Goal: Task Accomplishment & Management: Manage account settings

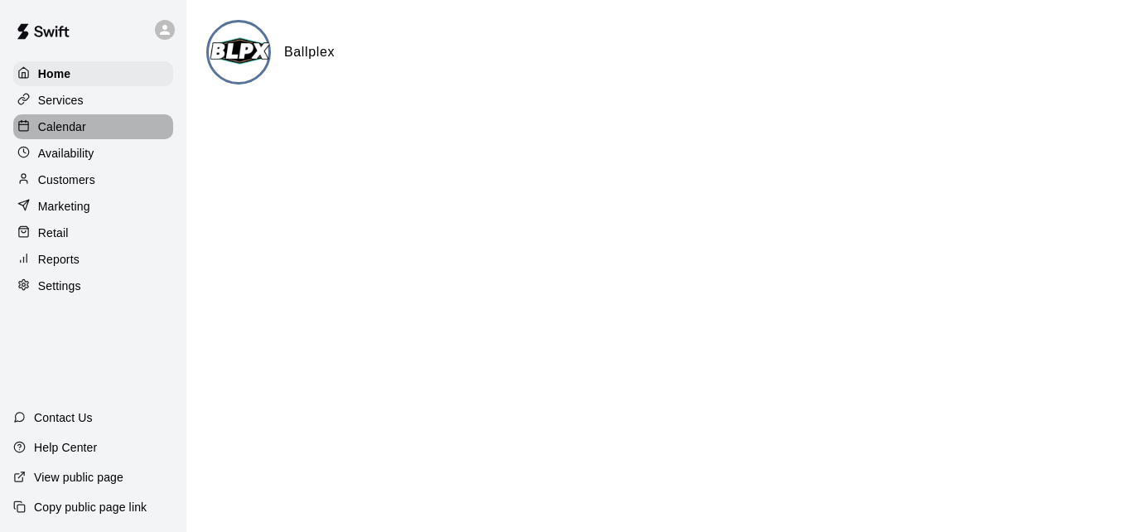
click at [86, 130] on div "Calendar" at bounding box center [93, 126] width 160 height 25
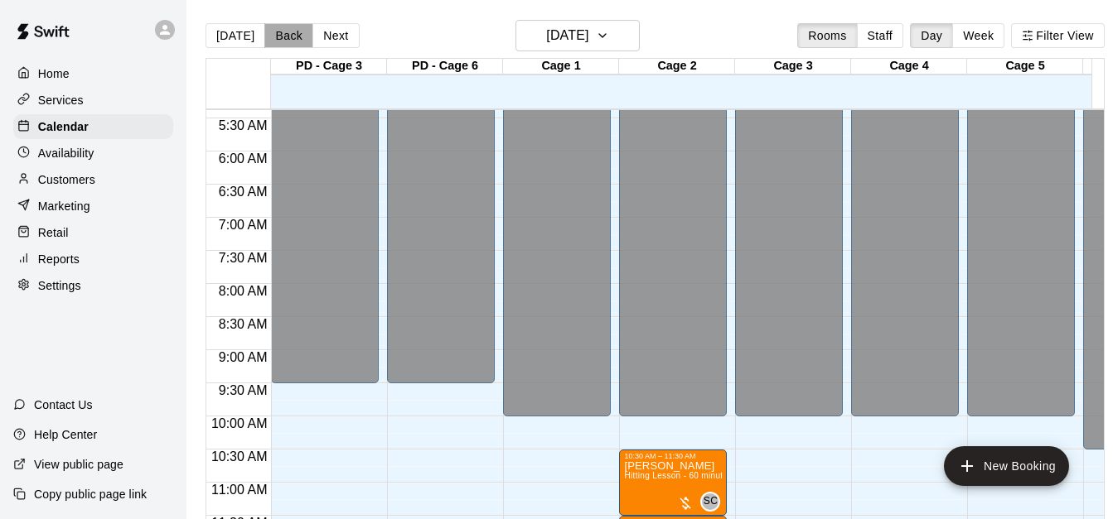
click at [288, 41] on button "Back" at bounding box center [288, 35] width 49 height 25
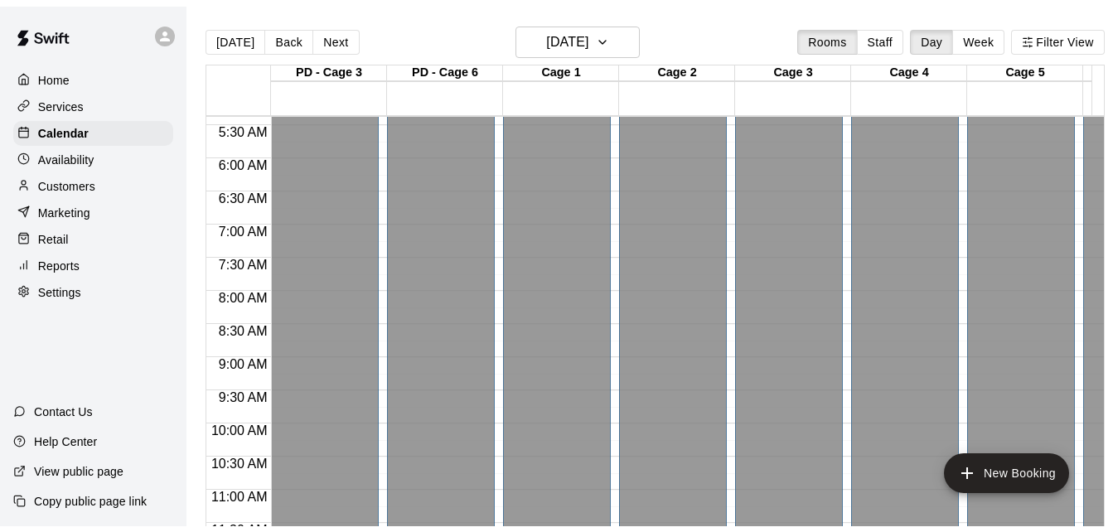
scroll to position [729, 0]
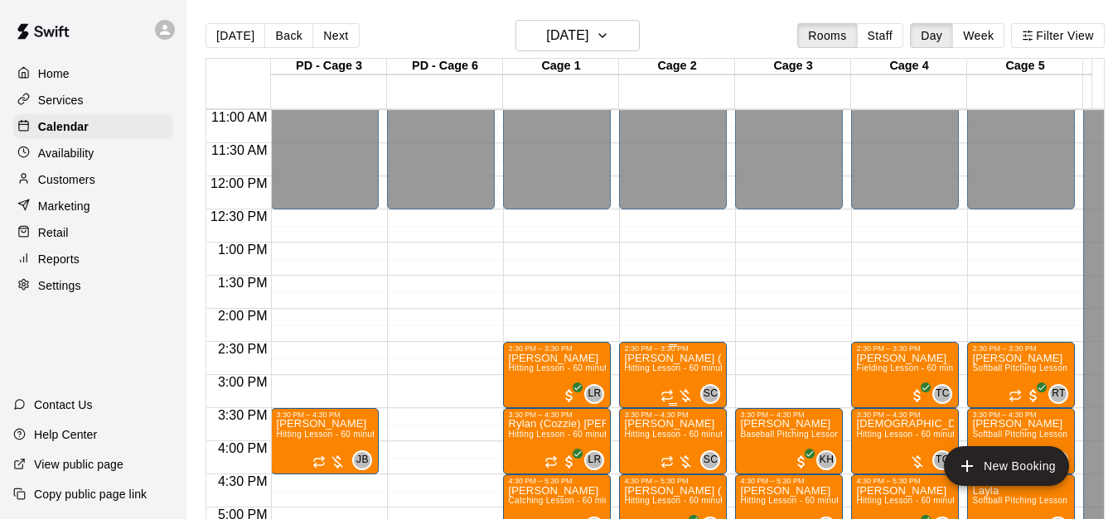
click at [656, 373] on span "Hitting Lesson - 60 minutes" at bounding box center [678, 368] width 108 height 9
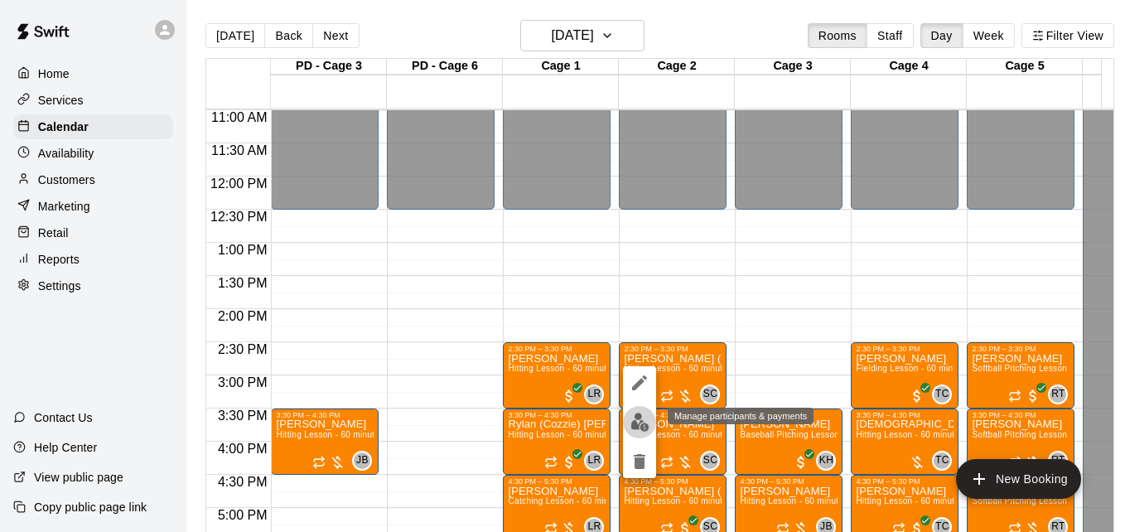
click at [635, 426] on img "edit" at bounding box center [640, 422] width 19 height 19
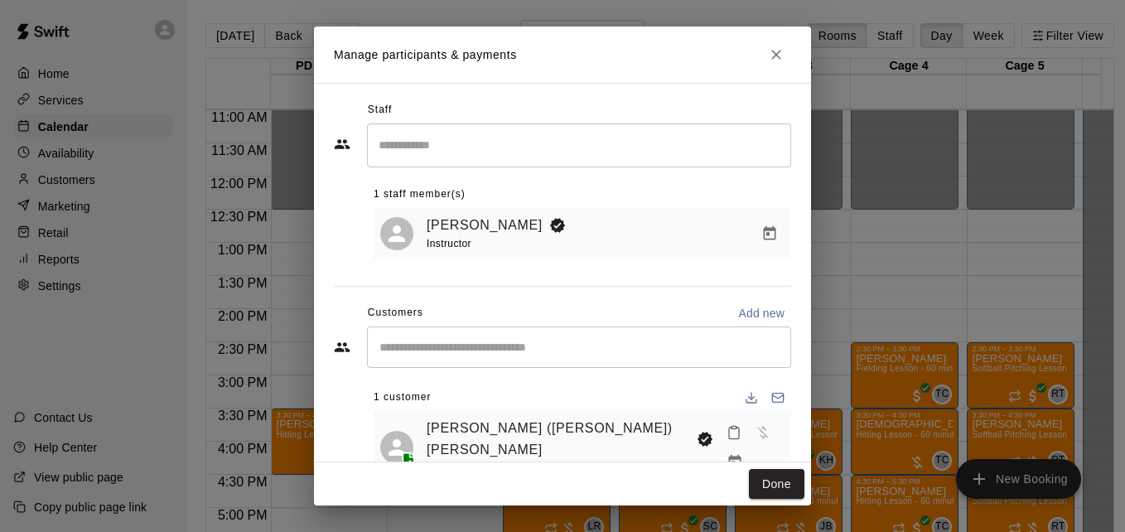
click at [635, 426] on div "[PERSON_NAME] ([PERSON_NAME]) [PERSON_NAME] [EMAIL_ADDRESS][DOMAIN_NAME]" at bounding box center [606, 448] width 358 height 60
click at [727, 439] on icon "Mark attendance" at bounding box center [734, 432] width 15 height 15
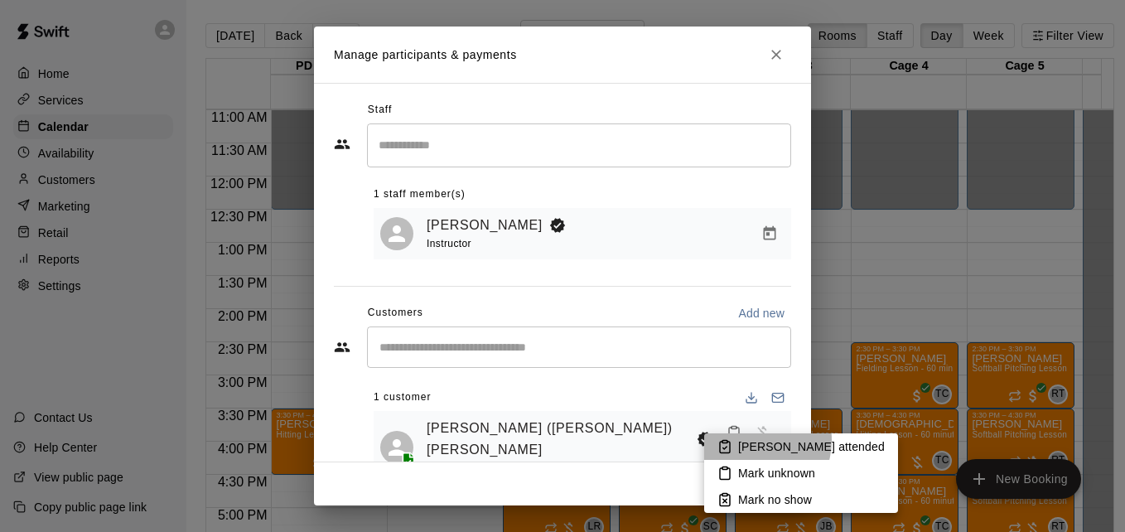
click at [747, 440] on p "[PERSON_NAME] attended" at bounding box center [811, 446] width 147 height 17
click at [774, 449] on p "[PERSON_NAME] attended" at bounding box center [811, 446] width 147 height 17
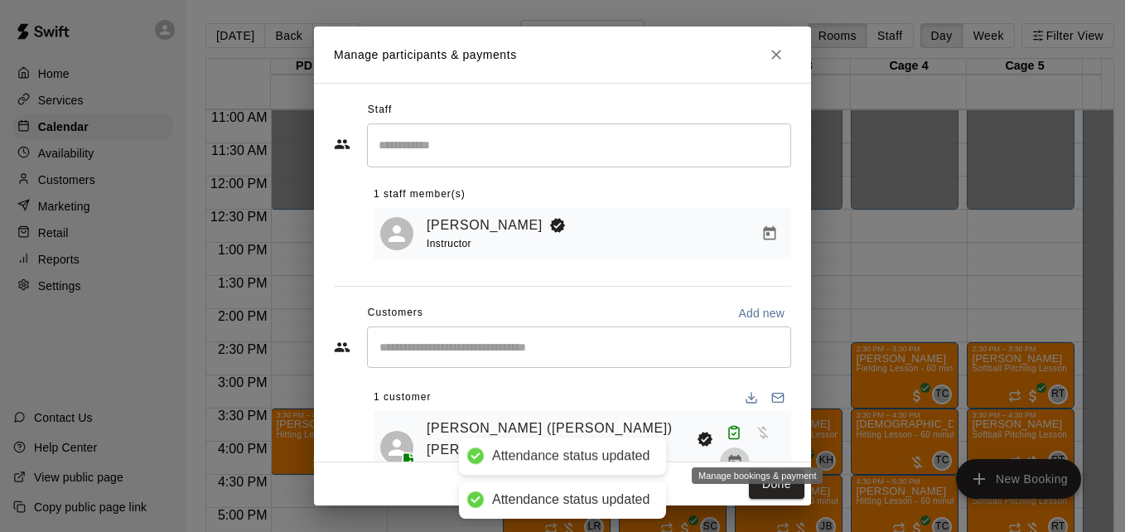
click at [741, 455] on icon "Manage bookings & payment" at bounding box center [734, 462] width 12 height 14
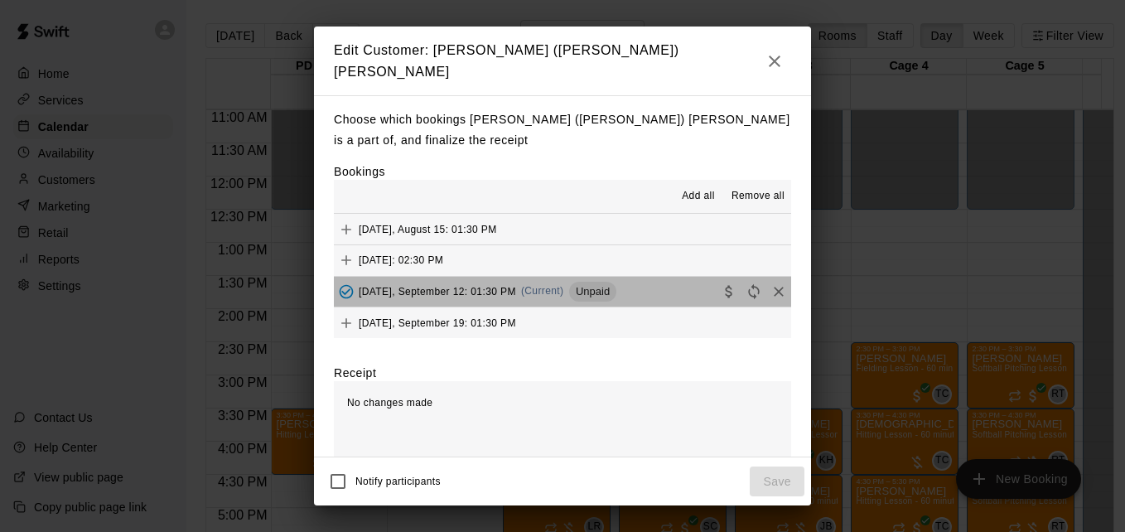
click at [642, 292] on button "[DATE], September 12: 01:30 PM (Current) Unpaid" at bounding box center [562, 292] width 457 height 31
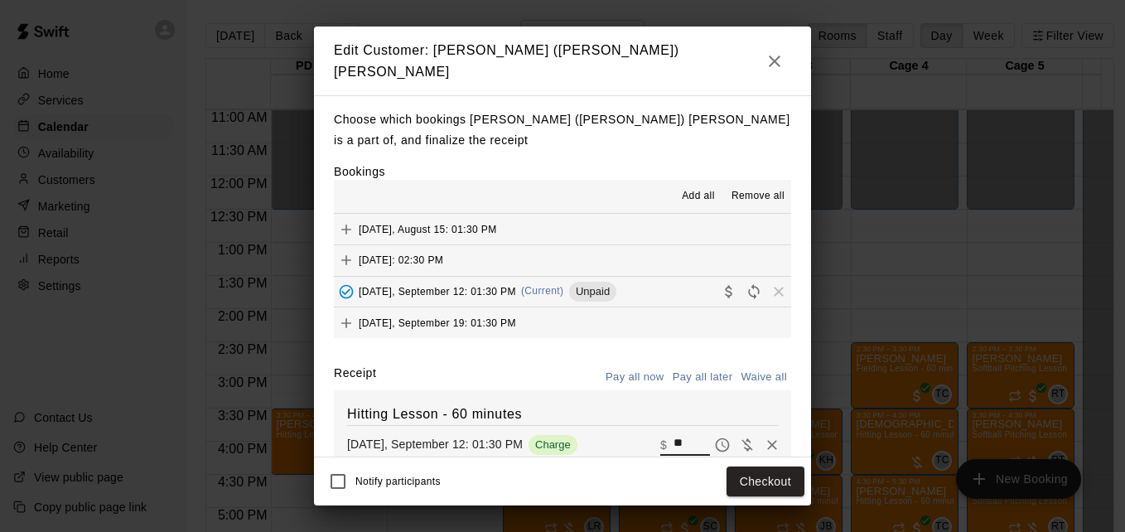
click at [675, 437] on input "**" at bounding box center [692, 445] width 36 height 22
type input "**"
click at [784, 471] on button "Checkout" at bounding box center [766, 481] width 78 height 31
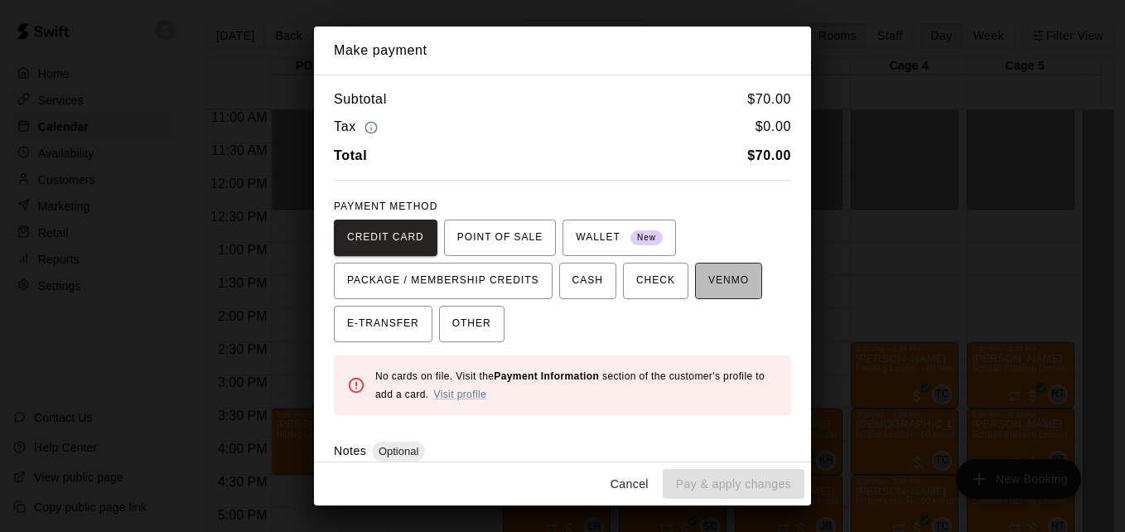
click at [719, 285] on span "VENMO" at bounding box center [728, 281] width 41 height 27
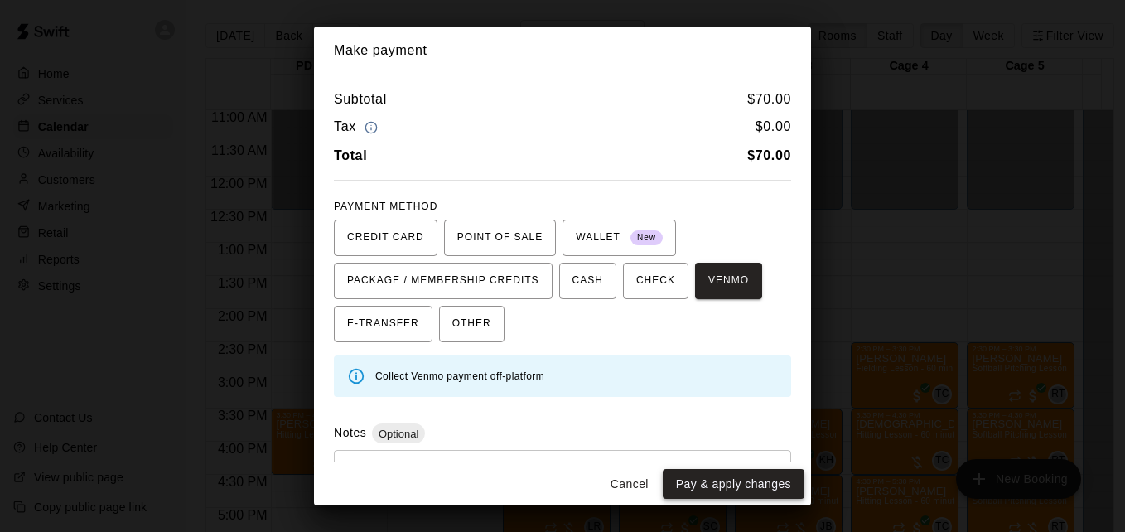
click at [745, 476] on button "Pay & apply changes" at bounding box center [734, 484] width 142 height 31
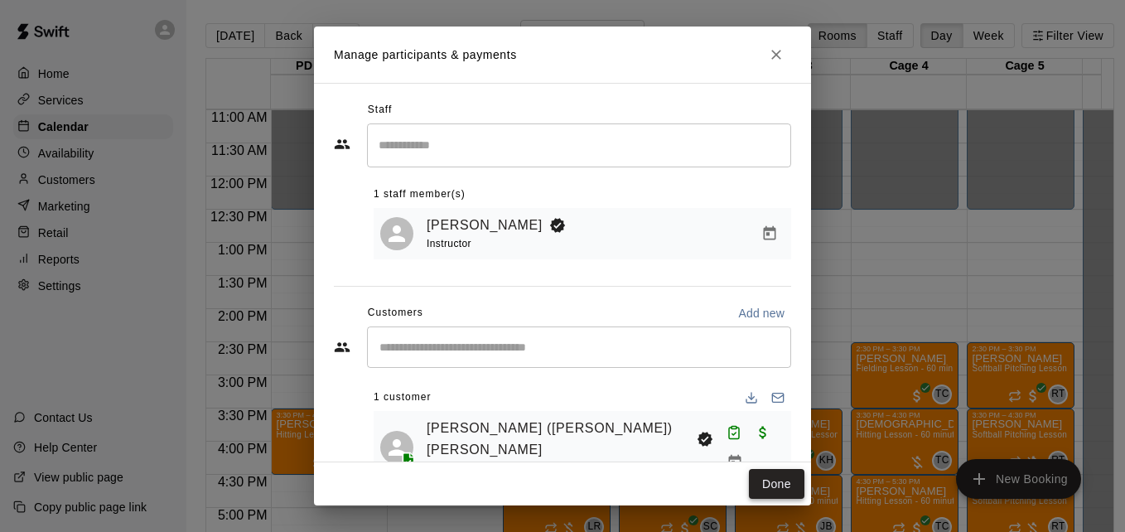
click at [765, 481] on button "Done" at bounding box center [777, 484] width 56 height 31
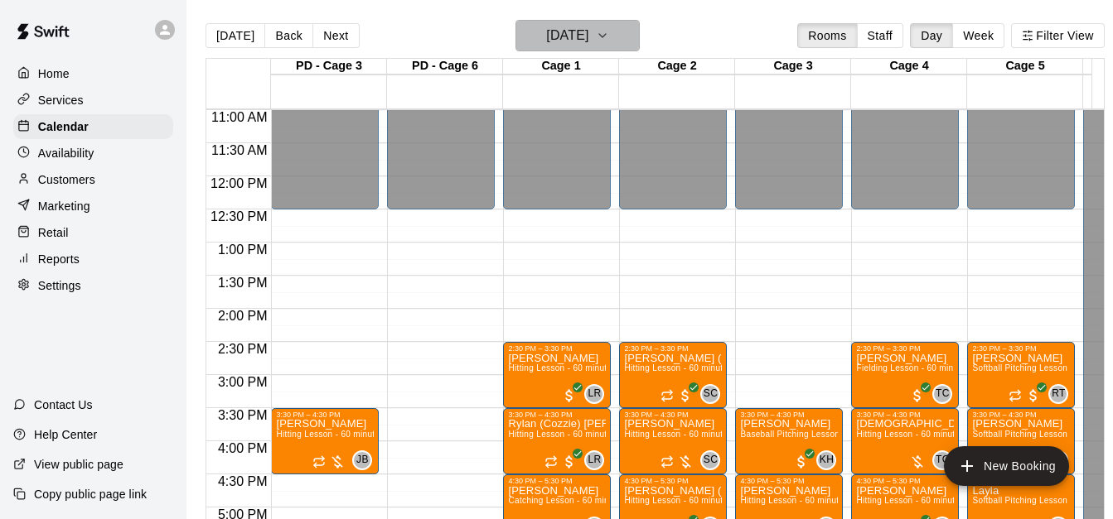
click at [609, 41] on icon "button" at bounding box center [602, 36] width 13 height 20
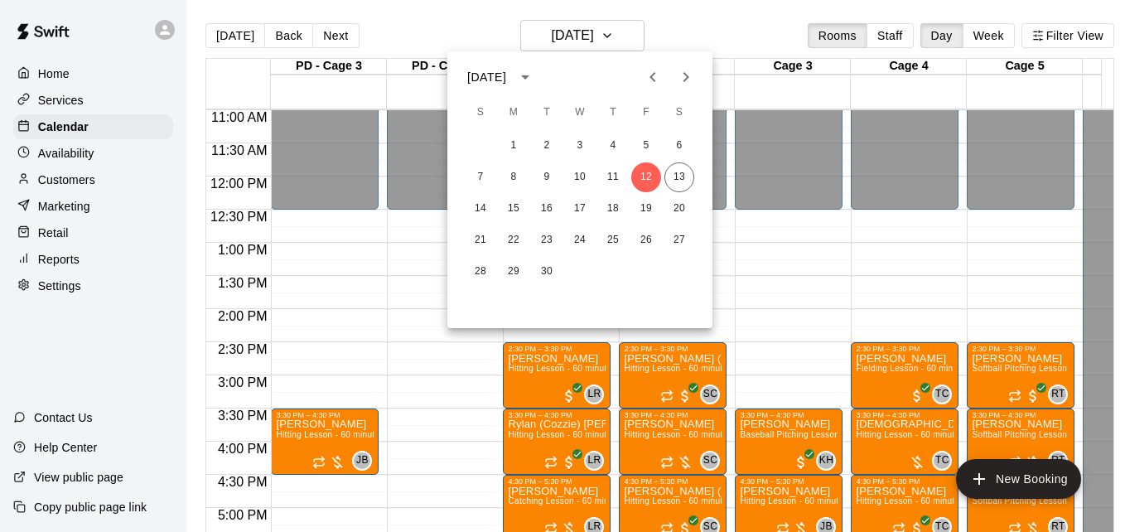
click at [91, 184] on div at bounding box center [562, 266] width 1125 height 532
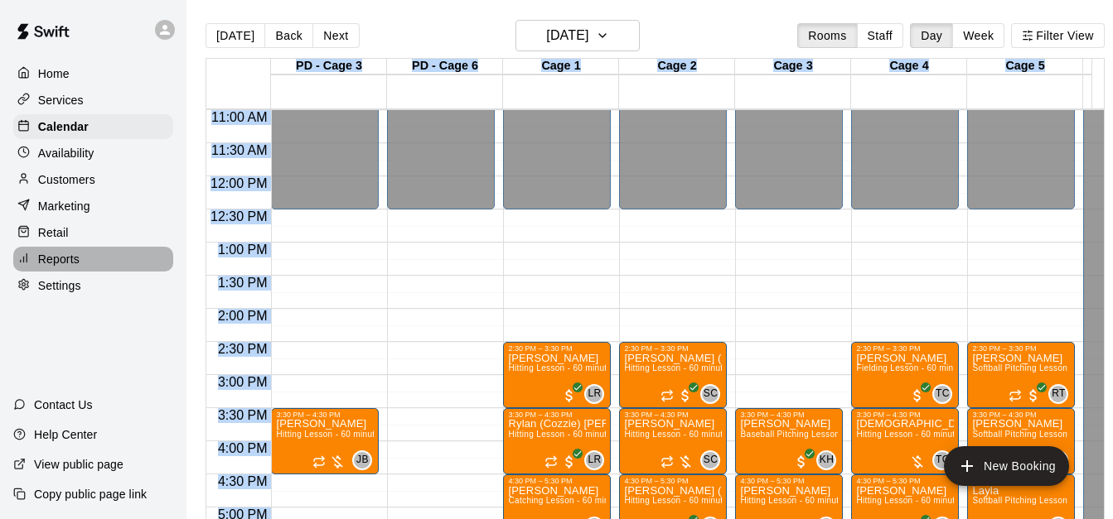
click at [75, 267] on p "Reports" at bounding box center [58, 259] width 41 height 17
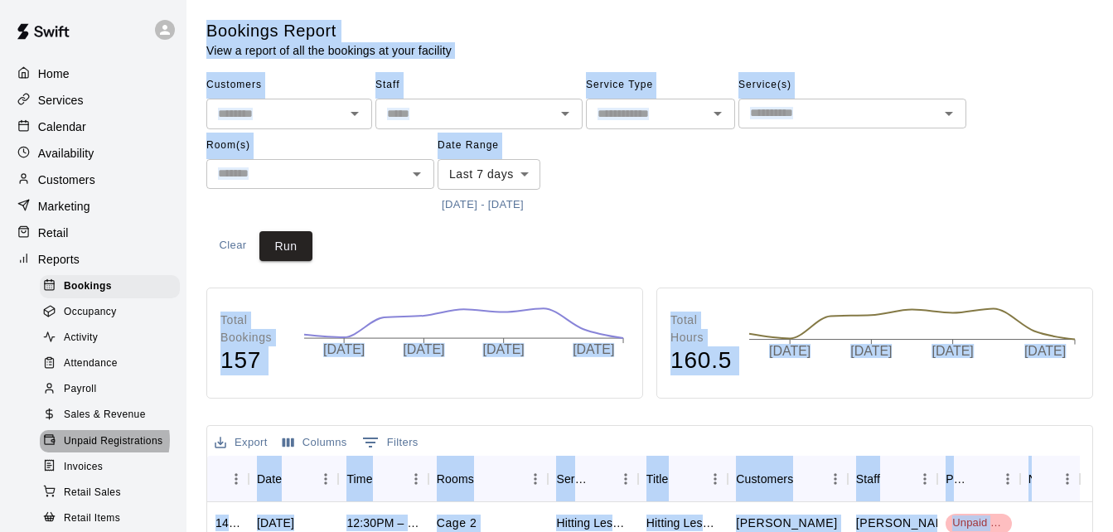
click at [100, 450] on span "Unpaid Registrations" at bounding box center [113, 441] width 99 height 17
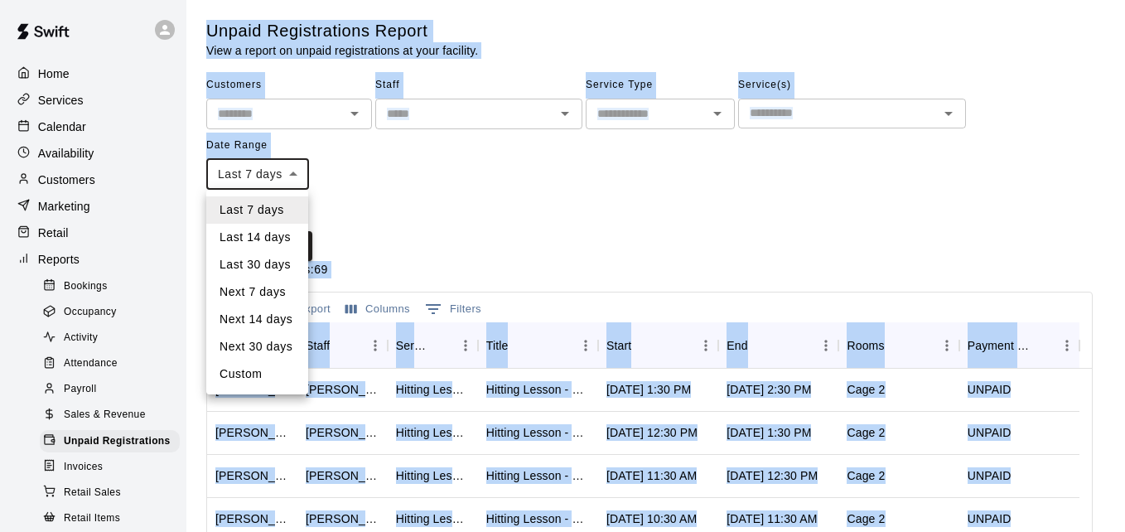
click at [293, 173] on body "Home Services Calendar Availability Customers Marketing Retail Reports Bookings…" at bounding box center [562, 439] width 1125 height 878
click at [287, 239] on li "Last 14 days" at bounding box center [257, 237] width 102 height 27
type input "******"
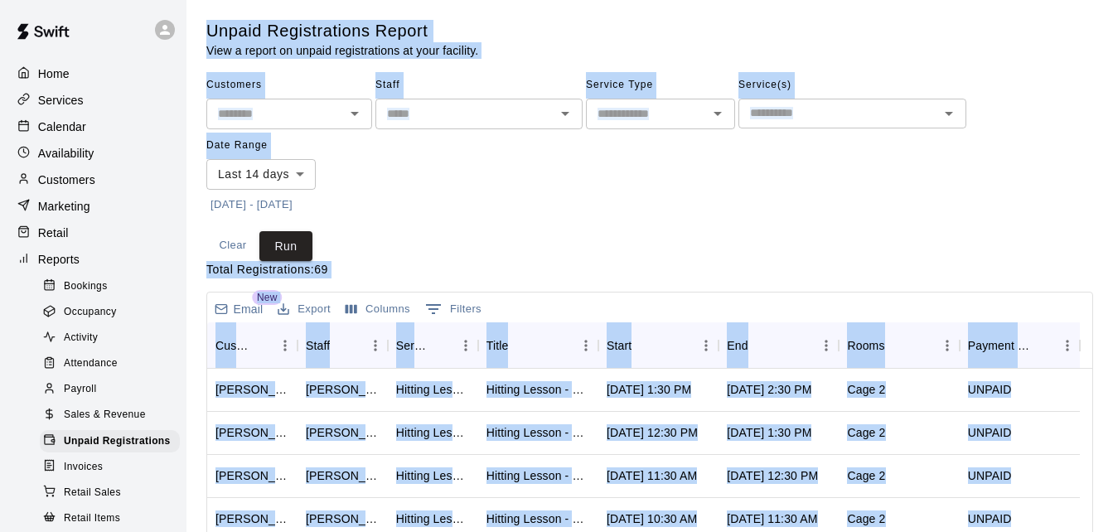
click at [413, 202] on div "Customers ​ Staff ​ Service Type ​ Service(s) ​ Date Range Last 14 days ****** …" at bounding box center [649, 145] width 887 height 146
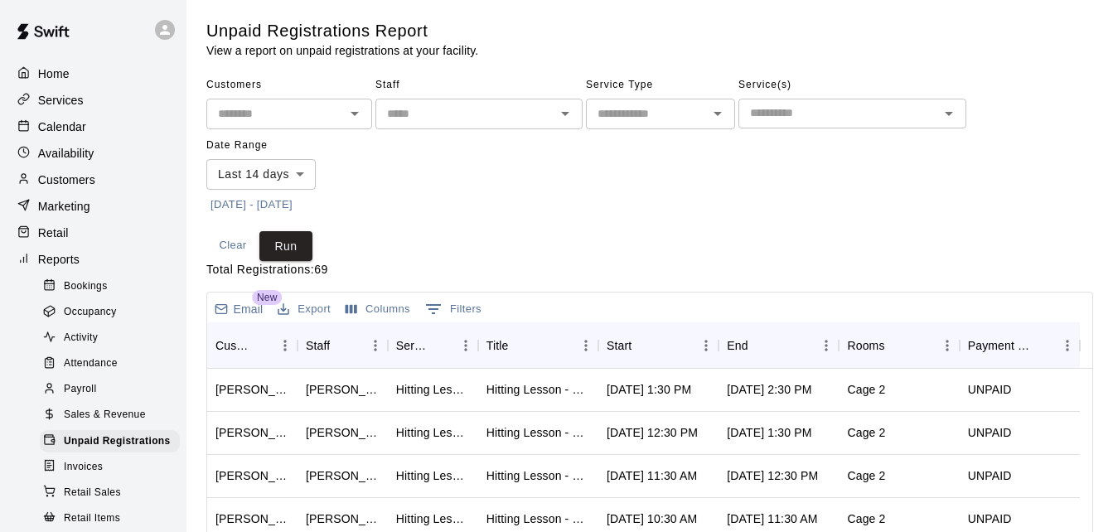
click at [294, 118] on input "text" at bounding box center [275, 114] width 128 height 21
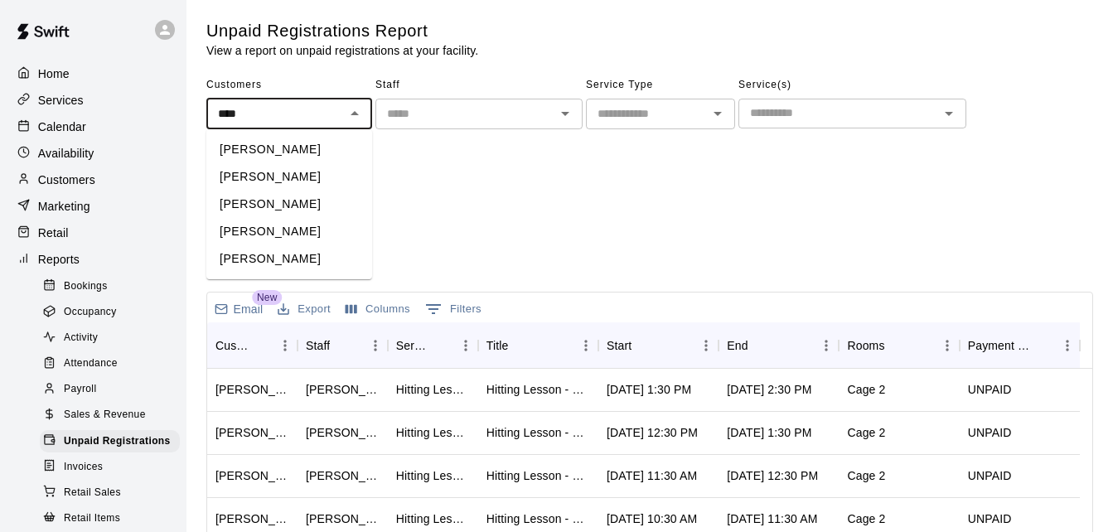
click at [315, 179] on li "[PERSON_NAME]" at bounding box center [289, 176] width 166 height 27
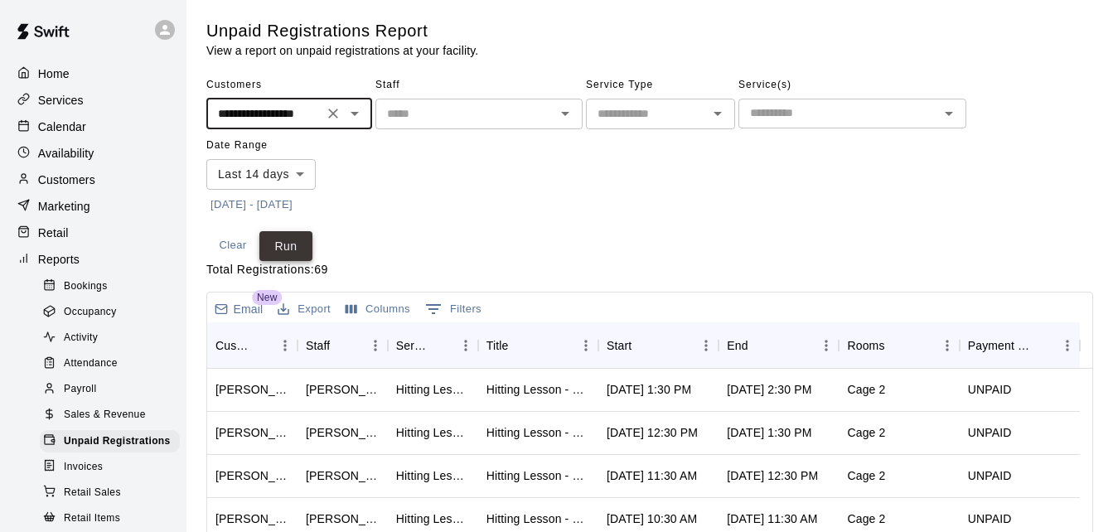
type input "**********"
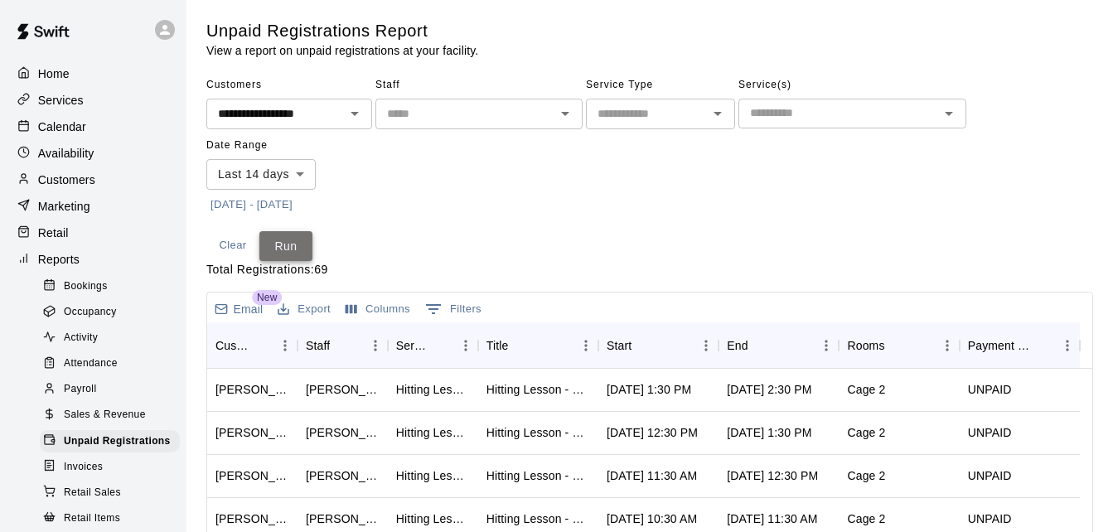
click at [273, 248] on button "Run" at bounding box center [285, 246] width 53 height 31
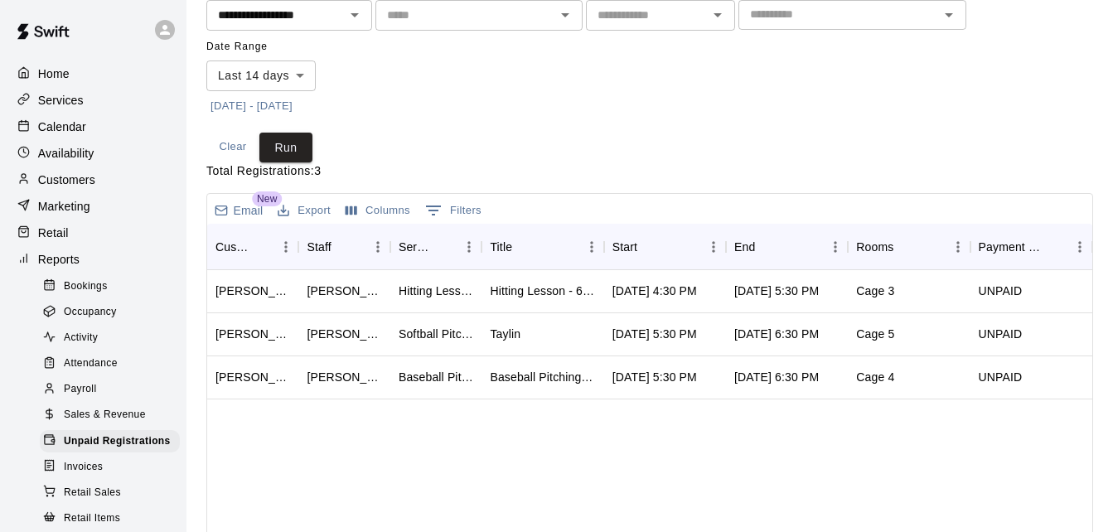
scroll to position [99, 0]
click at [99, 128] on div "Calendar" at bounding box center [93, 126] width 160 height 25
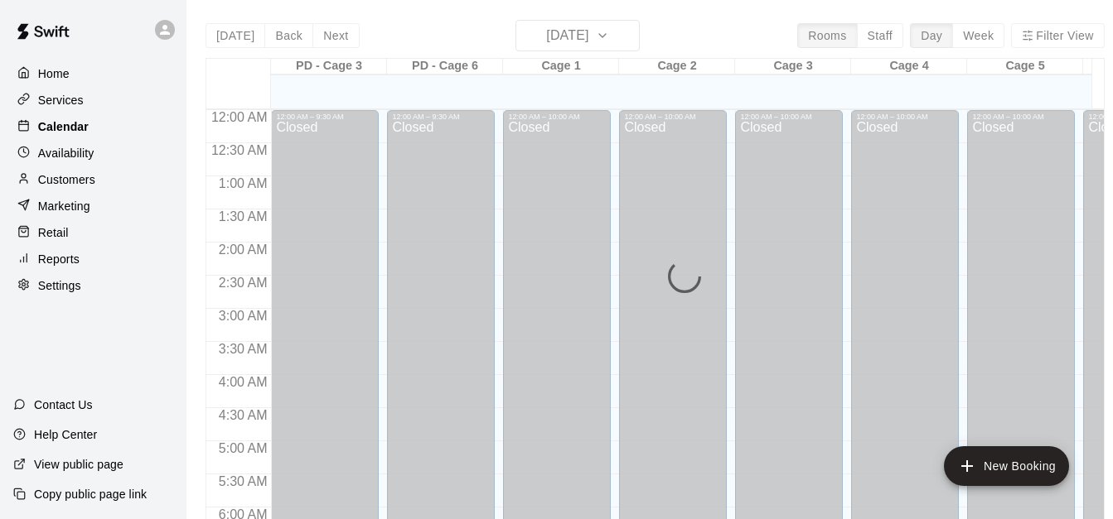
scroll to position [839, 0]
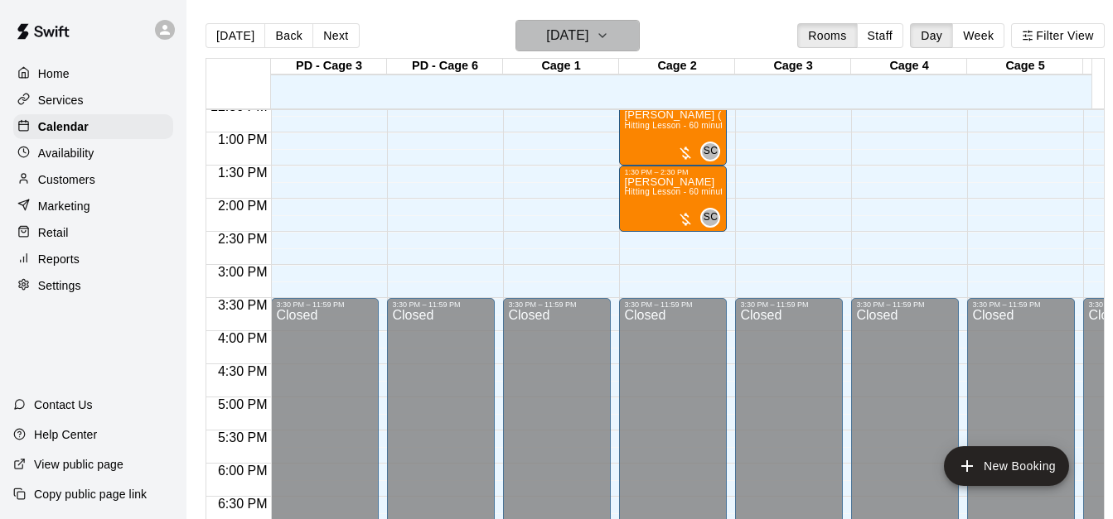
click at [609, 38] on icon "button" at bounding box center [602, 36] width 13 height 20
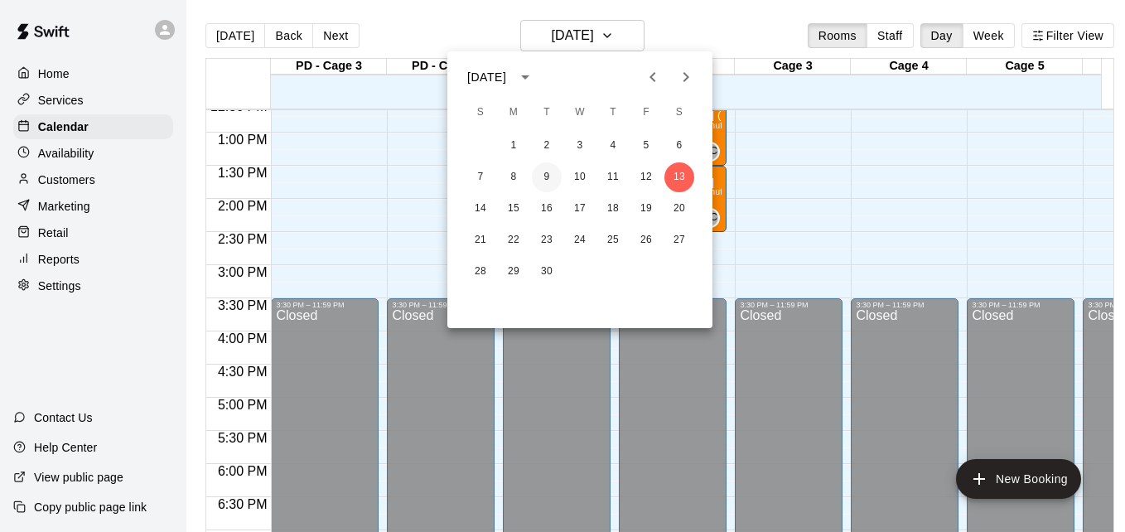
click at [548, 175] on button "9" at bounding box center [547, 177] width 30 height 30
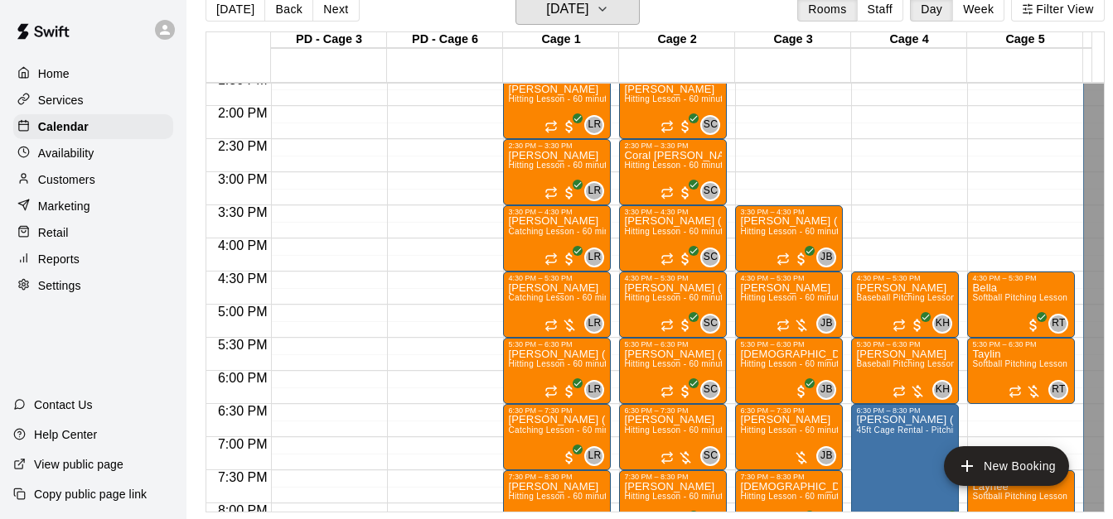
scroll to position [939, 0]
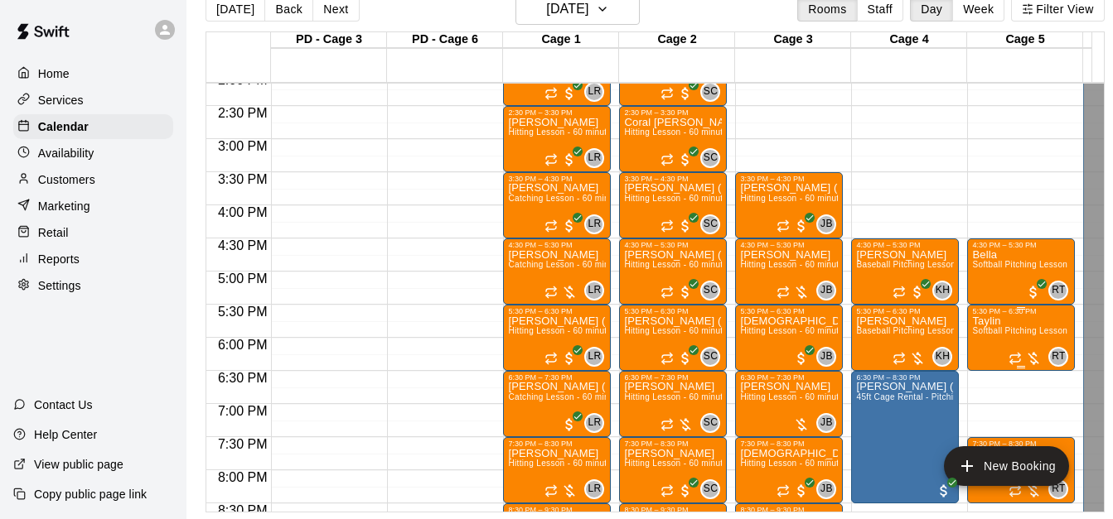
click at [1010, 326] on span "Softball Pitching Lesson - 60 minutes" at bounding box center [1045, 330] width 147 height 9
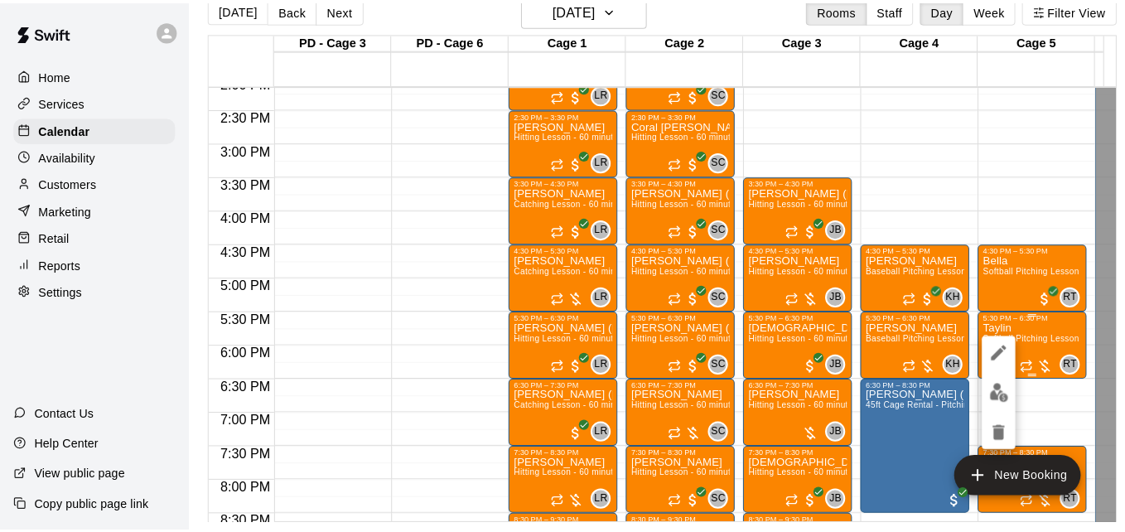
scroll to position [27, 0]
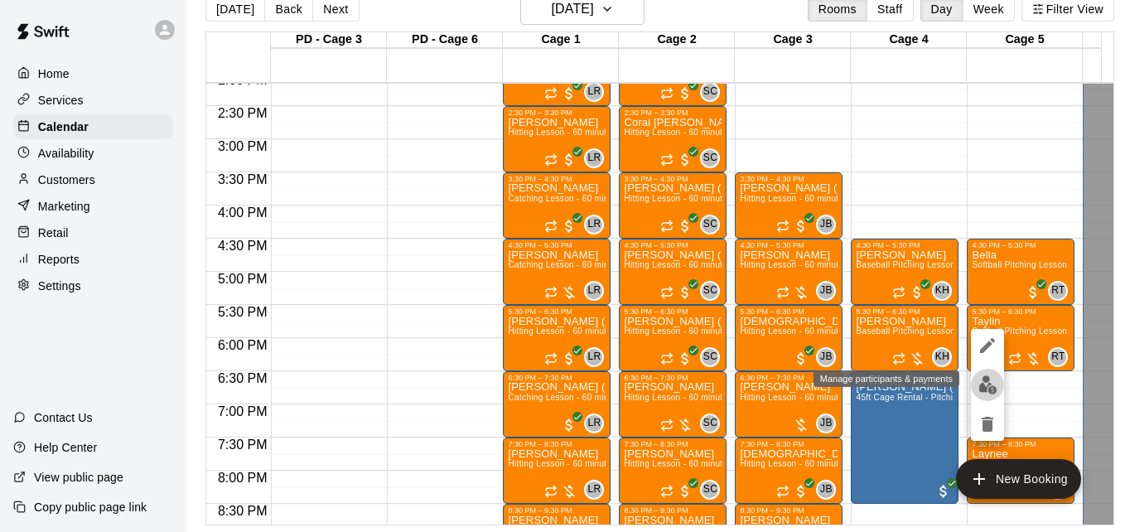
click at [981, 384] on img "edit" at bounding box center [987, 384] width 19 height 19
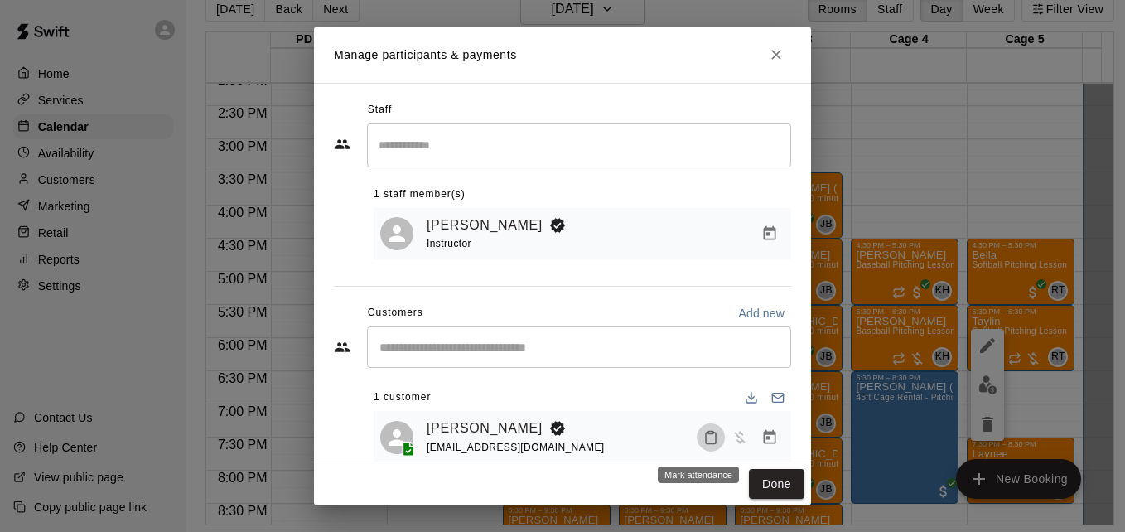
click at [706, 444] on icon "Mark attendance" at bounding box center [711, 438] width 10 height 12
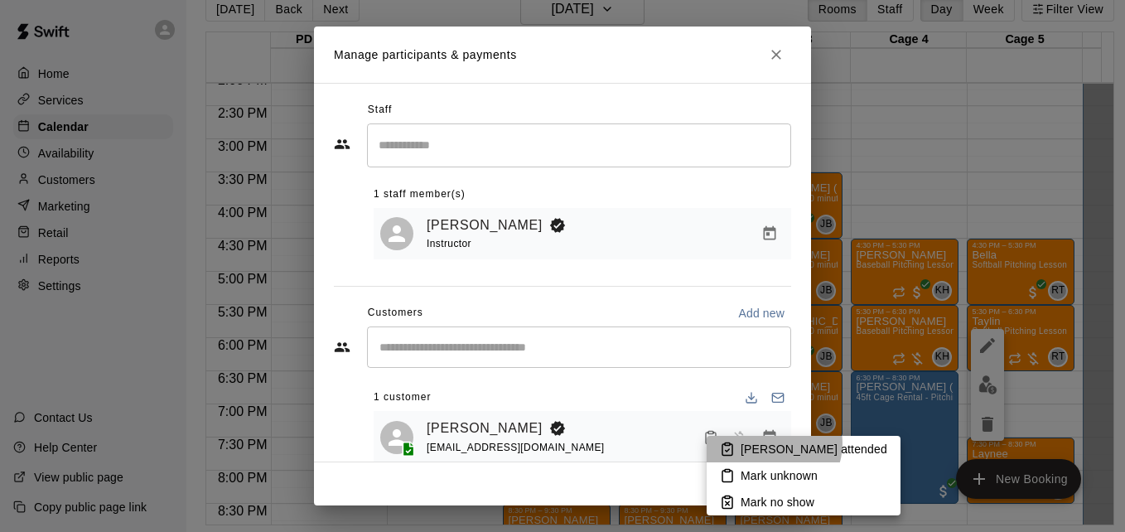
click at [773, 443] on p "[PERSON_NAME] attended" at bounding box center [814, 449] width 147 height 17
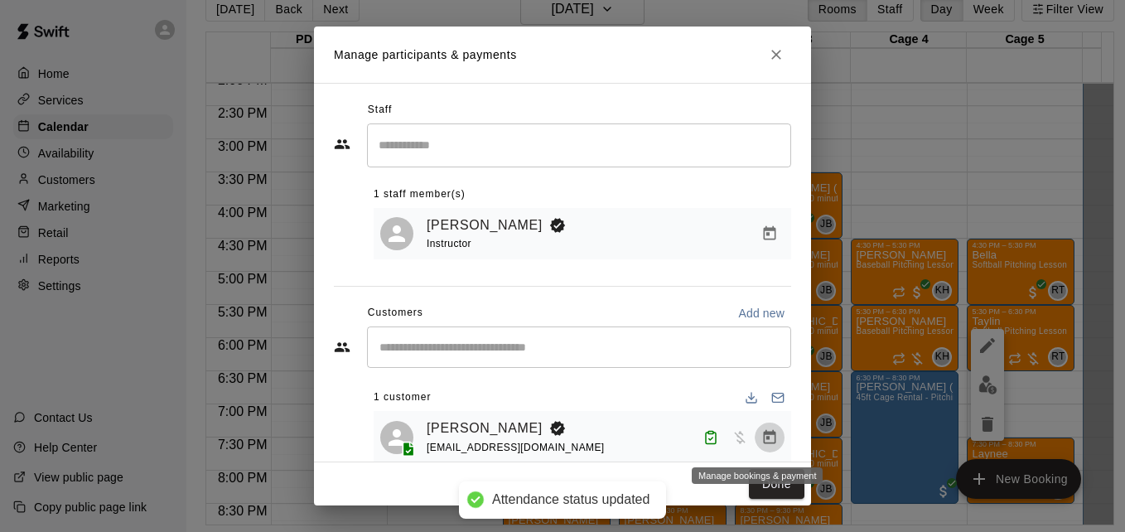
click at [761, 439] on icon "Manage bookings & payment" at bounding box center [769, 437] width 17 height 17
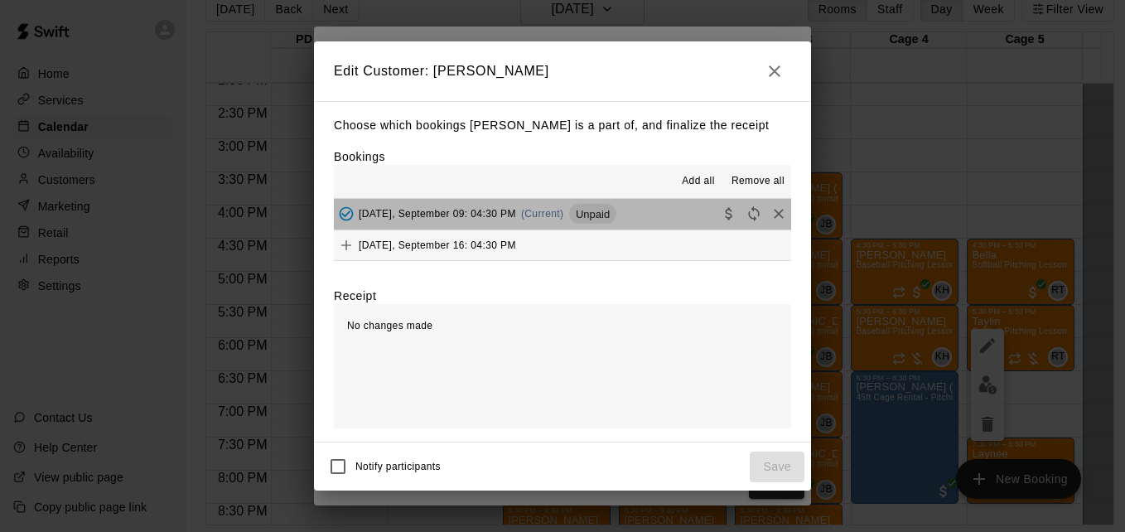
click at [674, 217] on button "[DATE], September 09: 04:30 PM (Current) Unpaid" at bounding box center [562, 214] width 457 height 31
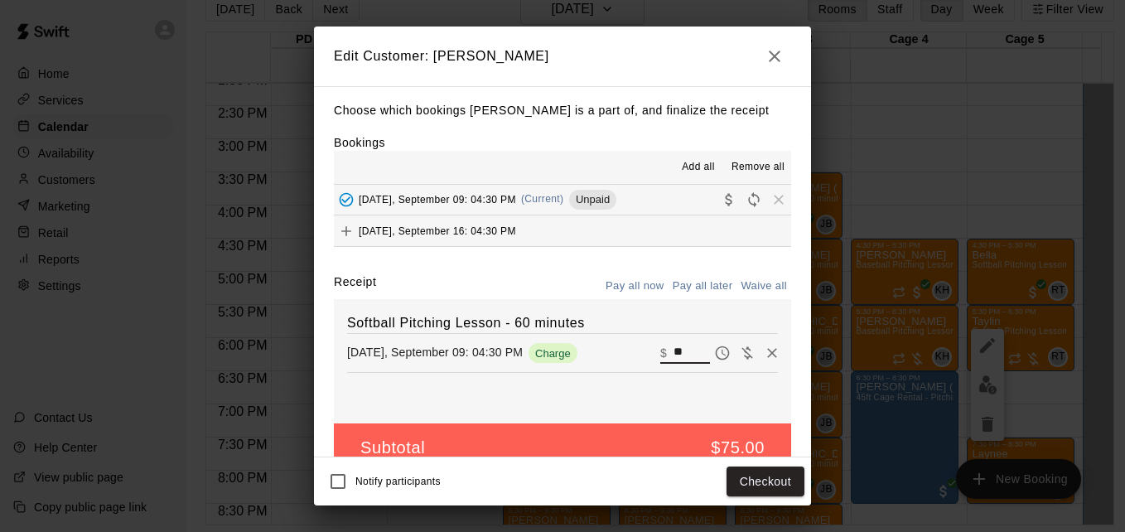
click at [674, 362] on input "**" at bounding box center [692, 353] width 36 height 22
type input "*"
type input "***"
click at [768, 480] on button "Checkout" at bounding box center [766, 481] width 78 height 31
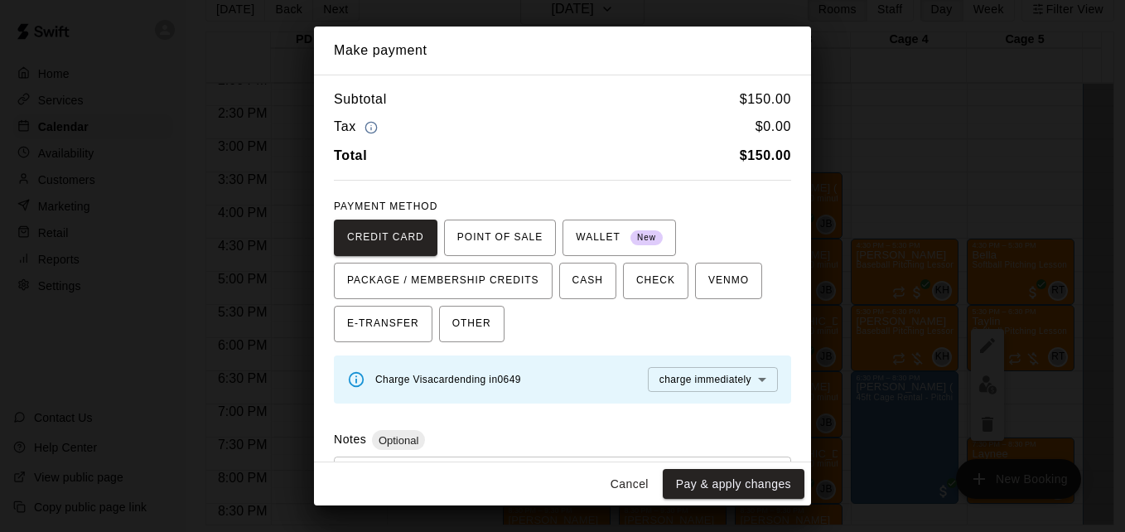
click at [768, 480] on button "Pay & apply changes" at bounding box center [734, 484] width 142 height 31
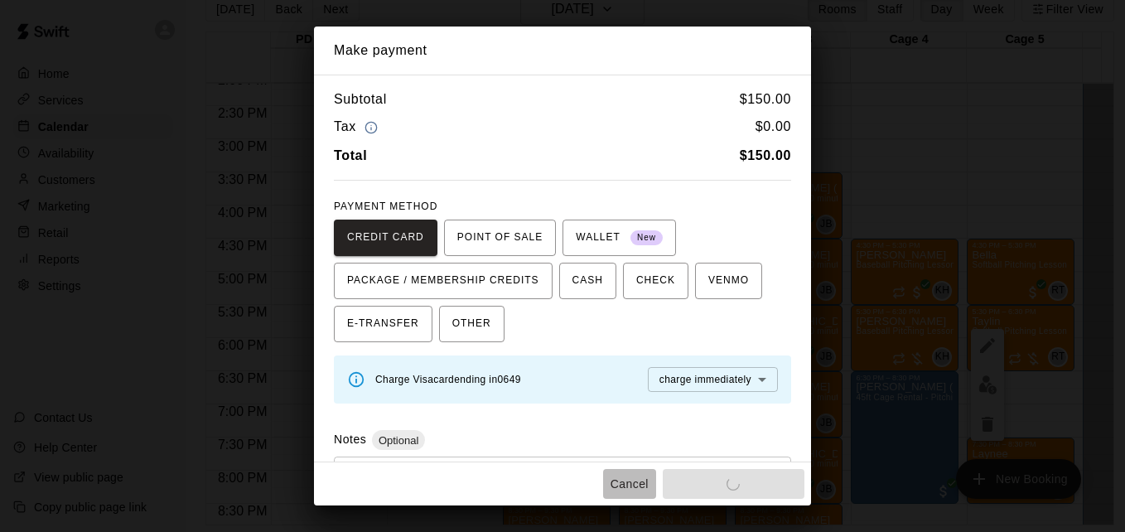
click at [645, 479] on button "Cancel" at bounding box center [629, 484] width 53 height 31
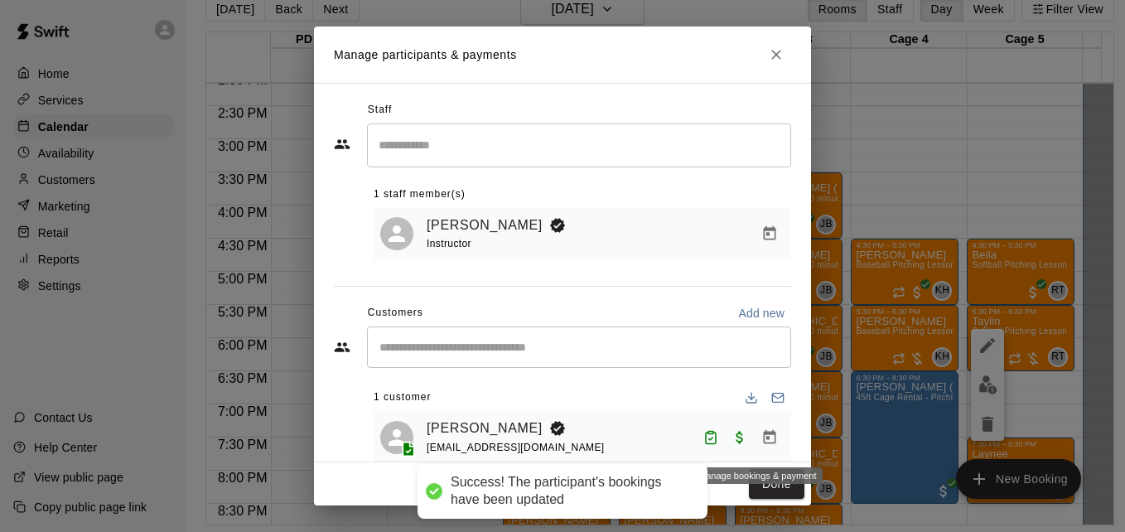
click at [764, 440] on icon "Manage bookings & payment" at bounding box center [770, 436] width 12 height 14
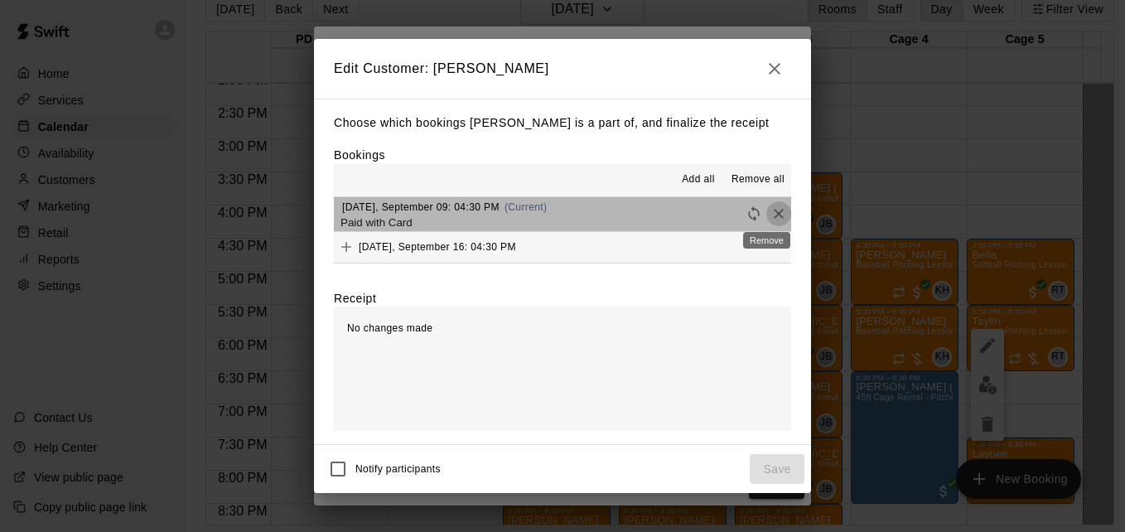
click at [774, 215] on icon "Remove" at bounding box center [779, 215] width 10 height 10
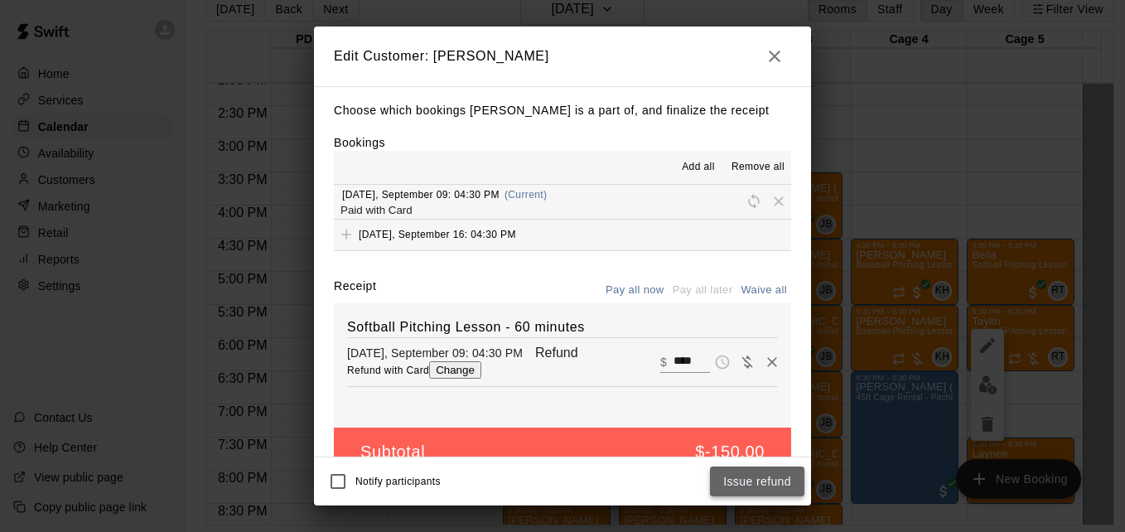
click at [742, 478] on button "Issue refund" at bounding box center [757, 481] width 94 height 31
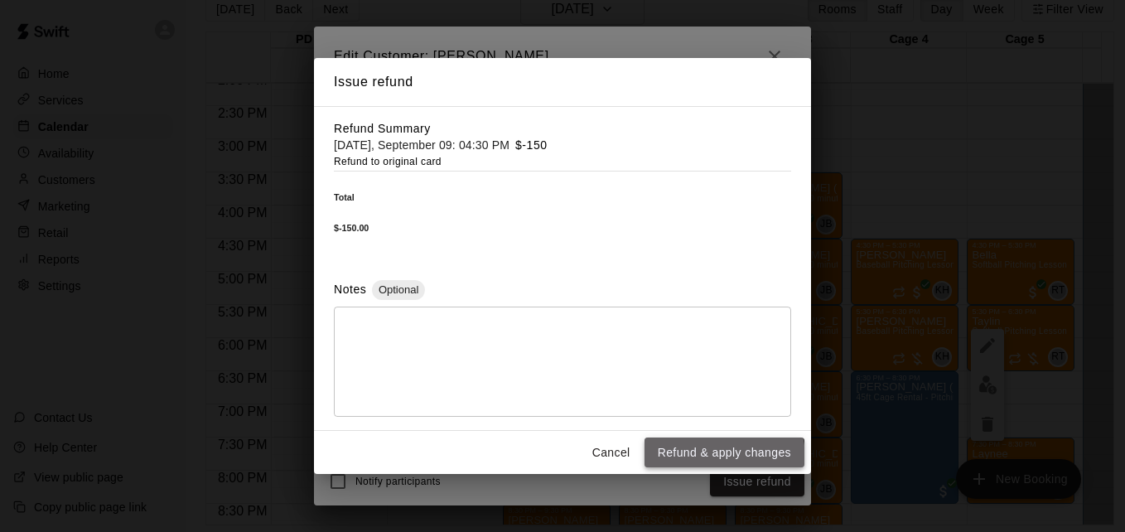
click at [723, 452] on button "Refund & apply changes" at bounding box center [725, 452] width 160 height 31
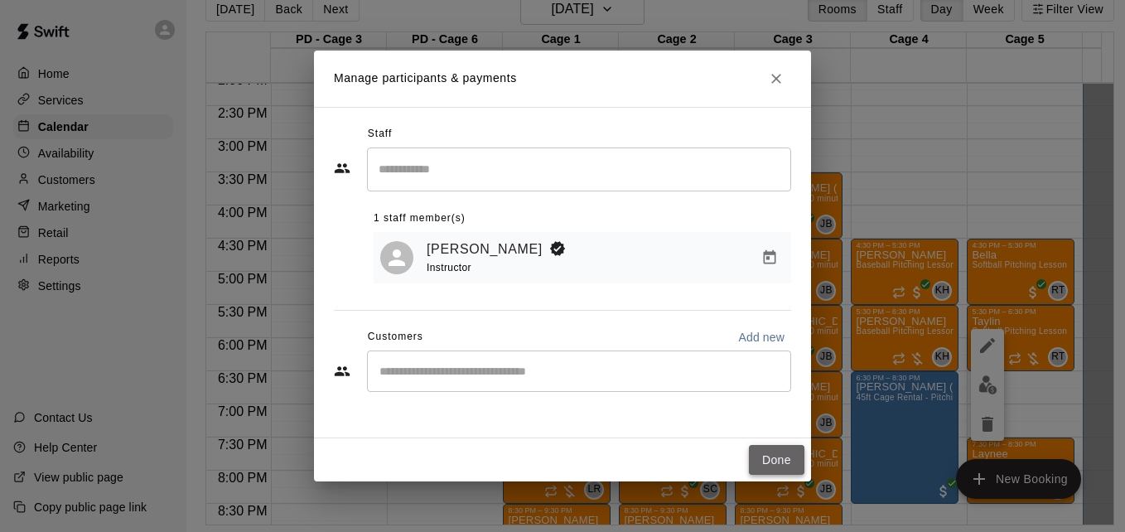
click at [776, 461] on button "Done" at bounding box center [777, 460] width 56 height 31
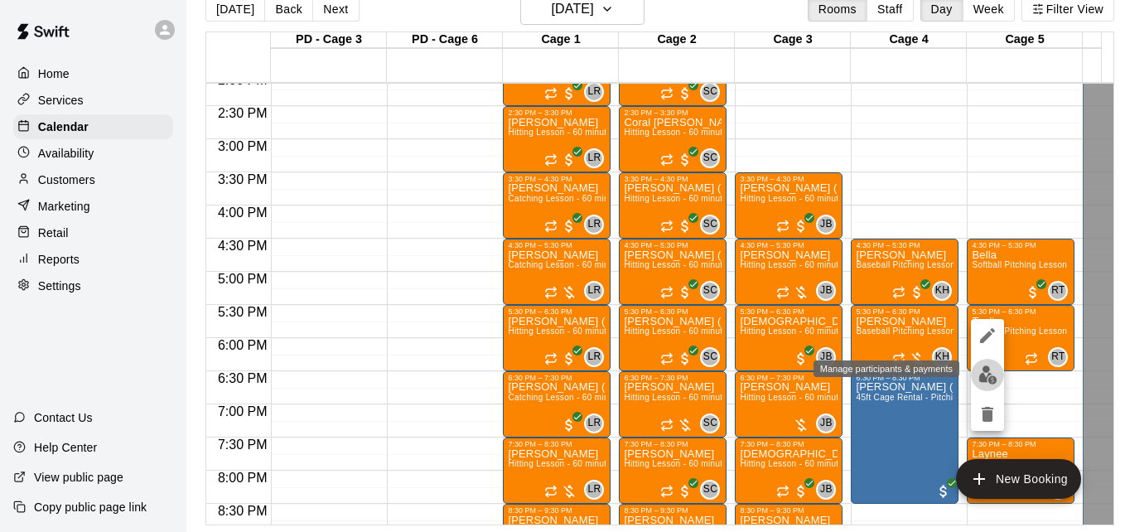
click at [984, 379] on img "edit" at bounding box center [987, 374] width 19 height 19
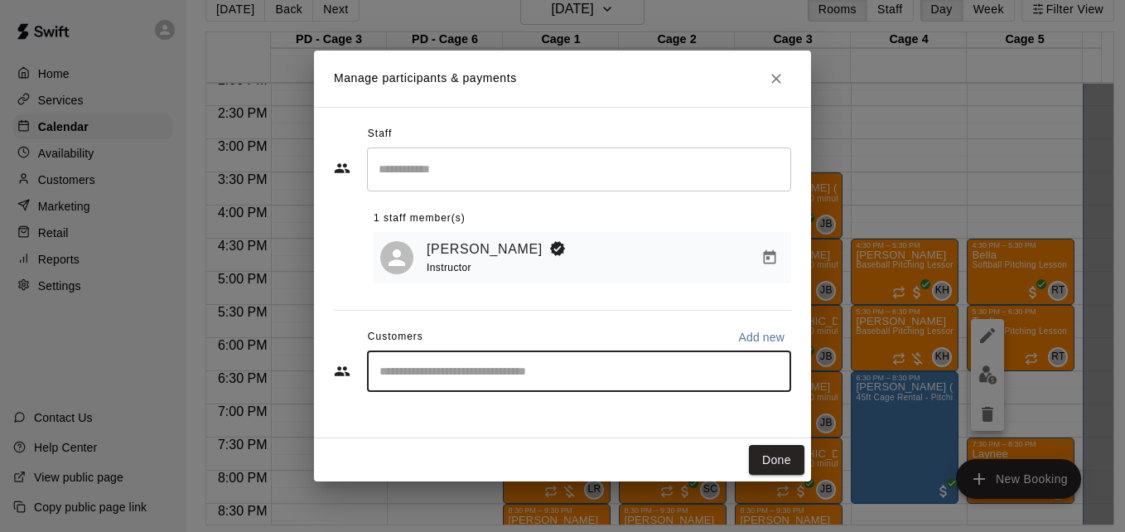
click at [537, 378] on input "Start typing to search customers..." at bounding box center [578, 371] width 409 height 17
type input "******"
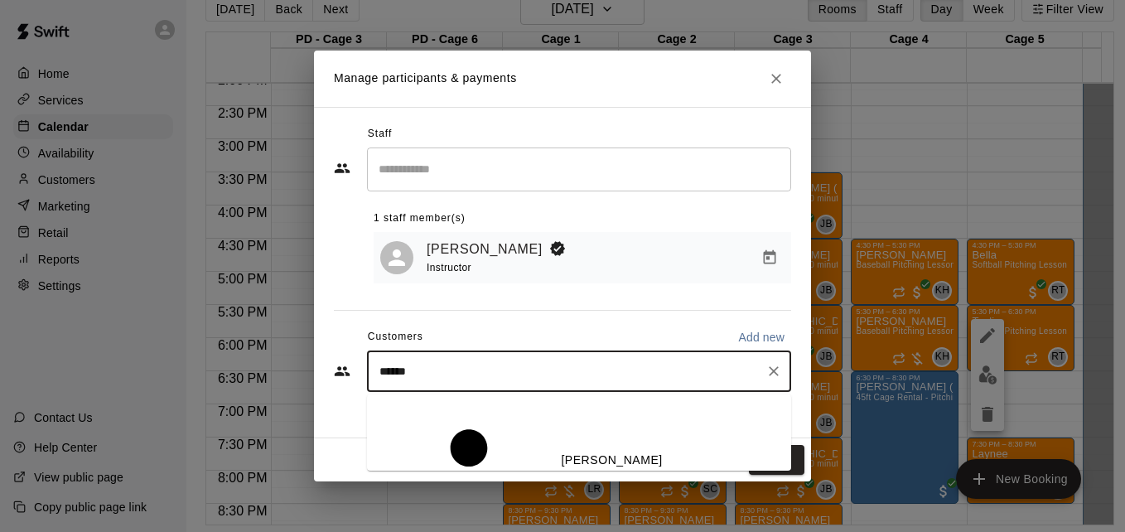
click at [561, 440] on div "[PERSON_NAME] [EMAIL_ADDRESS][DOMAIN_NAME]" at bounding box center [669, 469] width 217 height 58
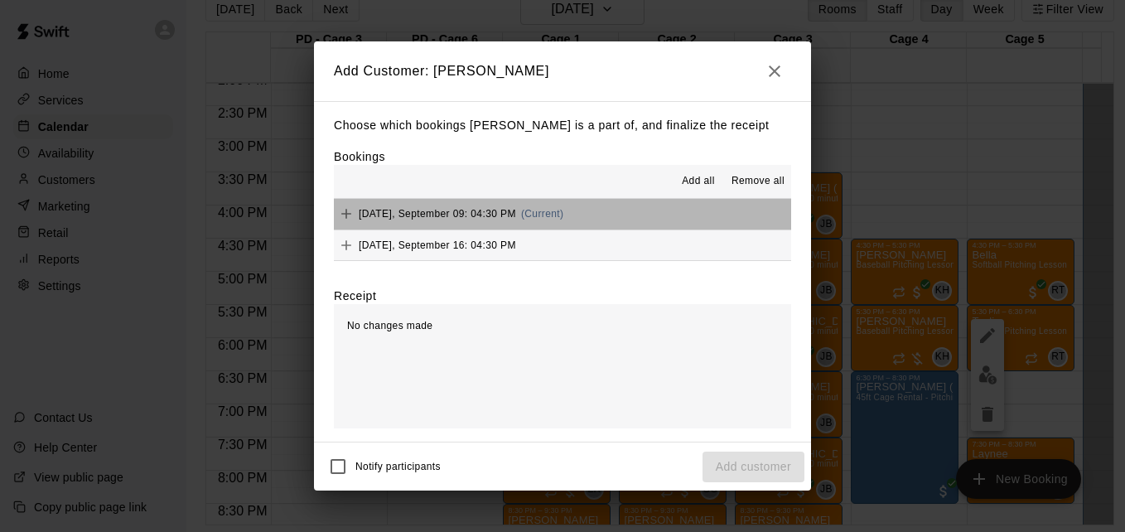
click at [602, 212] on button "[DATE], September 09: 04:30 PM (Current)" at bounding box center [562, 214] width 457 height 31
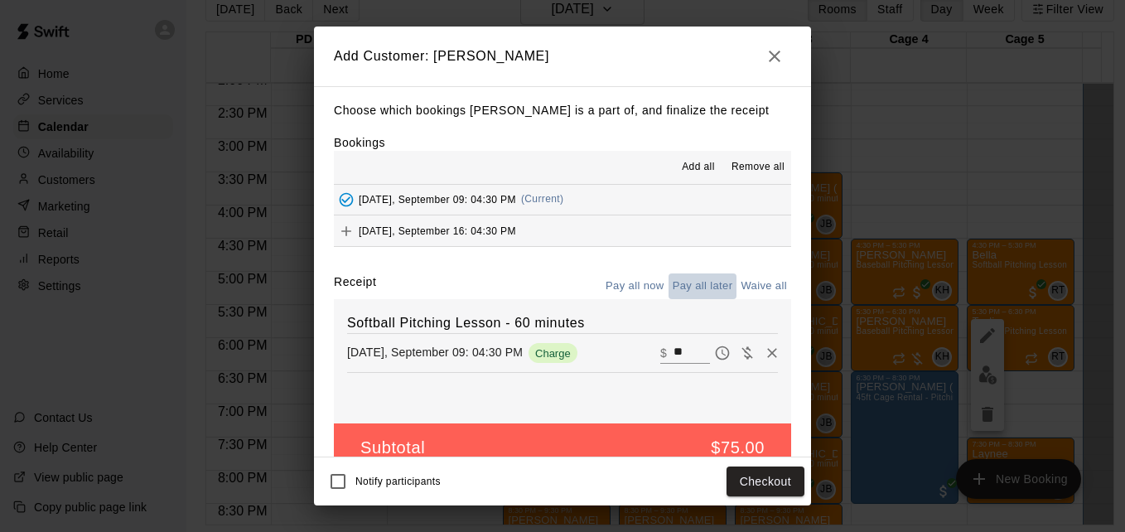
click at [711, 289] on button "Pay all later" at bounding box center [703, 286] width 69 height 26
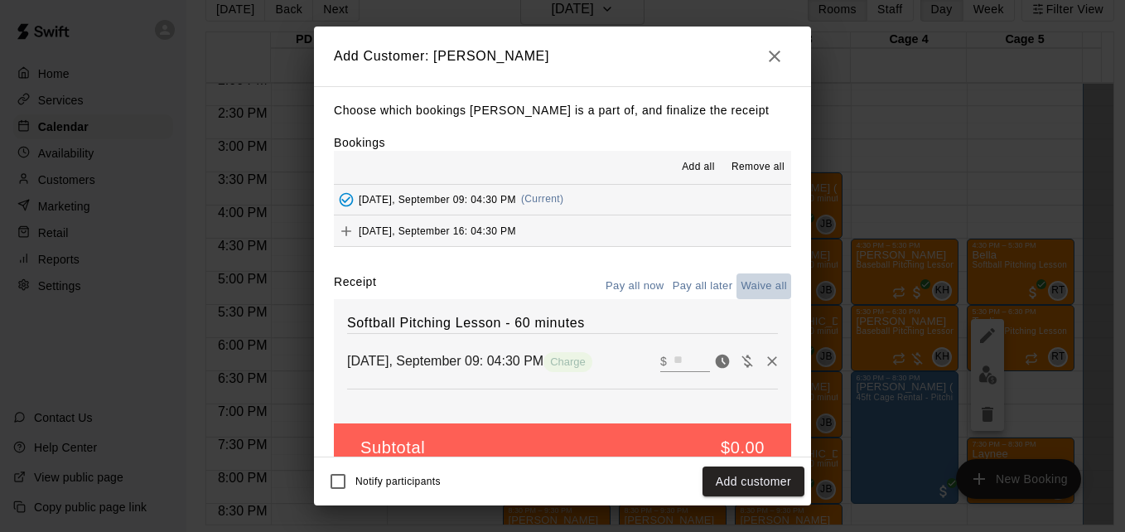
click at [741, 288] on button "Waive all" at bounding box center [764, 286] width 55 height 26
type input "*"
click at [749, 477] on button "Add customer" at bounding box center [754, 481] width 102 height 31
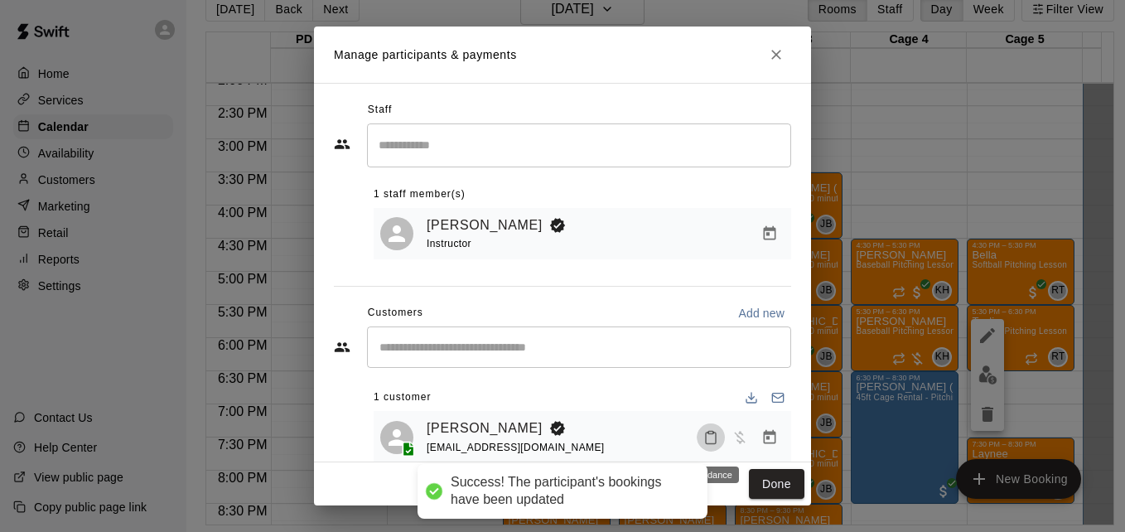
click at [703, 436] on icon "Mark attendance" at bounding box center [710, 437] width 15 height 15
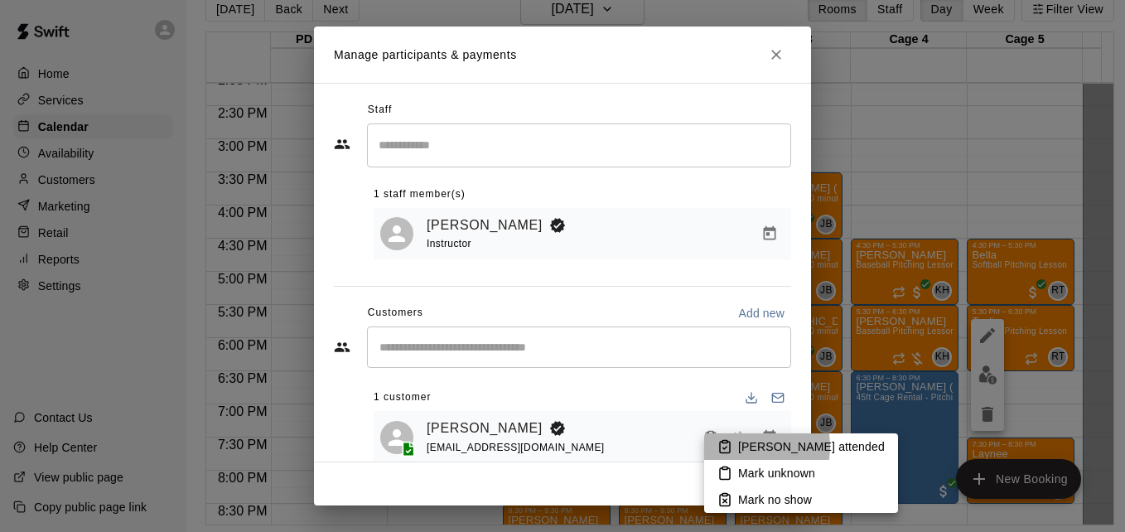
click at [734, 447] on li "[PERSON_NAME] attended" at bounding box center [801, 446] width 194 height 27
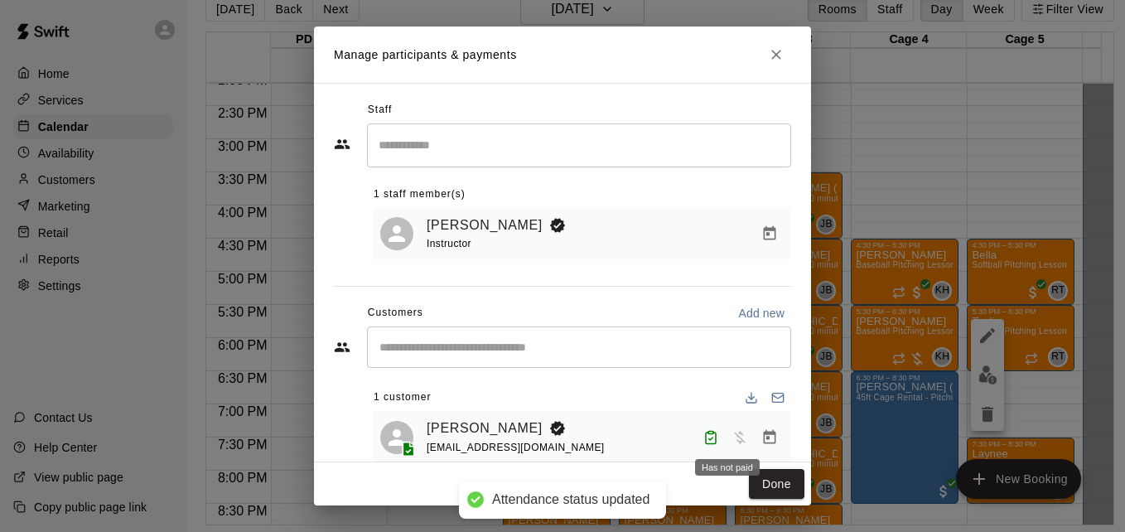
click at [732, 437] on span "Has not paid" at bounding box center [740, 436] width 30 height 14
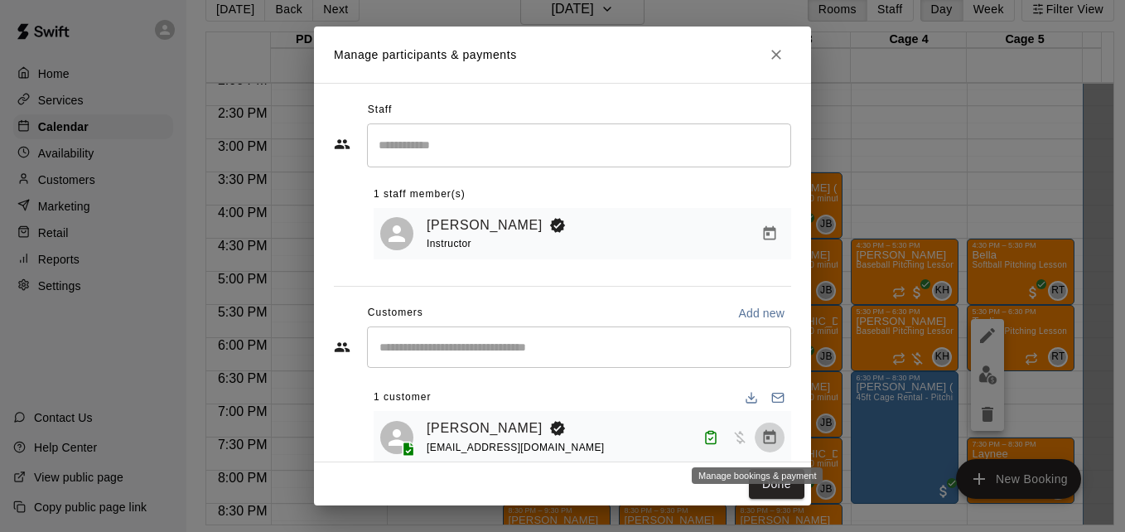
click at [761, 443] on icon "Manage bookings & payment" at bounding box center [769, 437] width 17 height 17
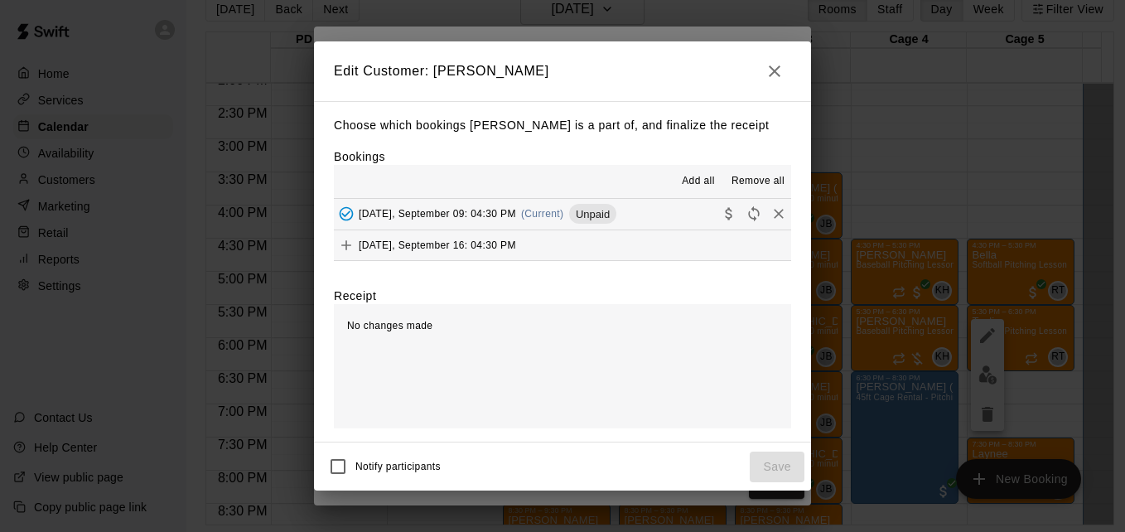
click at [659, 212] on button "[DATE], September 09: 04:30 PM (Current) Unpaid" at bounding box center [562, 214] width 457 height 31
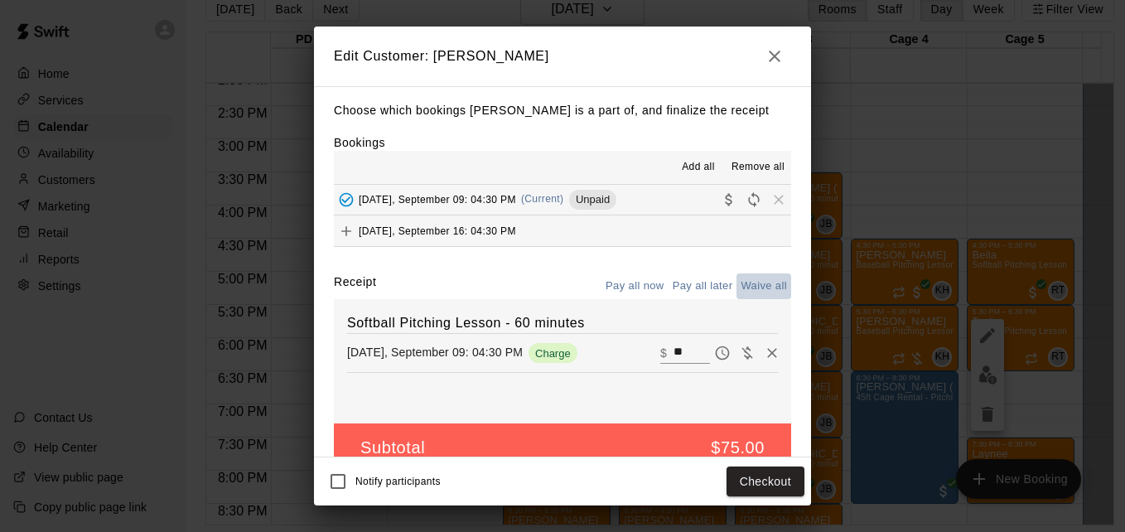
click at [737, 287] on button "Waive all" at bounding box center [764, 286] width 55 height 26
type input "*"
click at [782, 490] on button "Save" at bounding box center [777, 481] width 55 height 31
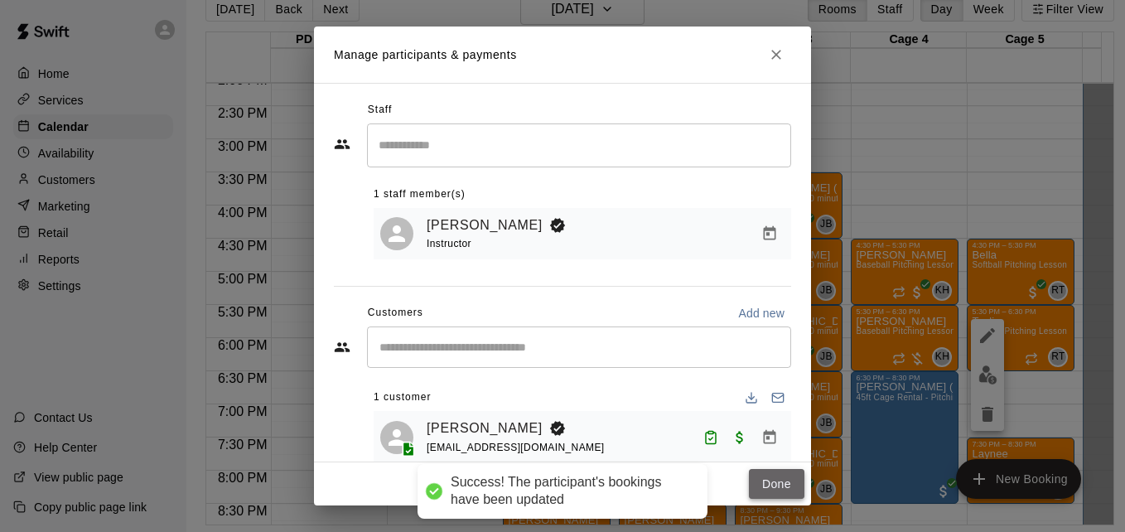
click at [780, 480] on button "Done" at bounding box center [777, 484] width 56 height 31
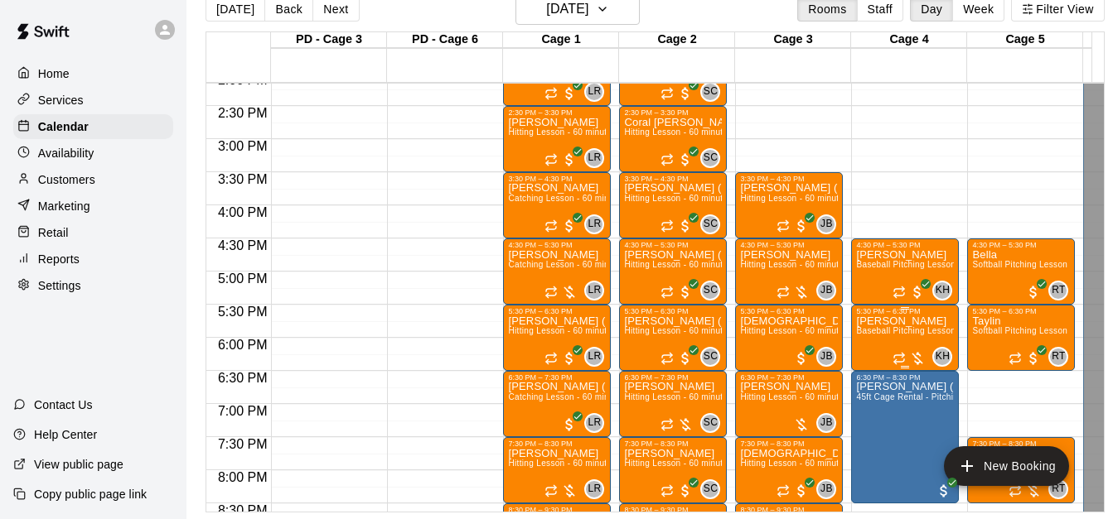
click at [906, 335] on span "Baseball Pitching Lesson - 60 minutes" at bounding box center [931, 330] width 151 height 9
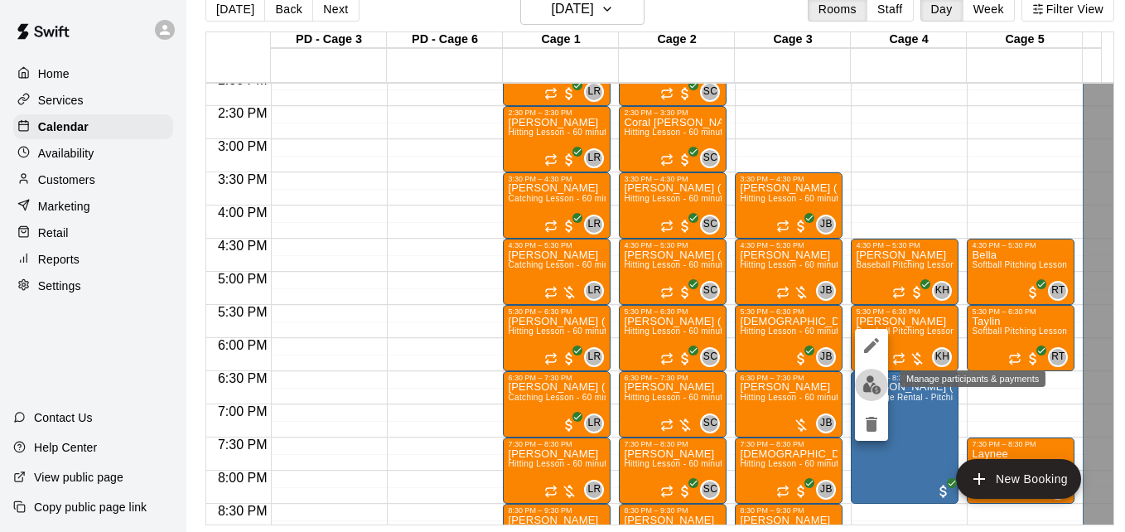
click at [869, 382] on img "edit" at bounding box center [872, 384] width 19 height 19
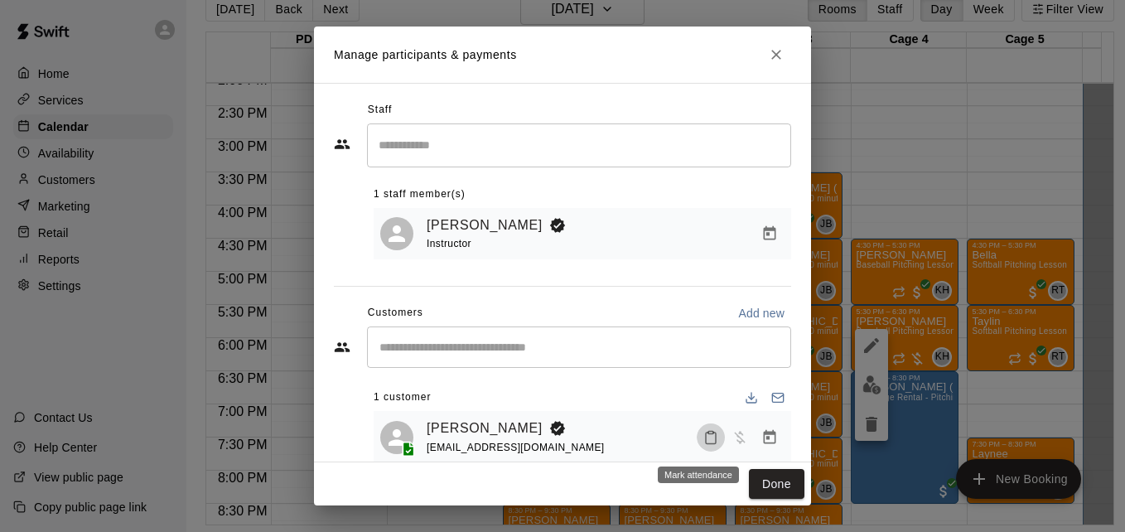
click at [703, 442] on icon "Mark attendance" at bounding box center [710, 437] width 15 height 15
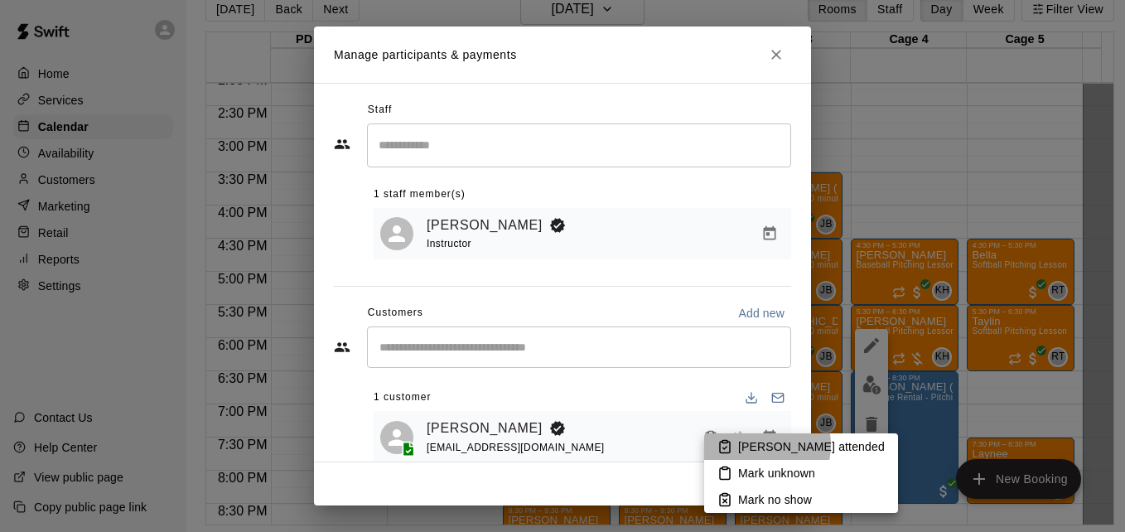
click at [753, 445] on p "[PERSON_NAME] attended" at bounding box center [811, 446] width 147 height 17
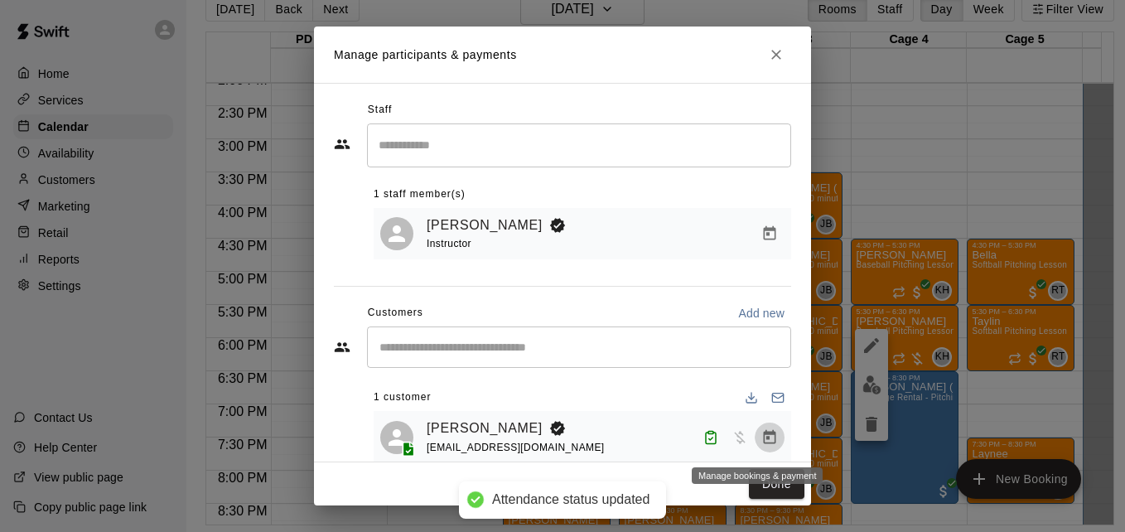
click at [761, 445] on icon "Manage bookings & payment" at bounding box center [769, 437] width 17 height 17
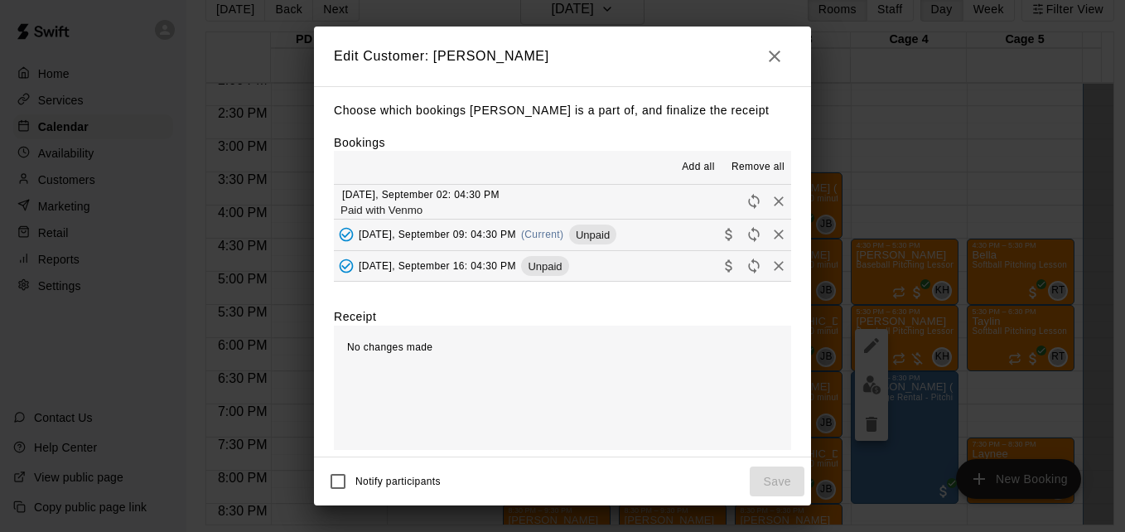
click at [669, 235] on button "[DATE], September 09: 04:30 PM (Current) Unpaid" at bounding box center [562, 235] width 457 height 31
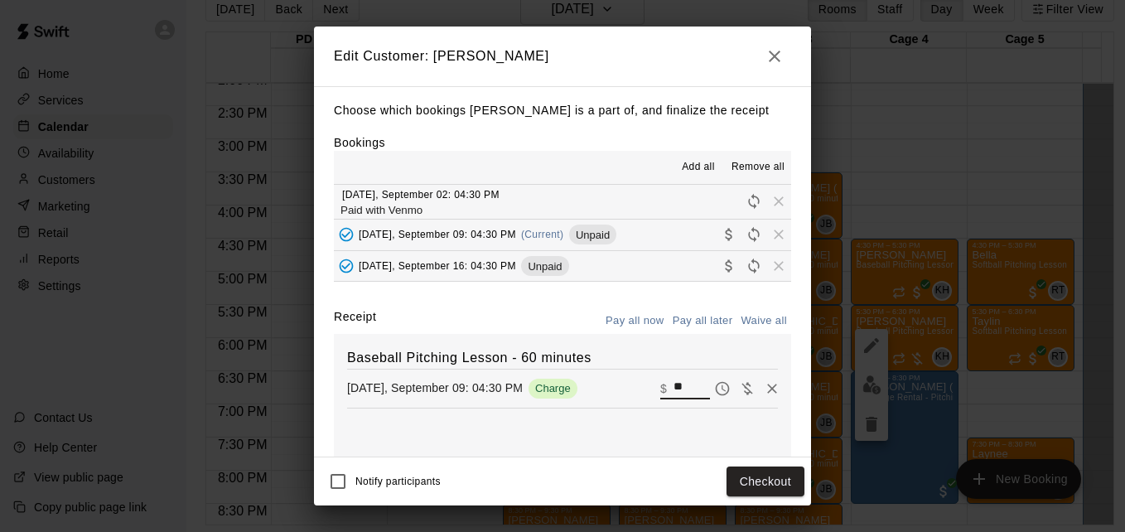
click at [674, 387] on input "**" at bounding box center [692, 389] width 36 height 22
type input "*"
type input "***"
click at [775, 487] on button "Checkout" at bounding box center [766, 481] width 78 height 31
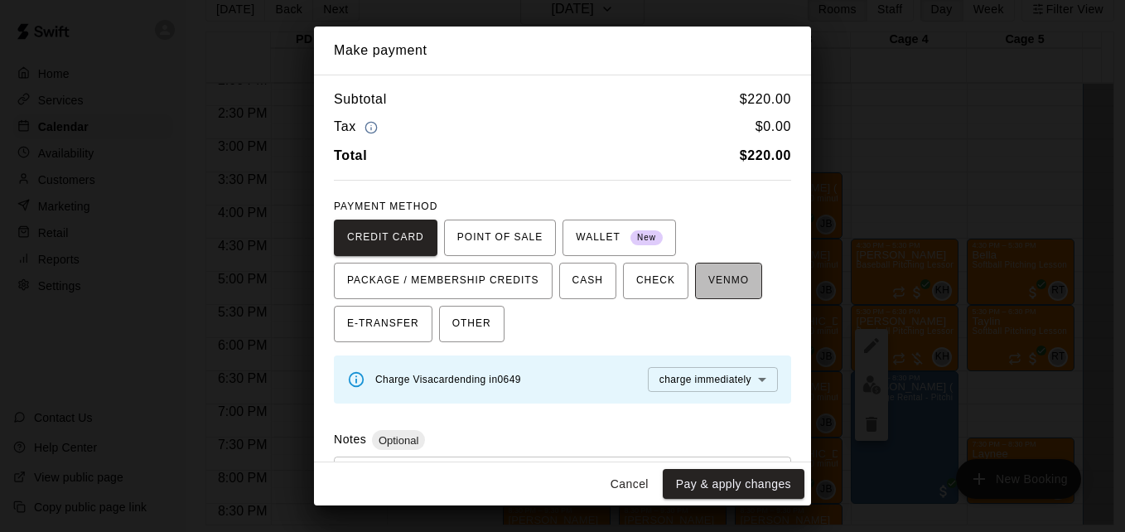
click at [719, 279] on span "VENMO" at bounding box center [728, 281] width 41 height 27
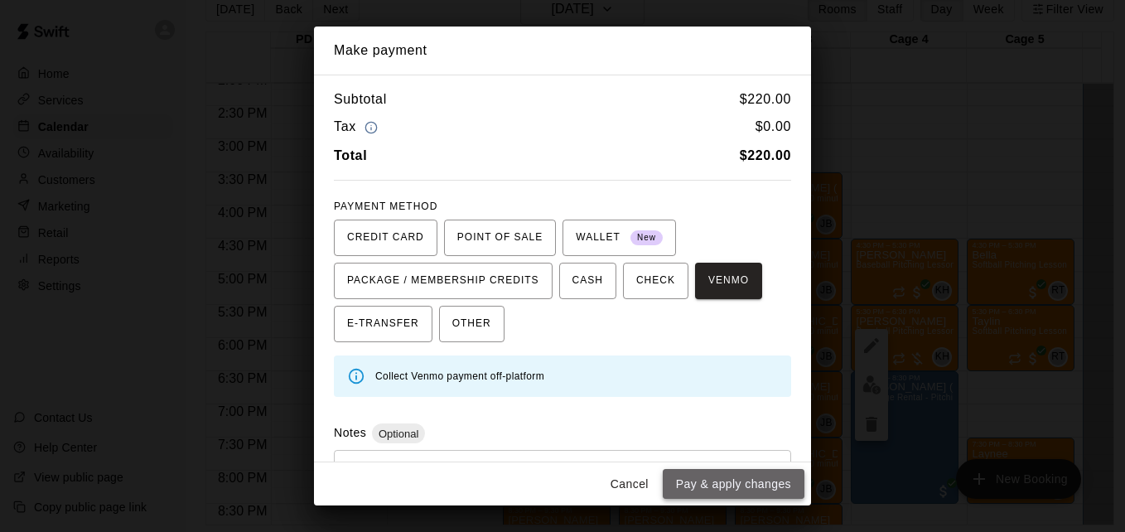
click at [737, 480] on button "Pay & apply changes" at bounding box center [734, 484] width 142 height 31
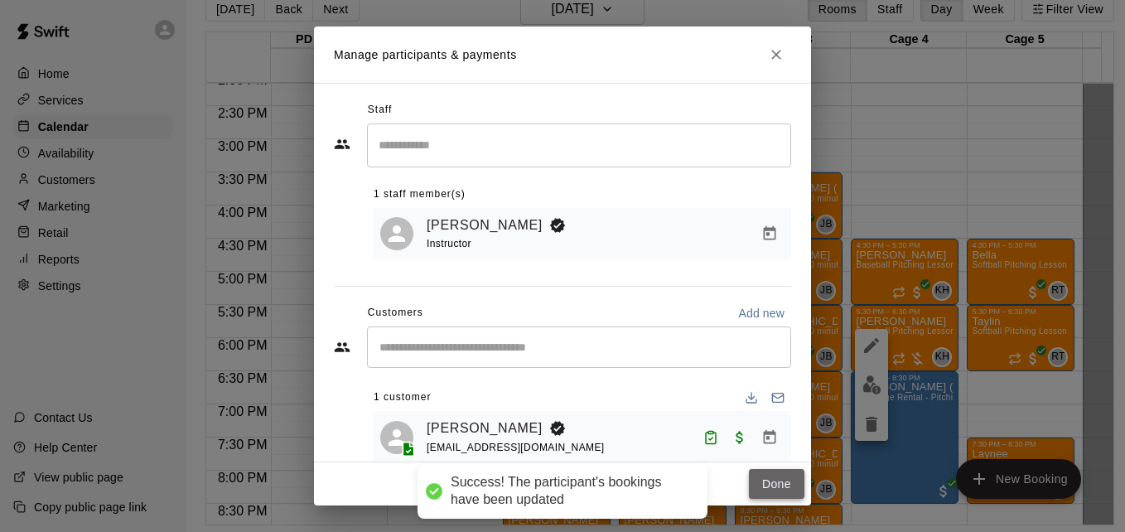
click at [765, 480] on button "Done" at bounding box center [777, 484] width 56 height 31
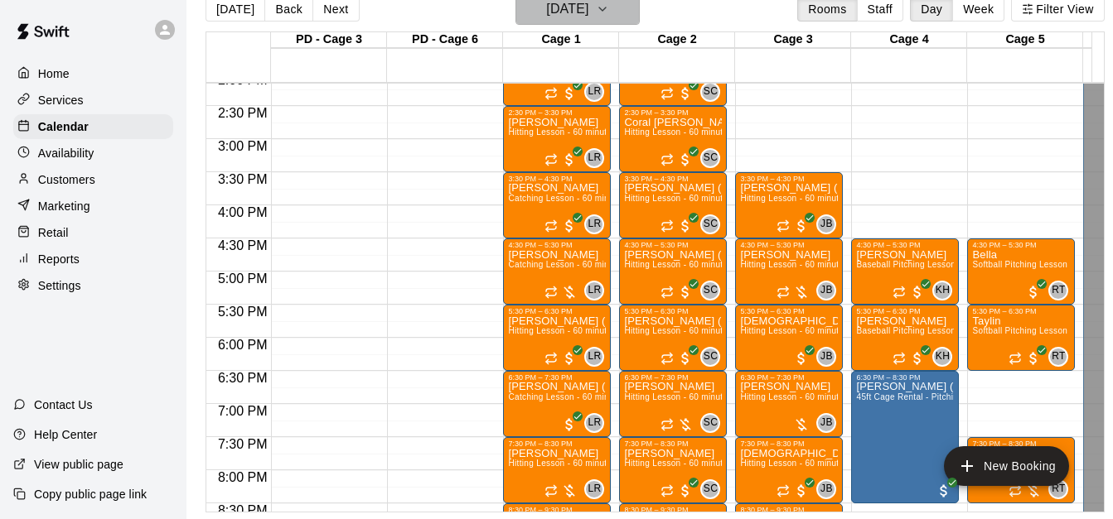
click at [609, 12] on icon "button" at bounding box center [602, 9] width 13 height 20
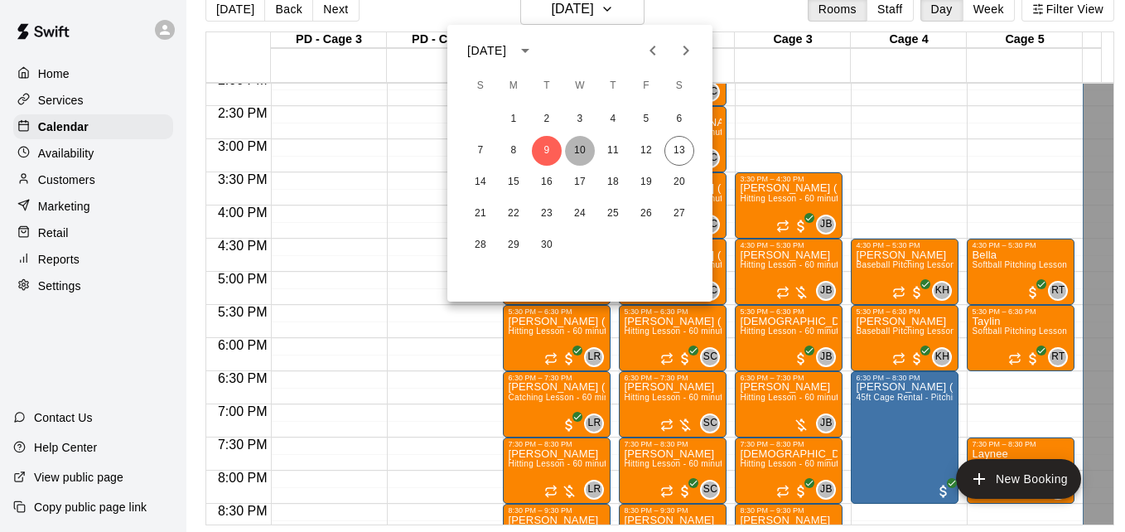
click at [579, 149] on button "10" at bounding box center [580, 151] width 30 height 30
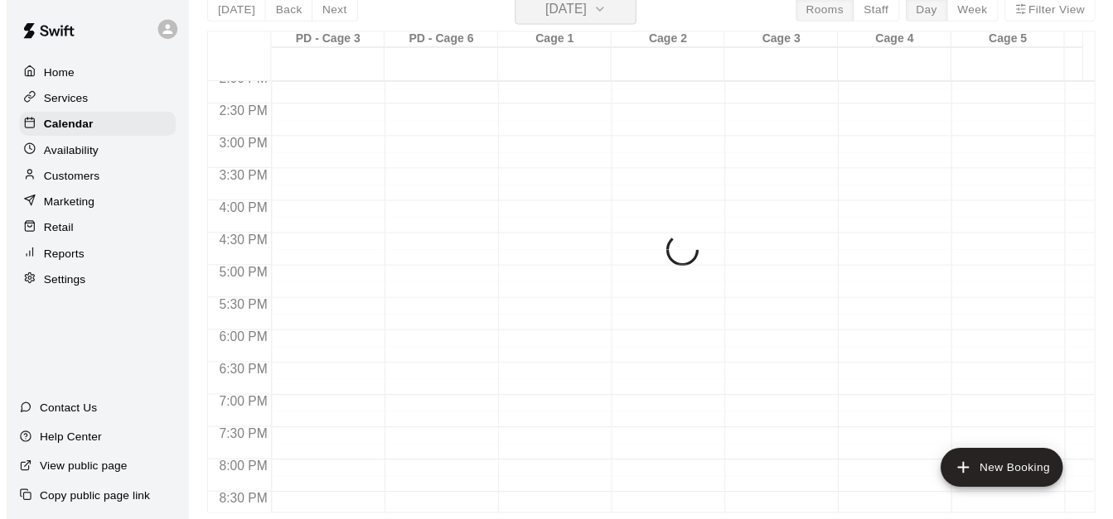
scroll to position [20, 0]
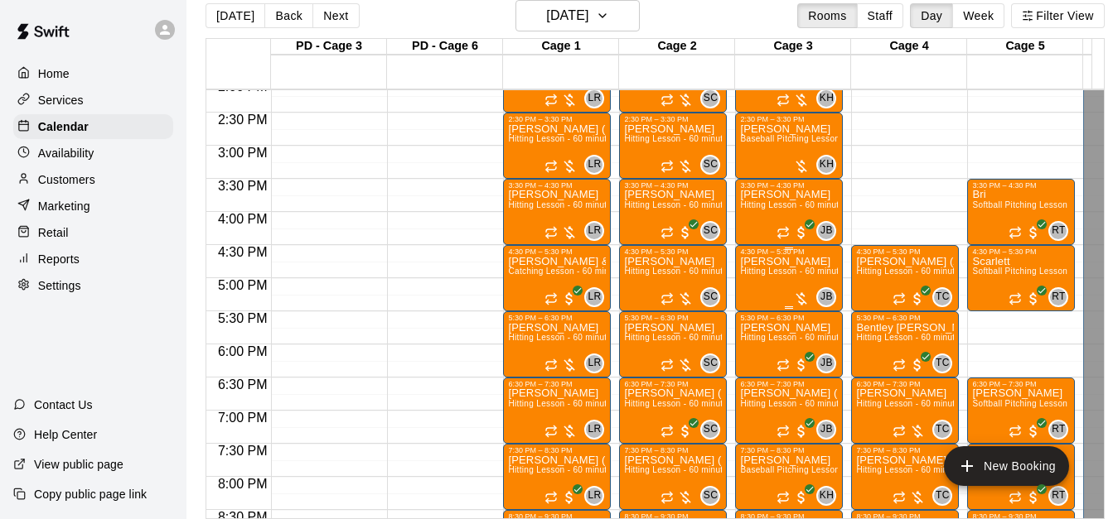
click at [777, 286] on div "[PERSON_NAME] Hitting Lesson - 60 minutes" at bounding box center [789, 515] width 98 height 519
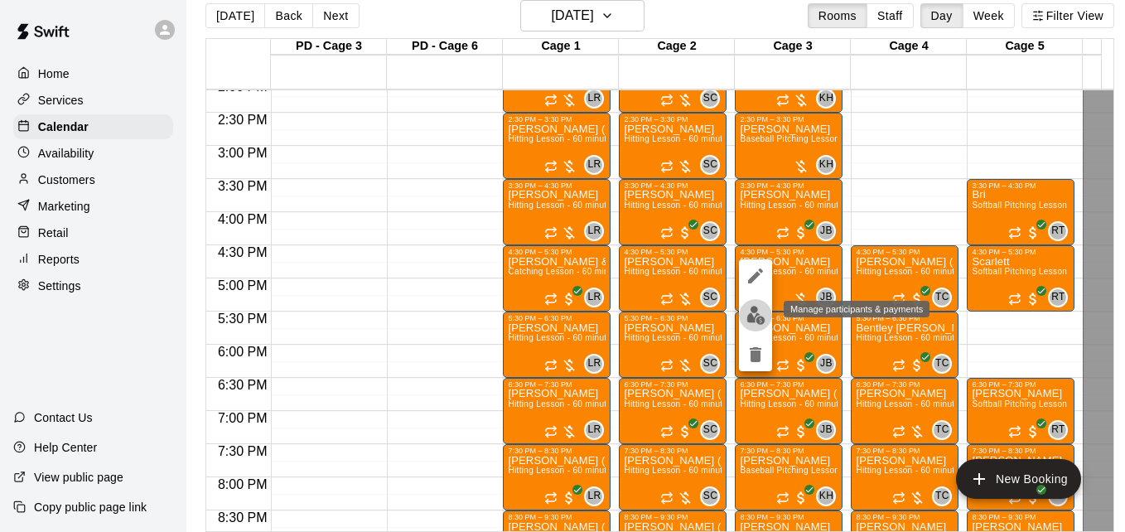
click at [759, 315] on img "edit" at bounding box center [756, 315] width 19 height 19
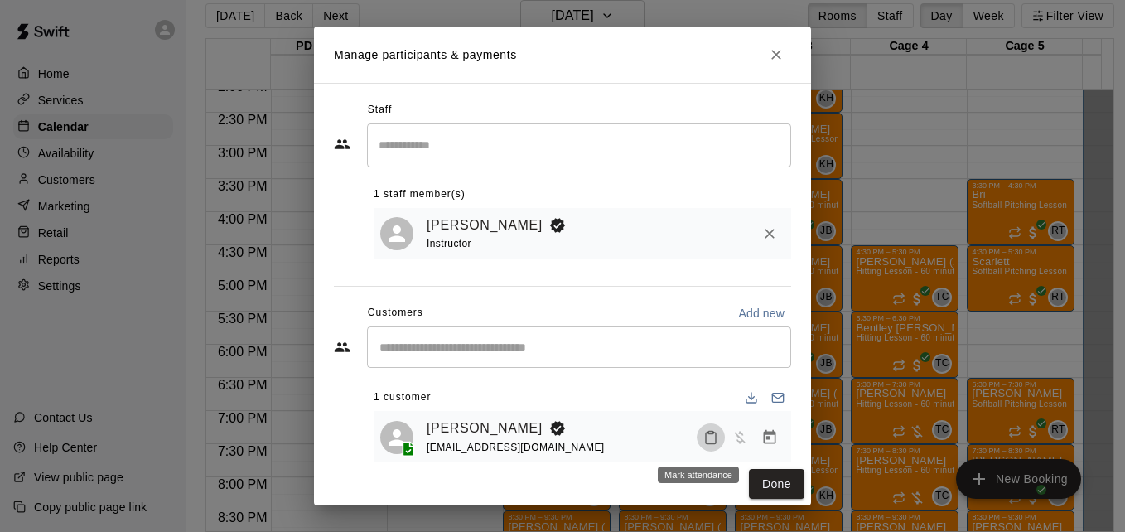
click at [703, 445] on icon "Mark attendance" at bounding box center [710, 437] width 15 height 15
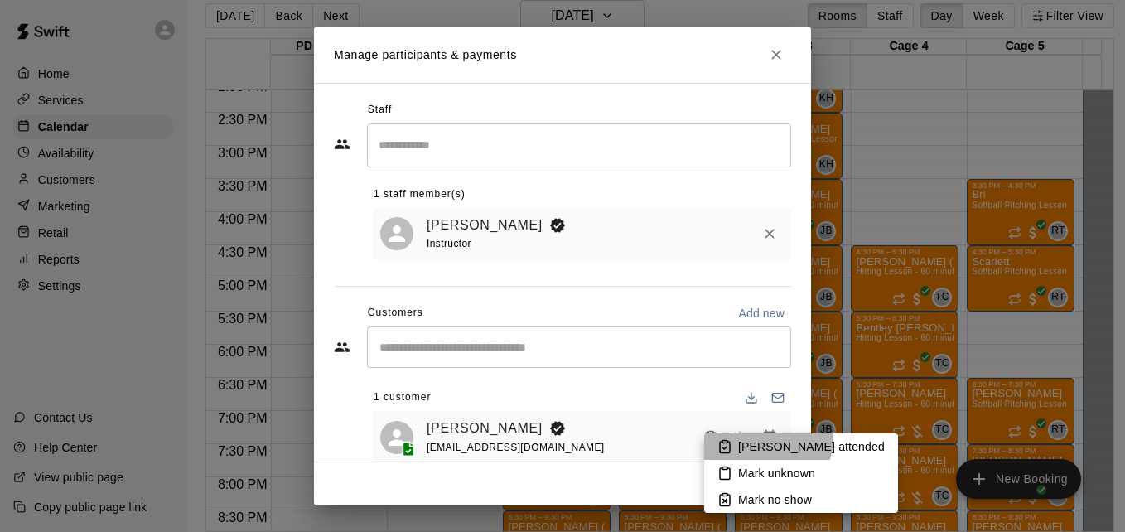
click at [760, 437] on li "[PERSON_NAME] attended" at bounding box center [801, 446] width 194 height 27
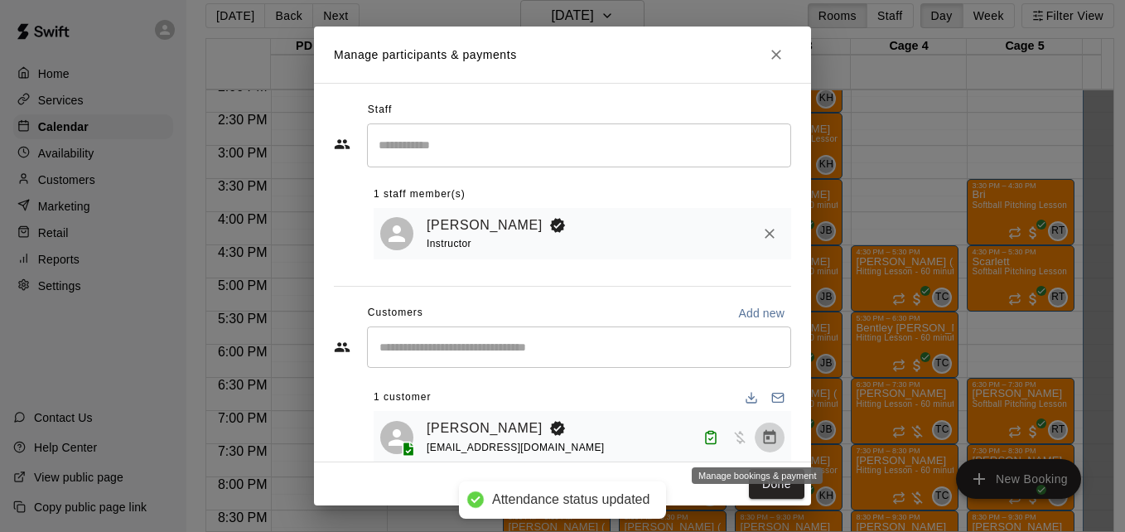
click at [761, 432] on icon "Manage bookings & payment" at bounding box center [769, 437] width 17 height 17
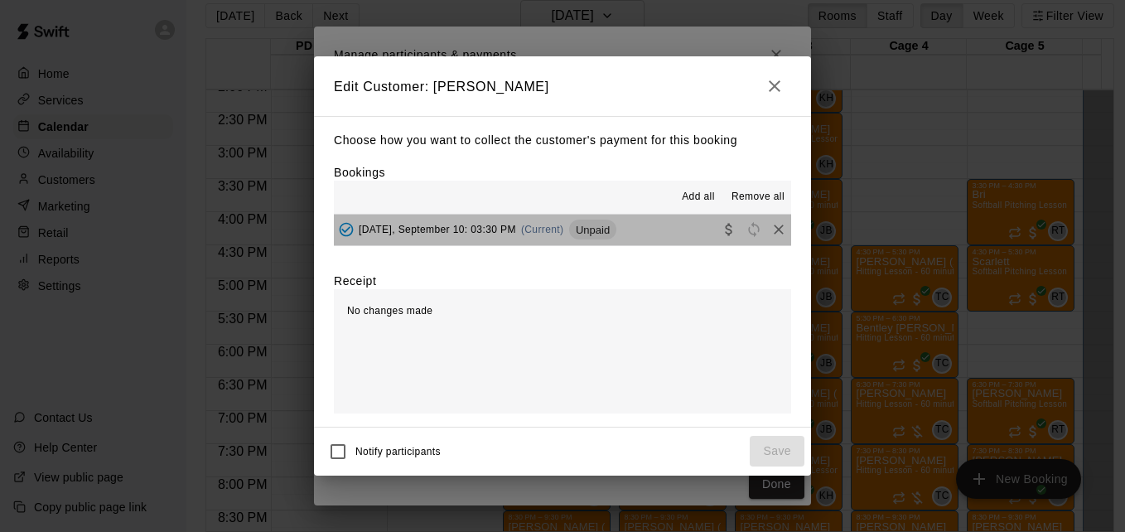
click at [660, 238] on button "[DATE], September 10: 03:30 PM (Current) Unpaid" at bounding box center [562, 230] width 457 height 31
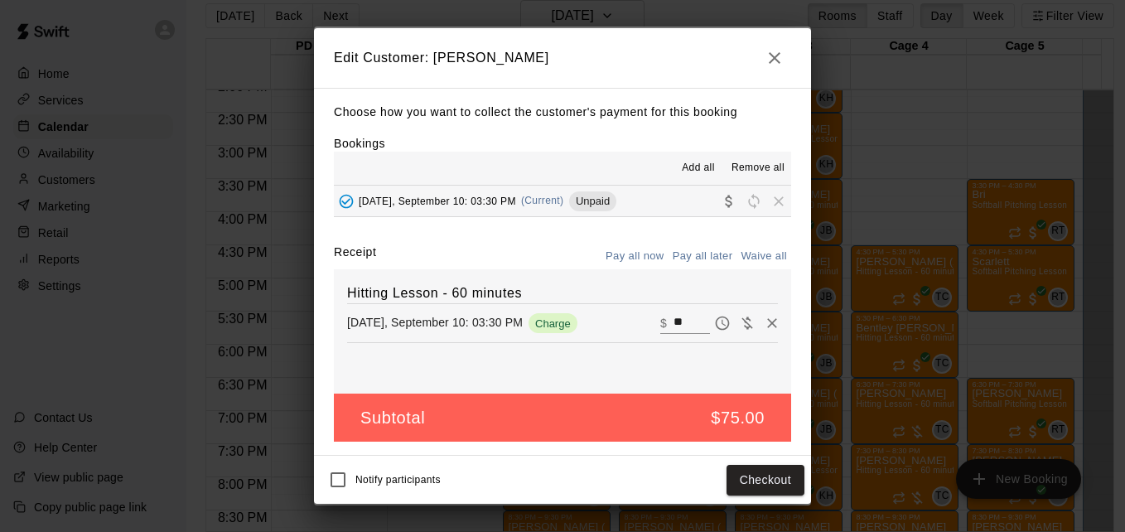
click at [683, 326] on input "**" at bounding box center [692, 323] width 36 height 22
click at [766, 254] on button "Waive all" at bounding box center [764, 257] width 55 height 26
type input "*"
click at [766, 481] on button "Save" at bounding box center [777, 480] width 55 height 31
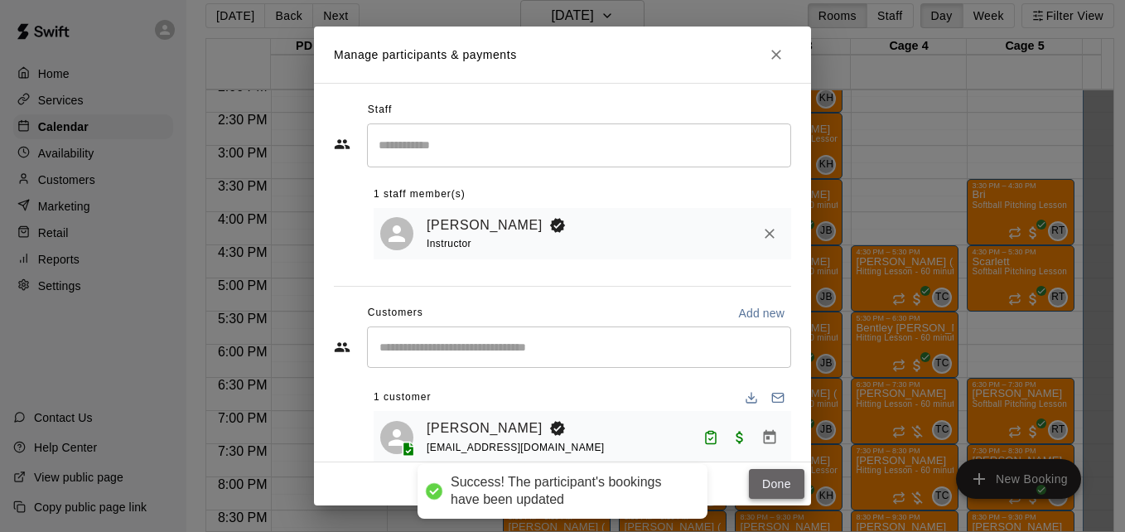
click at [772, 483] on button "Done" at bounding box center [777, 484] width 56 height 31
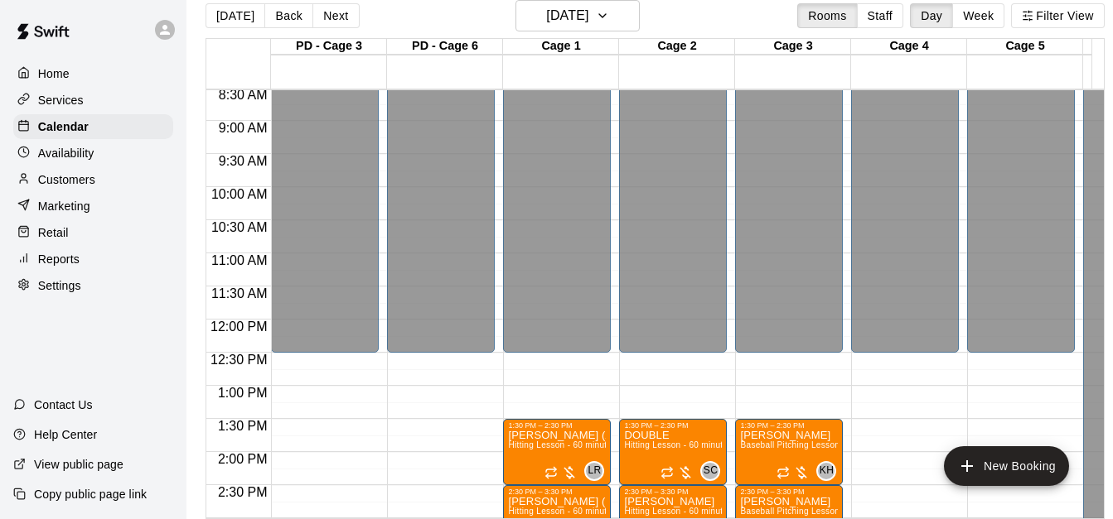
scroll to position [193, 0]
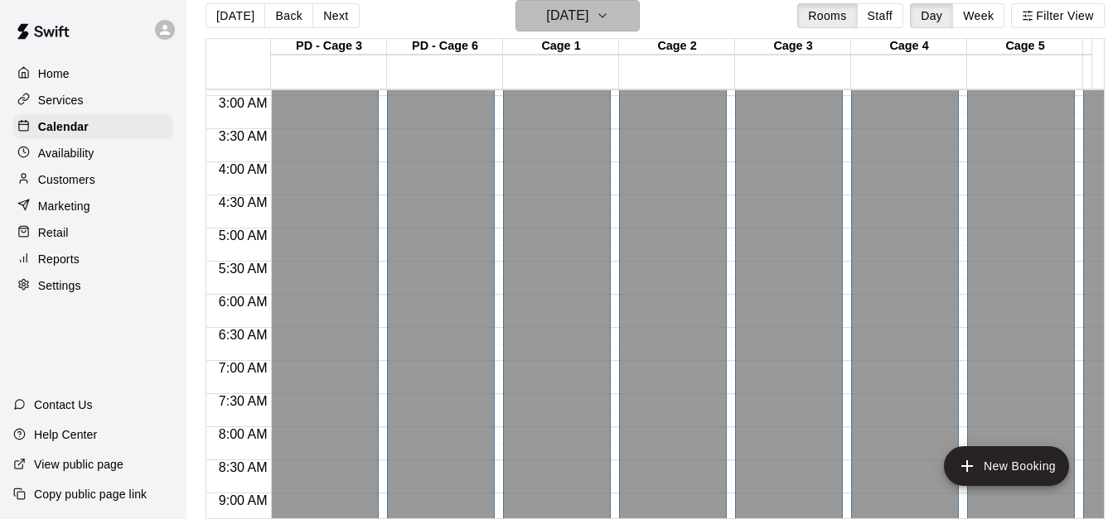
click at [588, 23] on h6 "[DATE]" at bounding box center [567, 15] width 42 height 23
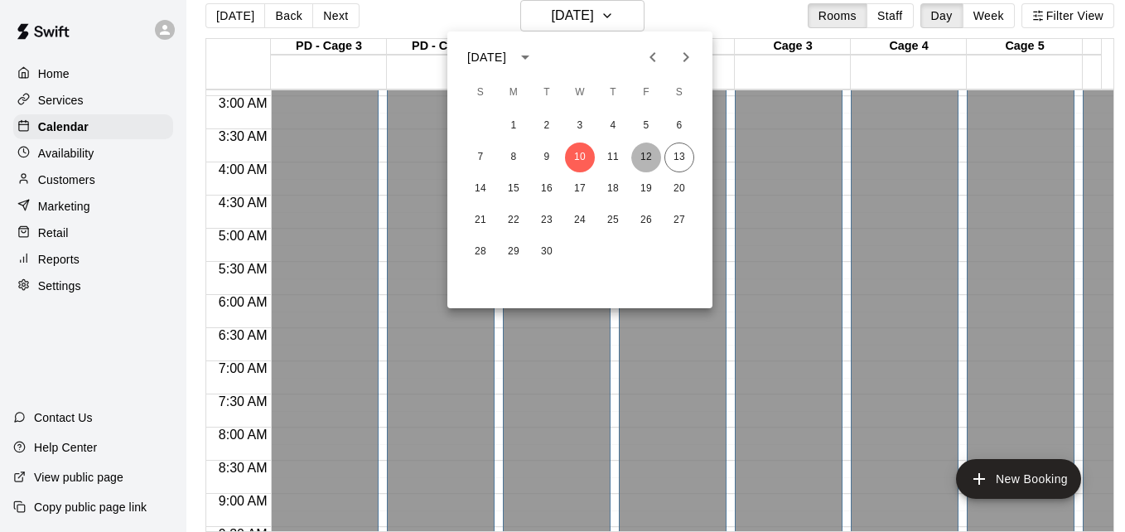
click at [645, 156] on button "12" at bounding box center [646, 158] width 30 height 30
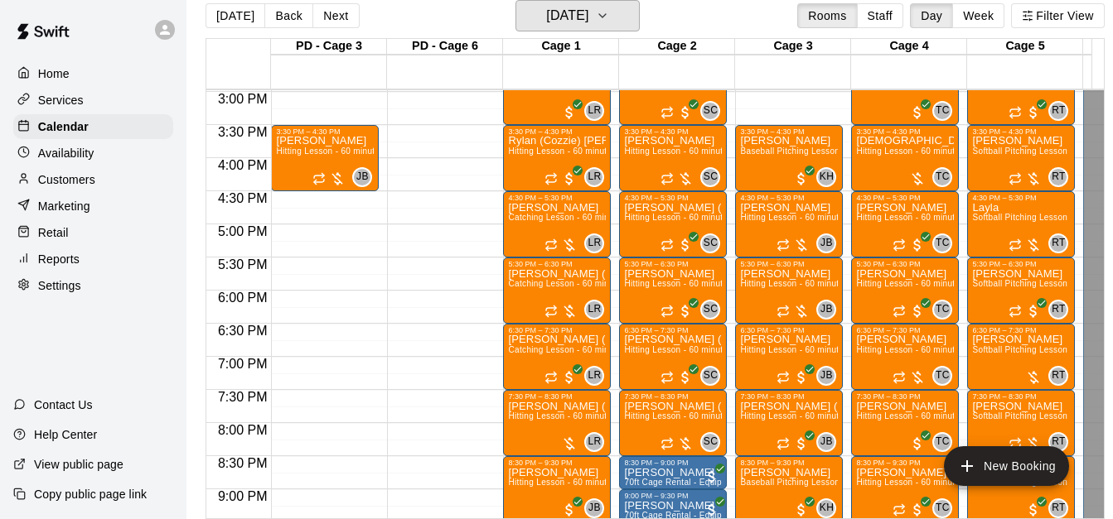
scroll to position [965, 0]
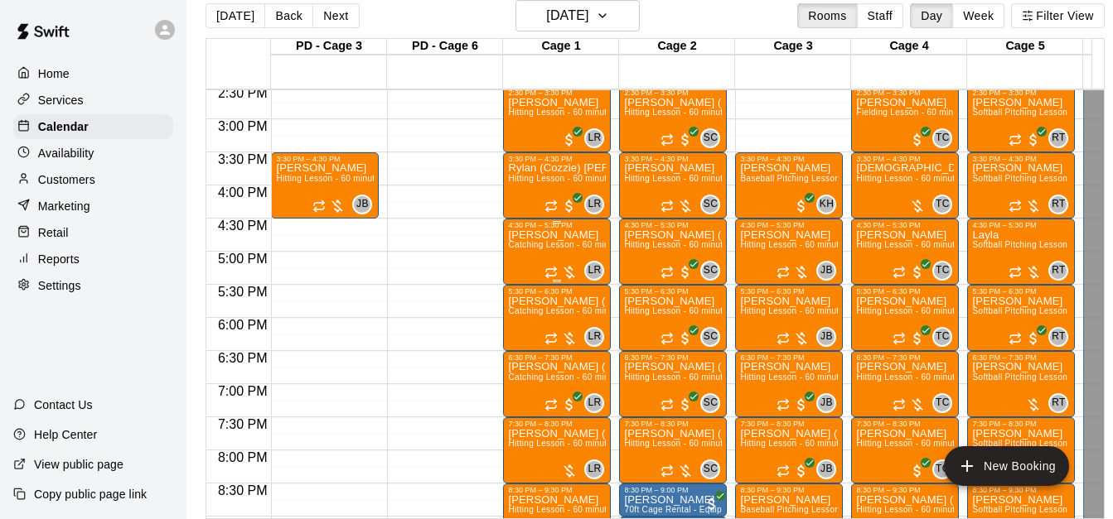
click at [555, 247] on span "Catching Lesson - 60 minutes" at bounding box center [567, 244] width 118 height 9
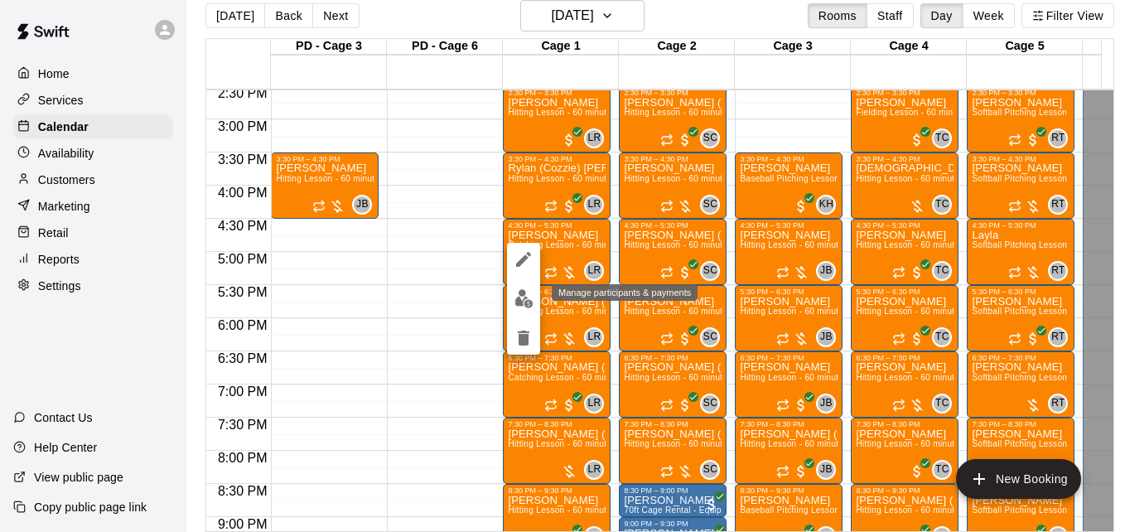
click at [520, 293] on img "edit" at bounding box center [524, 298] width 19 height 19
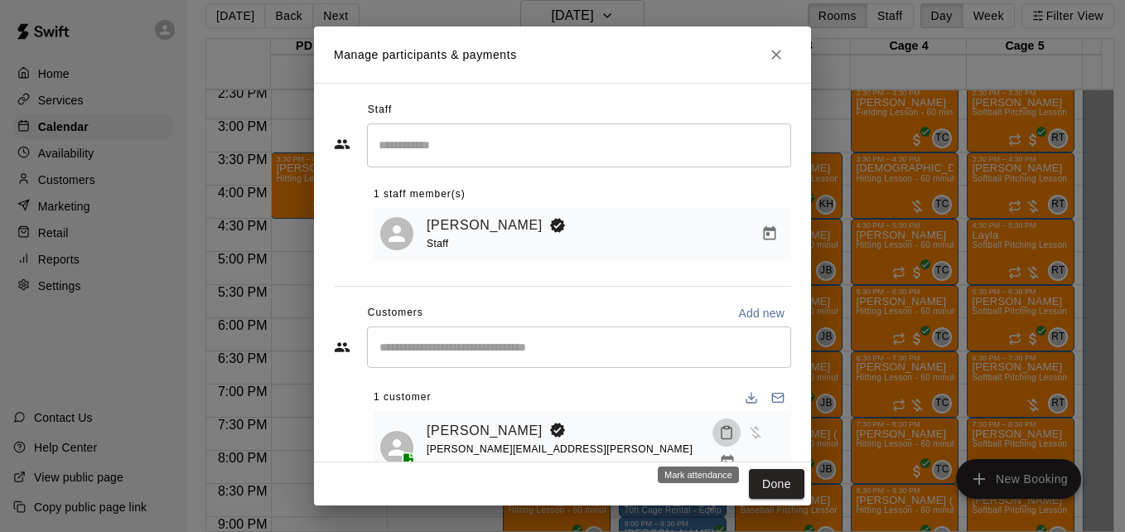
click at [719, 439] on icon "Mark attendance" at bounding box center [726, 432] width 15 height 15
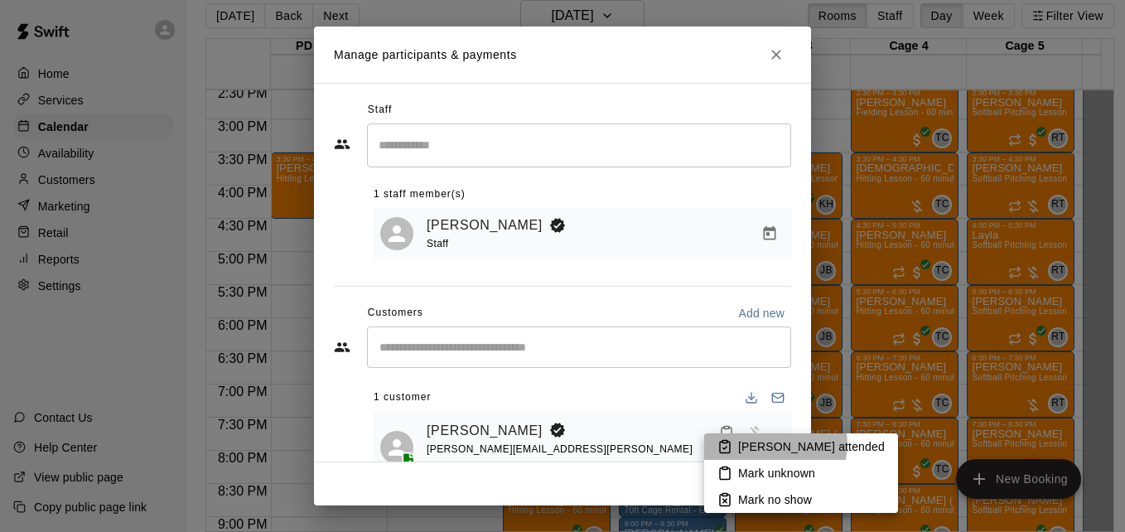
click at [775, 444] on p "[PERSON_NAME] attended" at bounding box center [811, 446] width 147 height 17
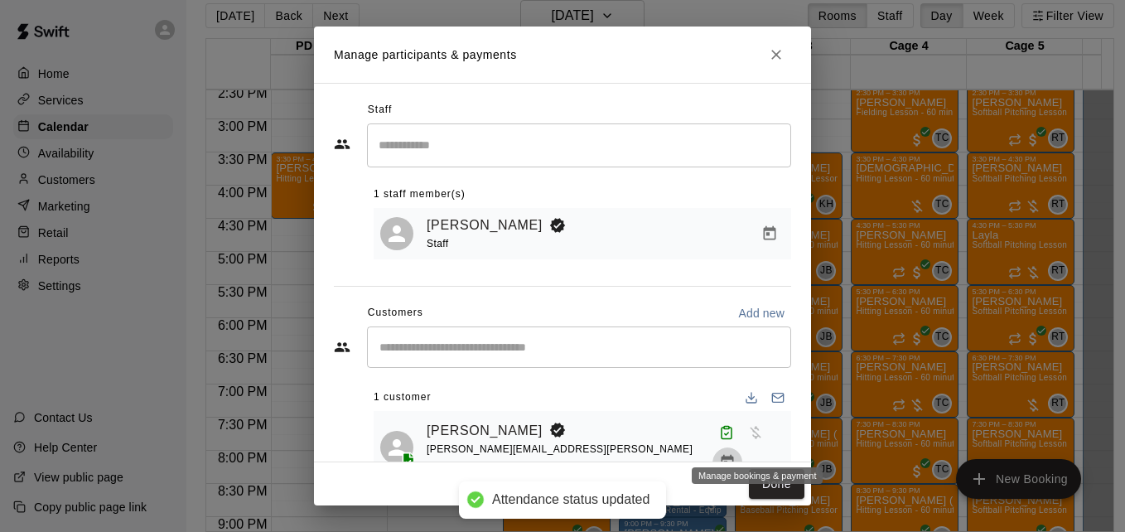
click at [736, 454] on icon "Manage bookings & payment" at bounding box center [727, 462] width 17 height 17
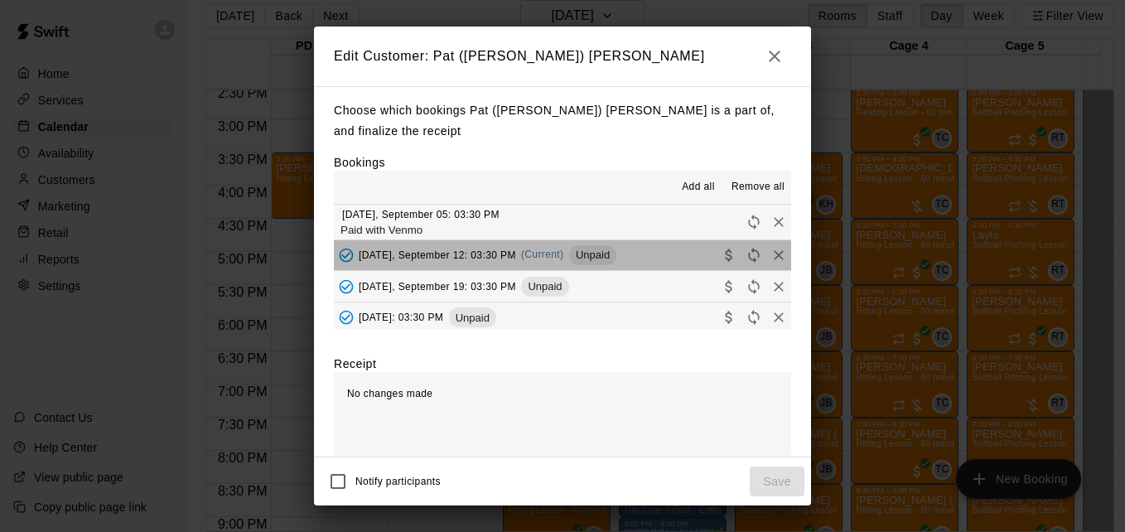
click at [650, 252] on button "[DATE], September 12: 03:30 PM (Current) Unpaid" at bounding box center [562, 255] width 457 height 31
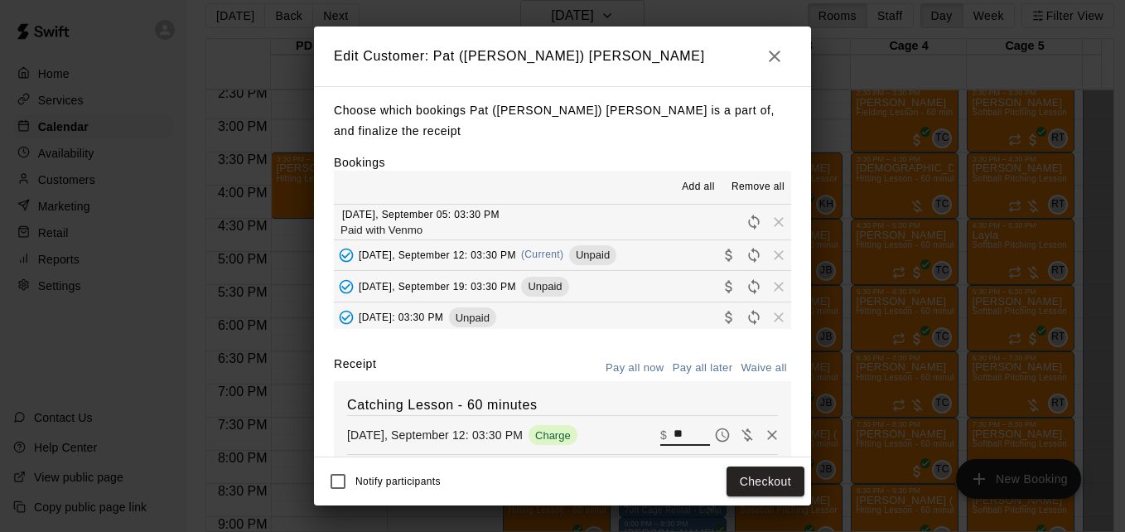
click at [674, 439] on input "**" at bounding box center [692, 435] width 36 height 22
type input "*"
type input "**"
click at [766, 484] on button "Checkout" at bounding box center [766, 481] width 78 height 31
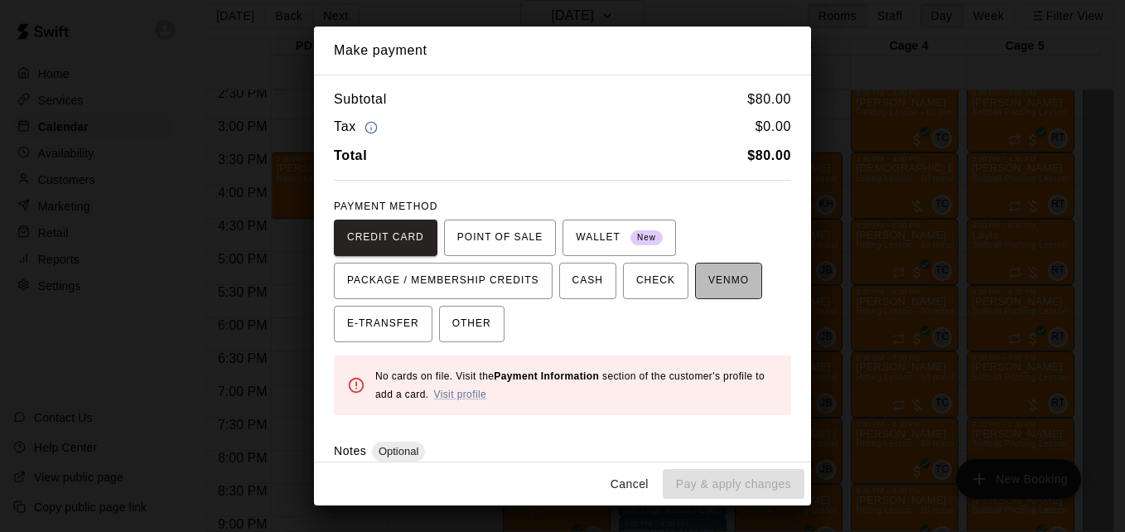
click at [726, 281] on span "VENMO" at bounding box center [728, 281] width 41 height 27
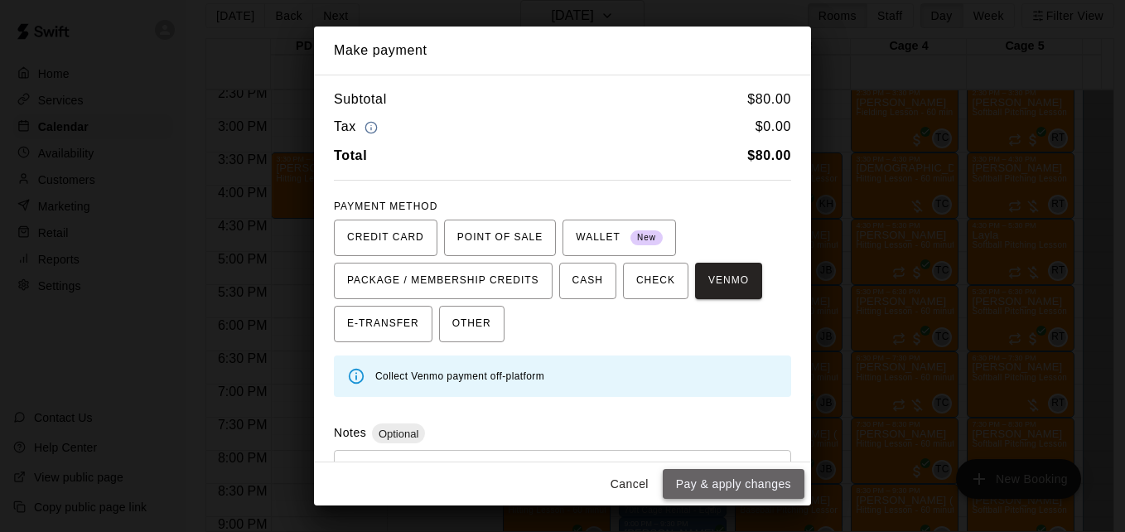
click at [751, 488] on button "Pay & apply changes" at bounding box center [734, 484] width 142 height 31
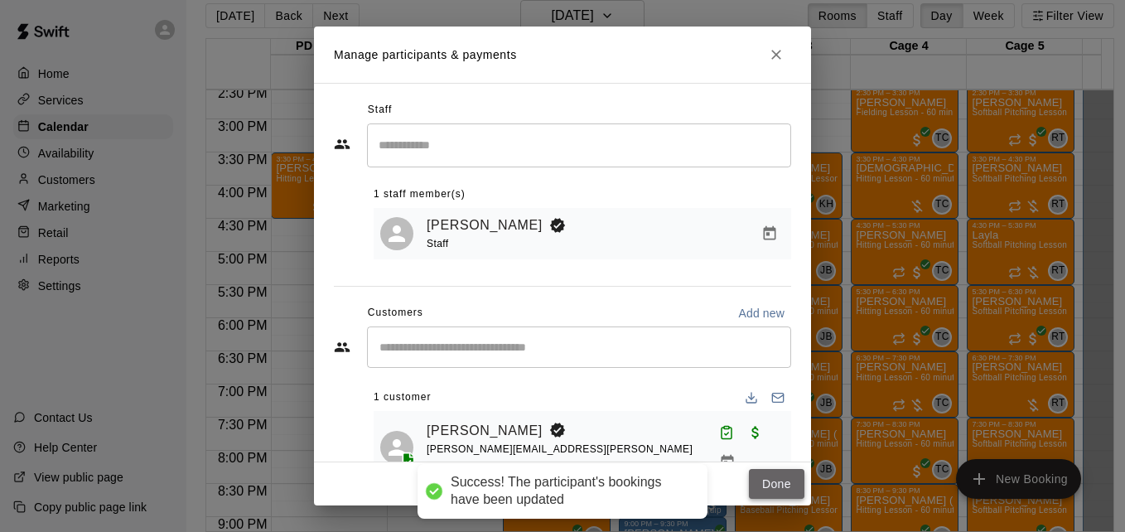
click at [763, 490] on button "Done" at bounding box center [777, 484] width 56 height 31
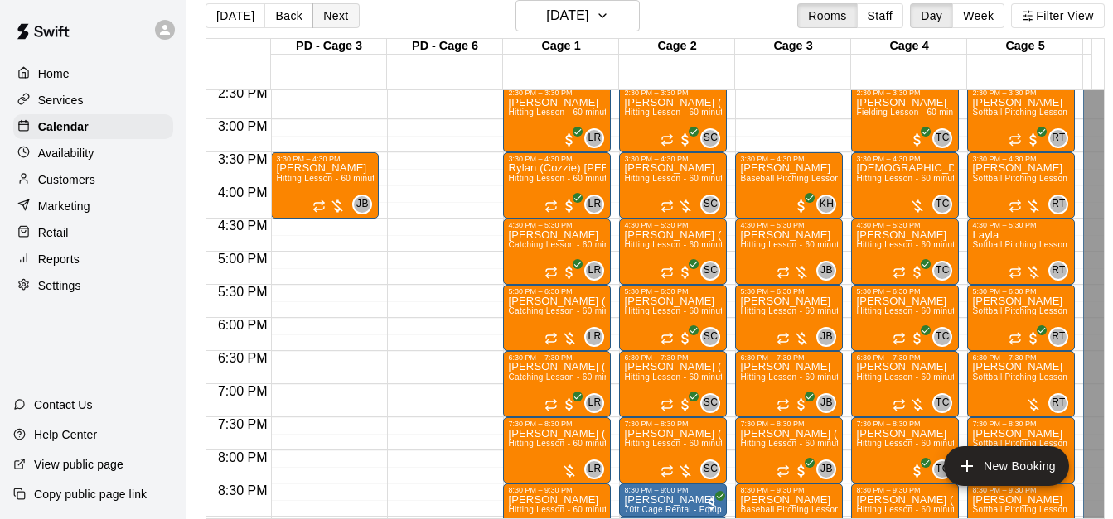
click at [344, 15] on button "Next" at bounding box center [335, 15] width 46 height 25
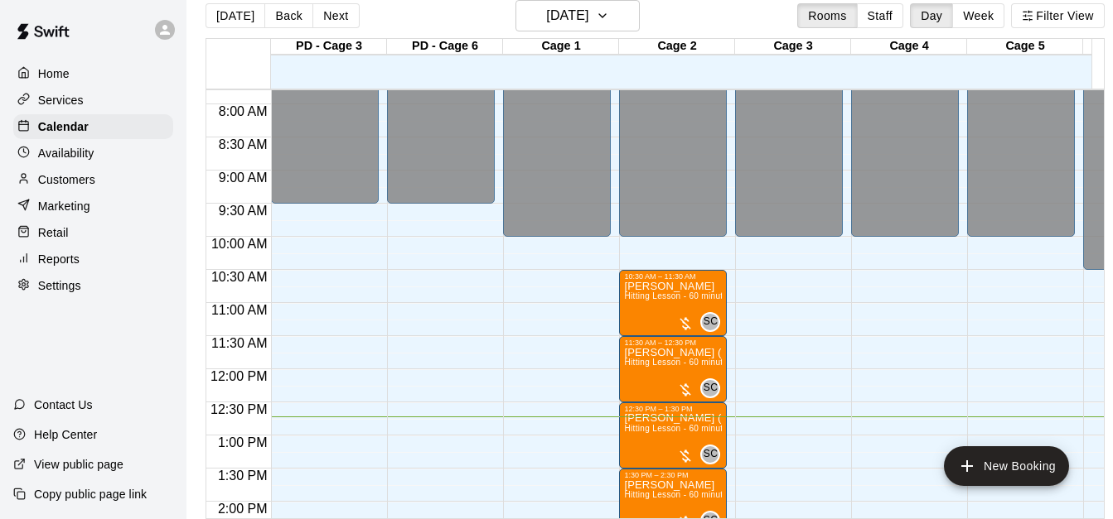
scroll to position [518, 0]
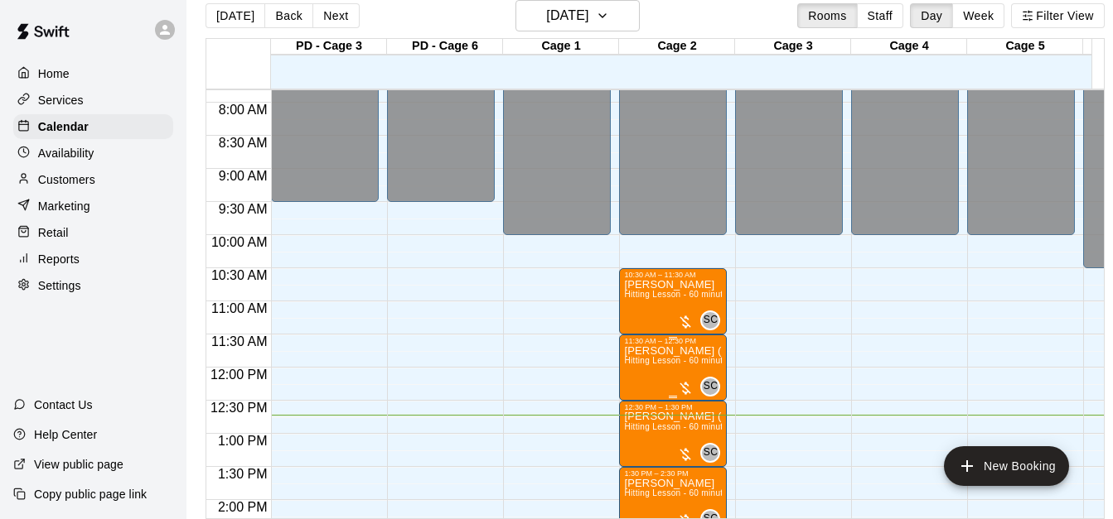
click at [664, 360] on span "Hitting Lesson - 60 minutes" at bounding box center [678, 360] width 108 height 9
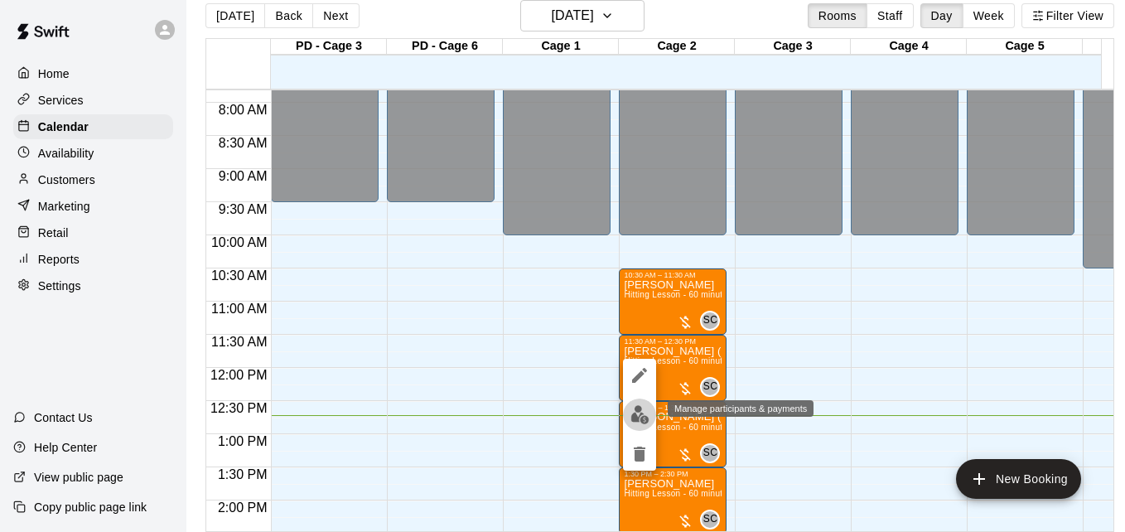
click at [641, 411] on img "edit" at bounding box center [640, 414] width 19 height 19
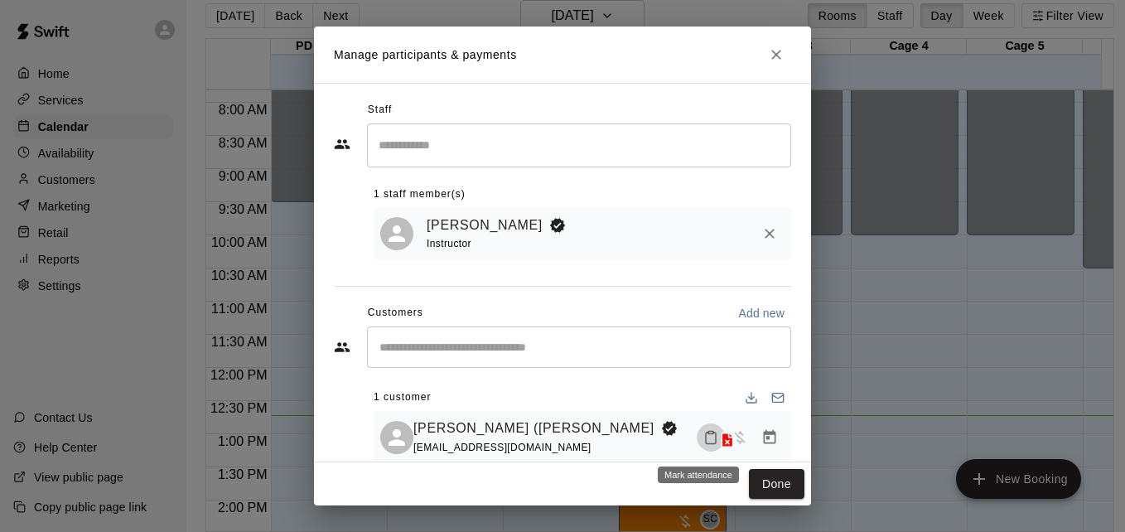
click at [706, 444] on icon "Mark attendance" at bounding box center [711, 438] width 10 height 12
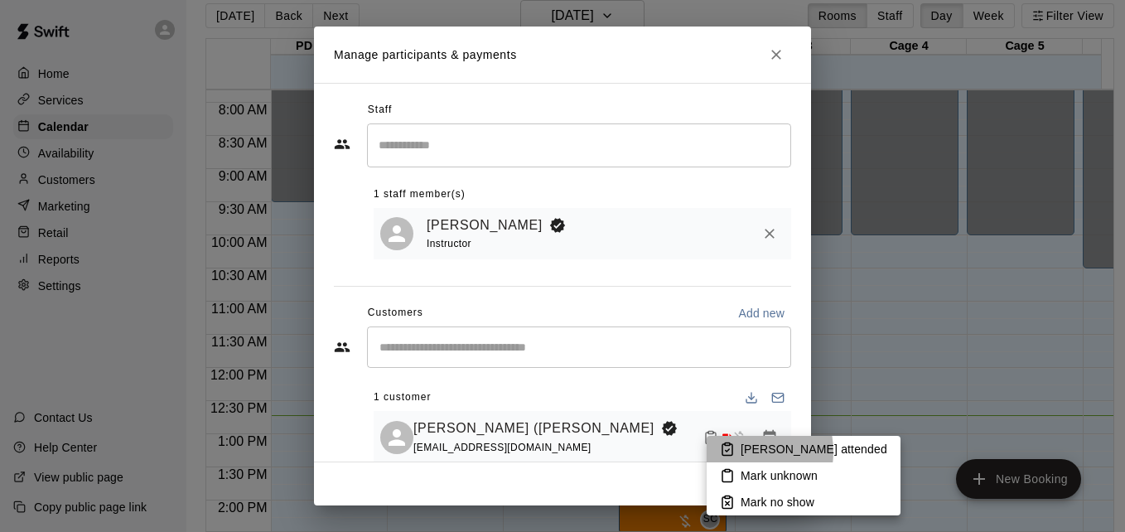
click at [741, 452] on p "[PERSON_NAME] attended" at bounding box center [814, 449] width 147 height 17
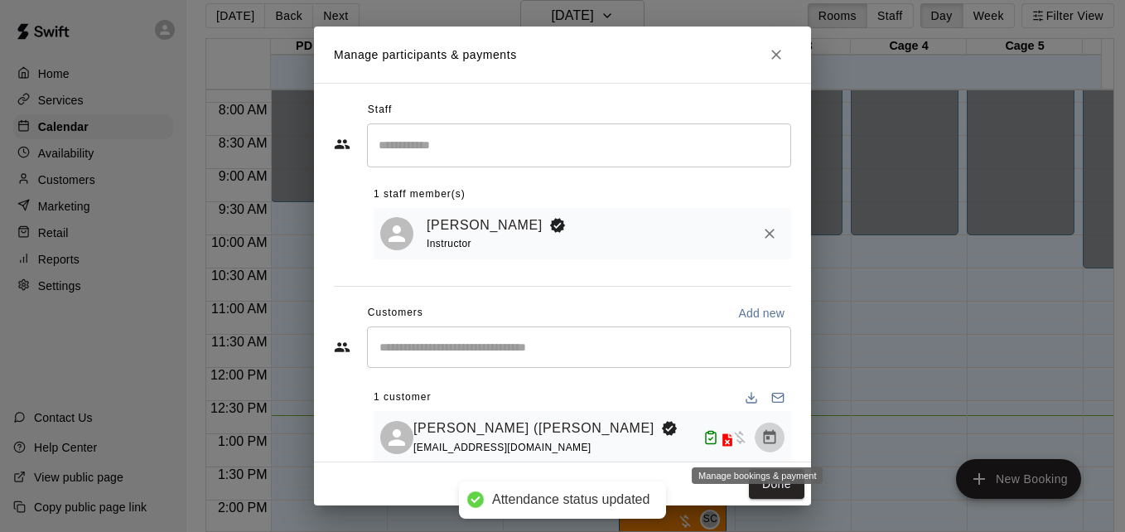
click at [761, 445] on icon "Manage bookings & payment" at bounding box center [769, 437] width 17 height 17
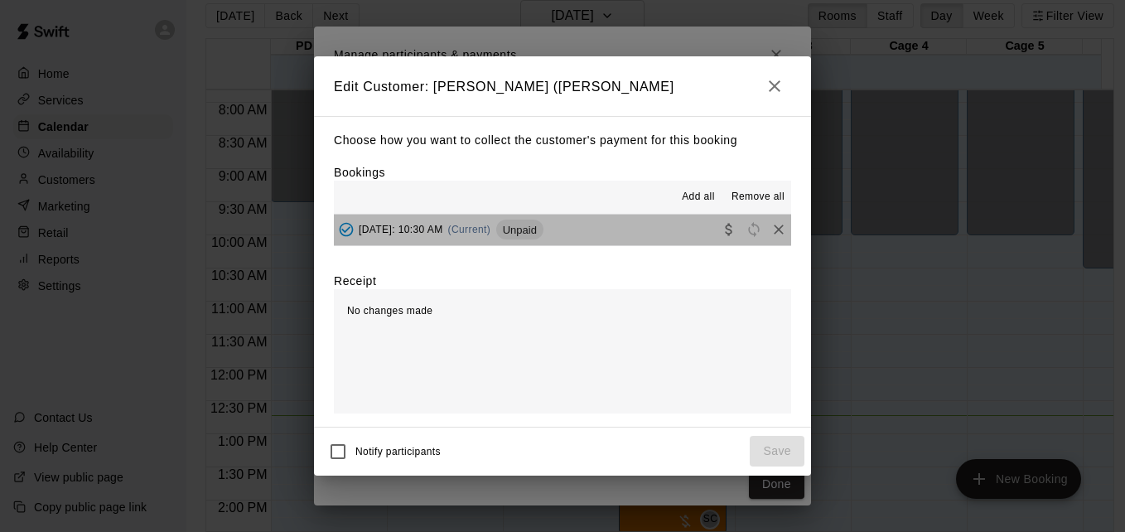
click at [652, 234] on button "[DATE]: 10:30 AM (Current) Unpaid" at bounding box center [562, 230] width 457 height 31
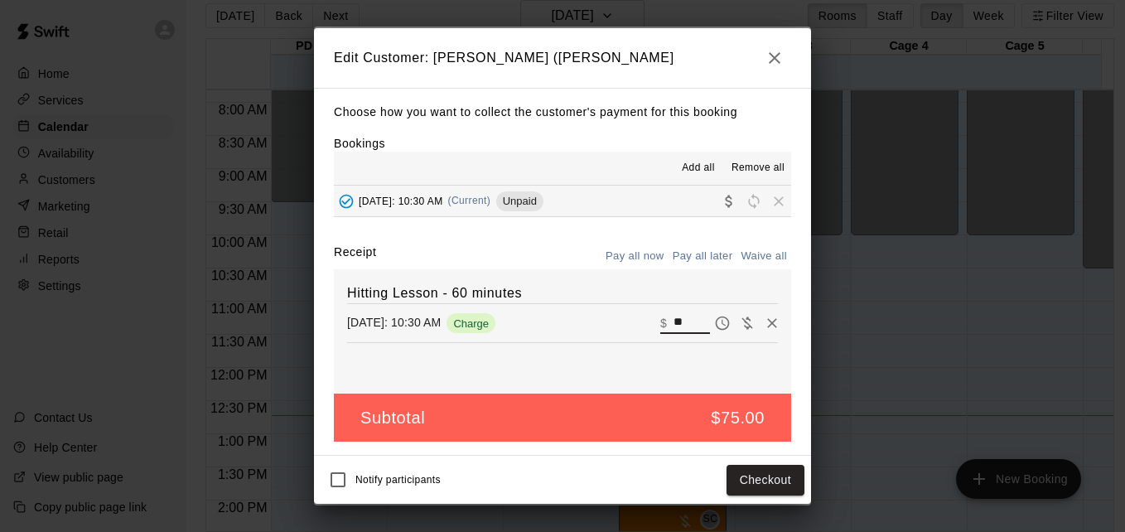
click at [685, 320] on input "**" at bounding box center [692, 323] width 36 height 22
type input "**"
click at [761, 494] on button "Checkout" at bounding box center [766, 480] width 78 height 31
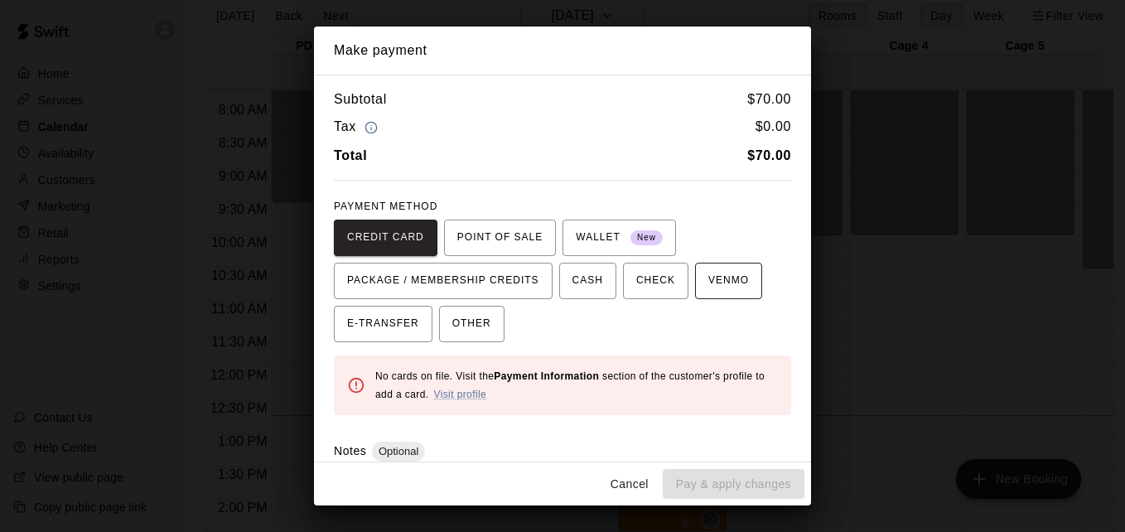
click at [713, 288] on span "VENMO" at bounding box center [728, 281] width 41 height 27
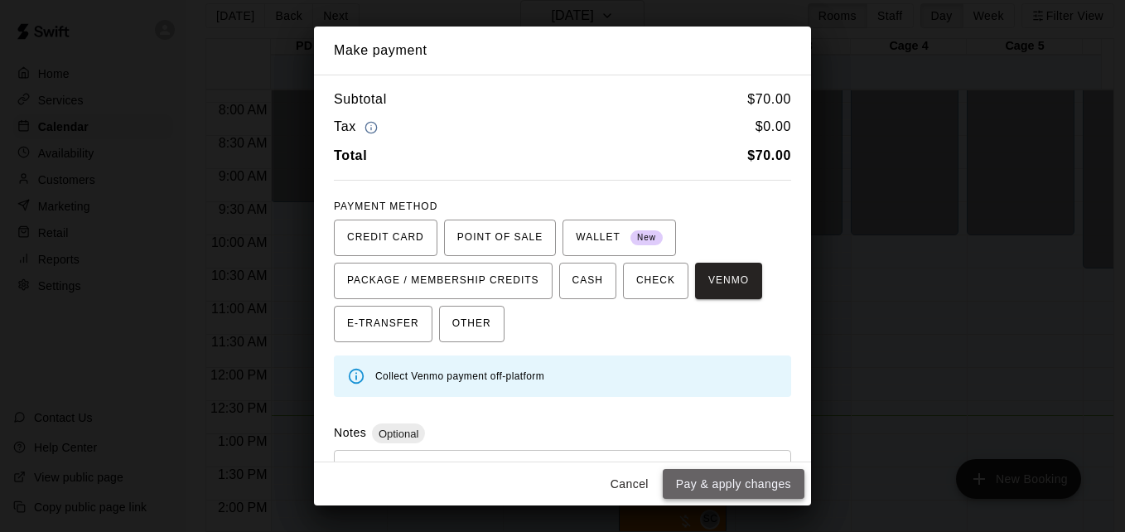
click at [756, 485] on button "Pay & apply changes" at bounding box center [734, 484] width 142 height 31
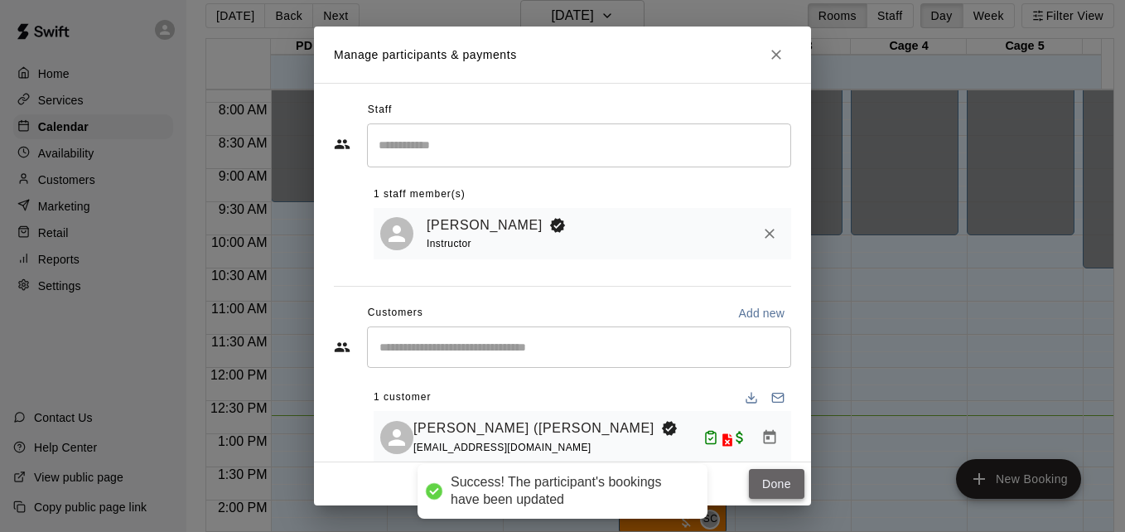
click at [772, 485] on button "Done" at bounding box center [777, 484] width 56 height 31
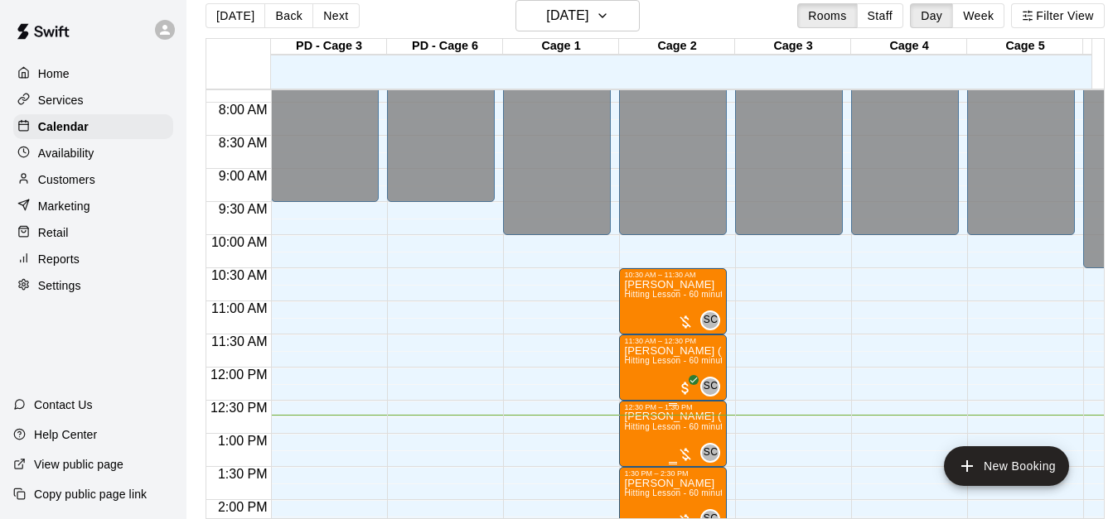
click at [647, 432] on span "Hitting Lesson - 60 minutes" at bounding box center [678, 427] width 108 height 9
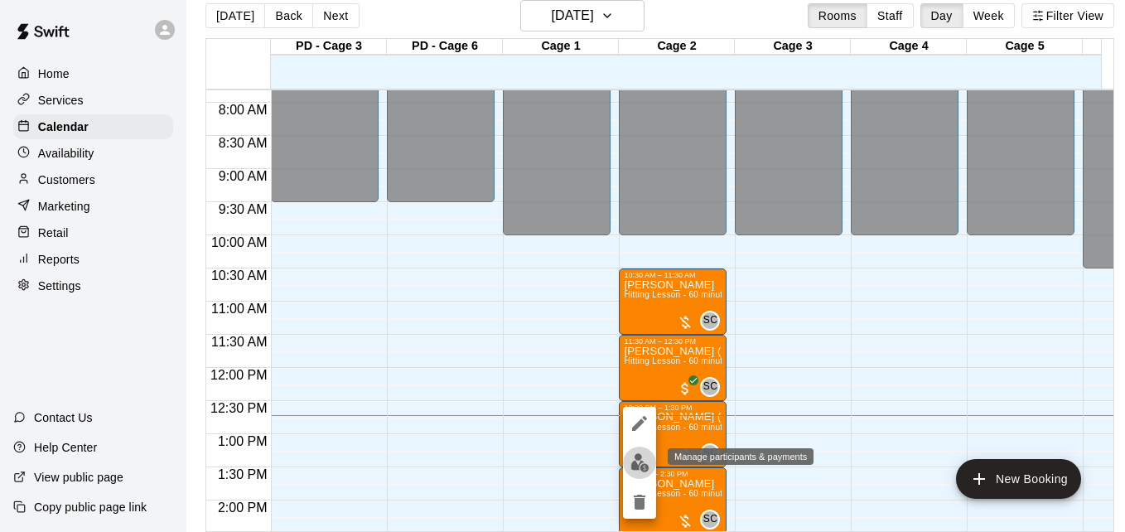
click at [639, 464] on img "edit" at bounding box center [640, 462] width 19 height 19
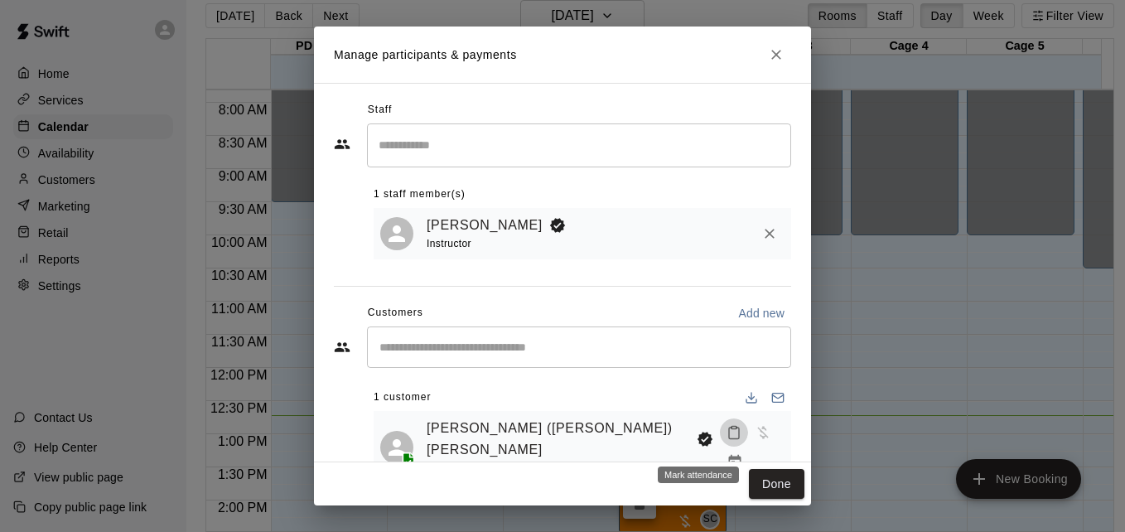
click at [727, 440] on icon "Mark attendance" at bounding box center [734, 432] width 15 height 15
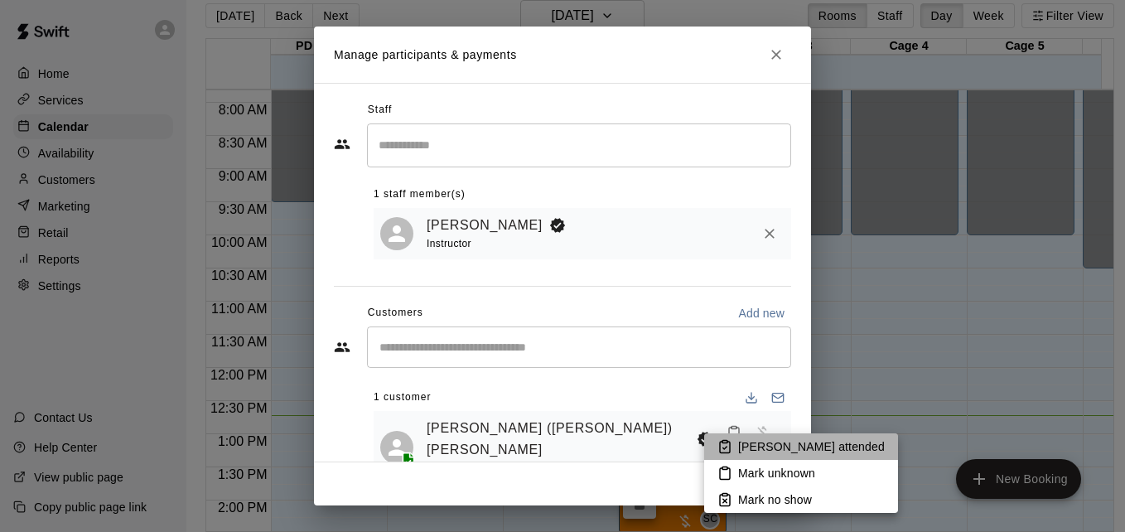
click at [803, 447] on p "[PERSON_NAME] attended" at bounding box center [811, 446] width 147 height 17
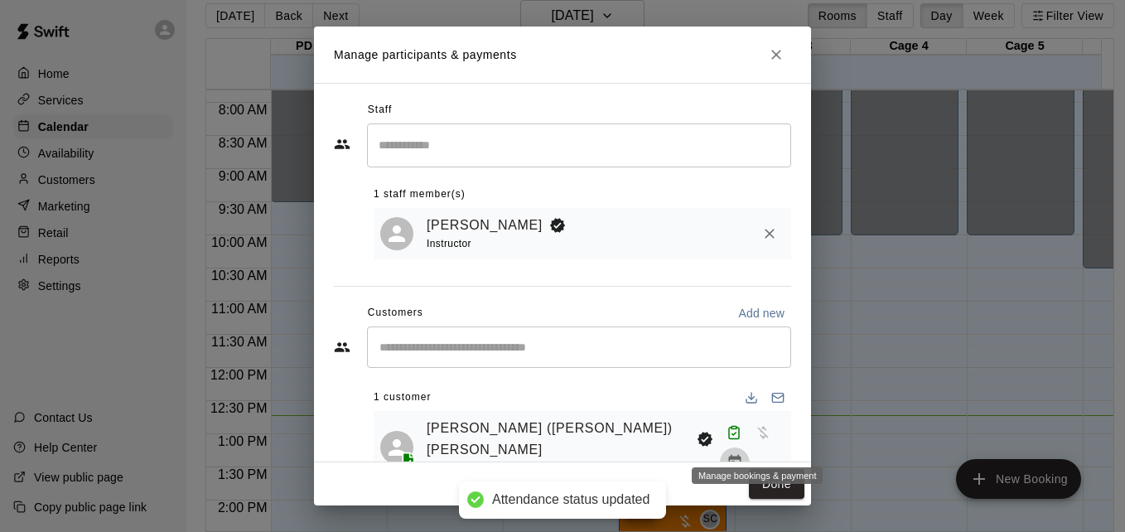
click at [741, 455] on icon "Manage bookings & payment" at bounding box center [734, 462] width 12 height 14
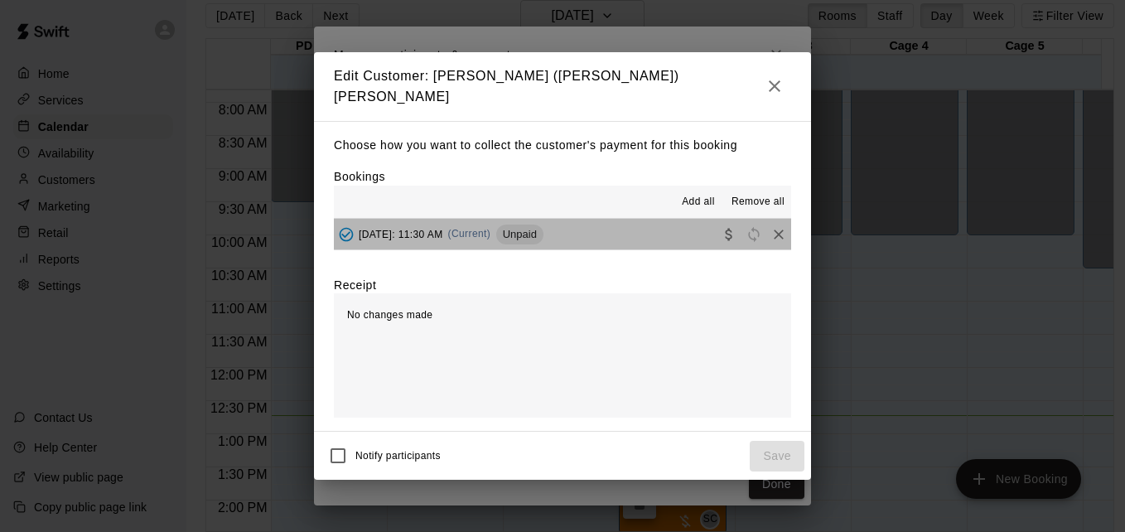
click at [646, 228] on button "[DATE]: 11:30 AM (Current) Unpaid" at bounding box center [562, 234] width 457 height 31
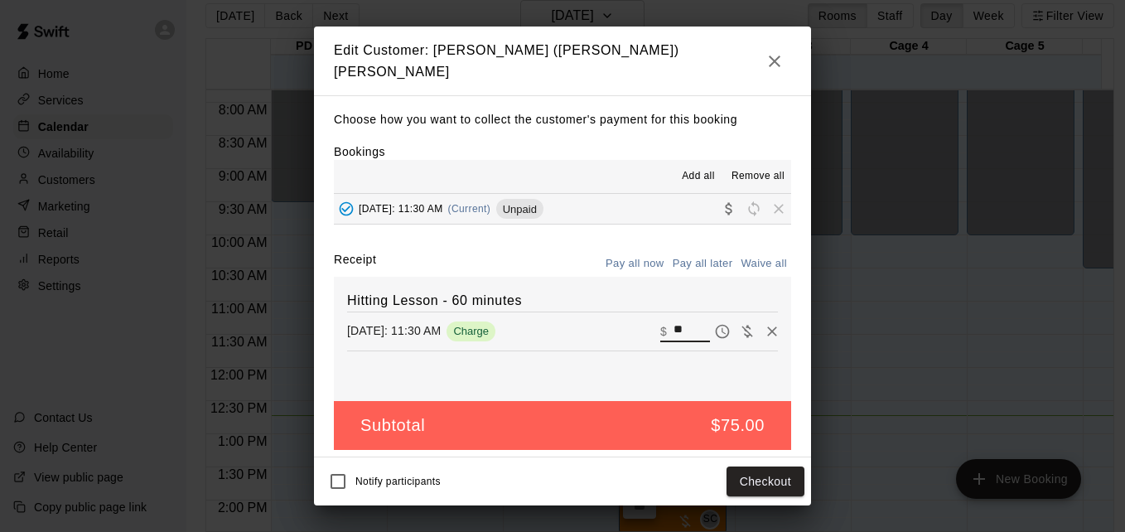
click at [683, 324] on input "**" at bounding box center [692, 332] width 36 height 22
type input "**"
click at [766, 495] on button "Checkout" at bounding box center [766, 481] width 78 height 31
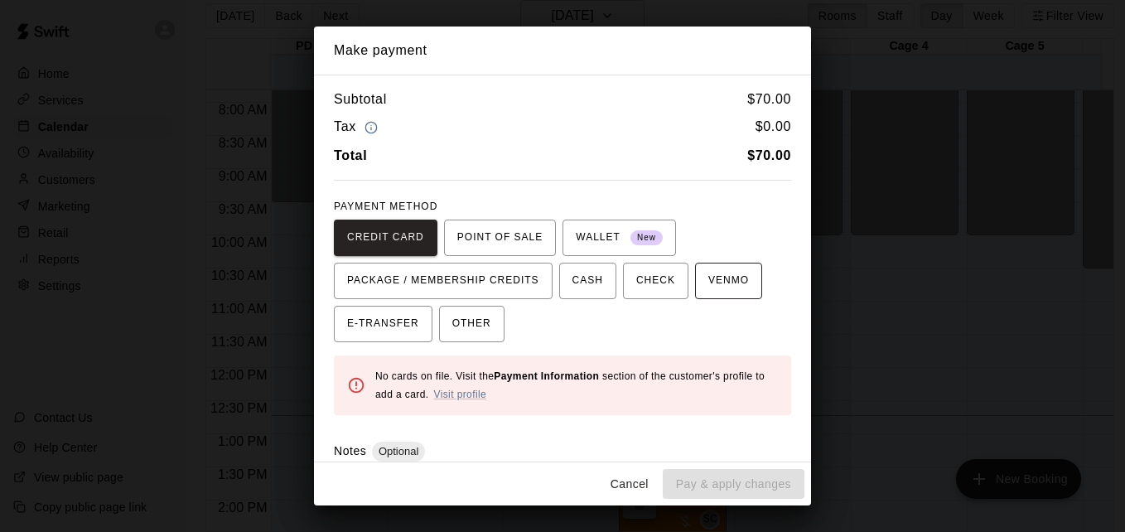
click at [714, 283] on span "VENMO" at bounding box center [728, 281] width 41 height 27
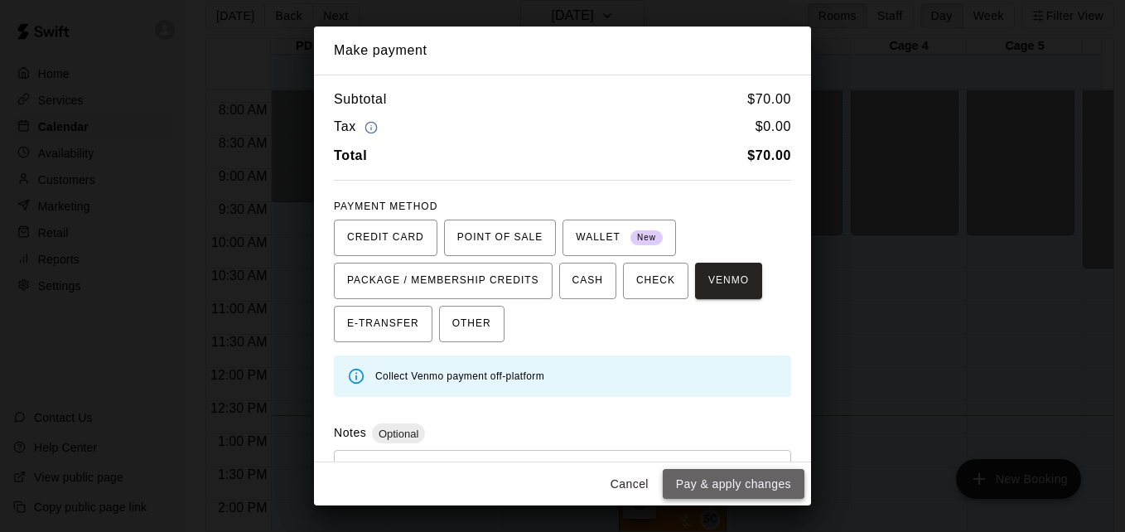
click at [773, 481] on button "Pay & apply changes" at bounding box center [734, 484] width 142 height 31
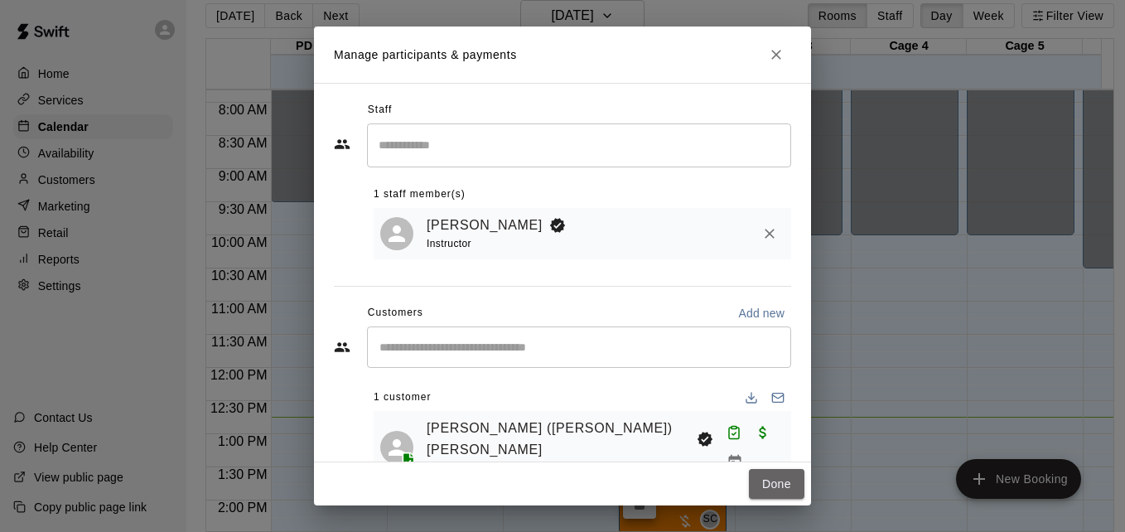
click at [773, 481] on button "Done" at bounding box center [777, 484] width 56 height 31
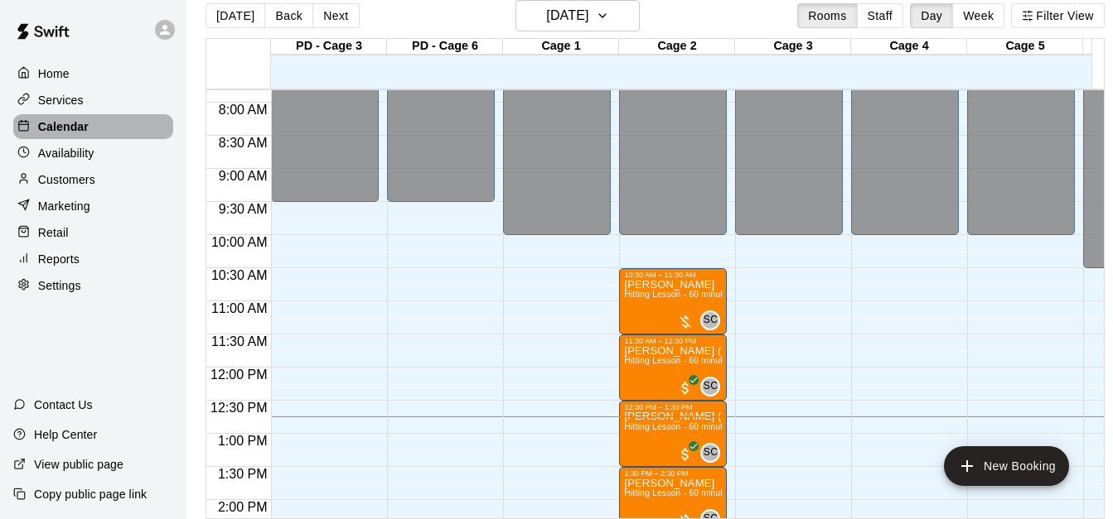
click at [123, 123] on div "Calendar" at bounding box center [93, 126] width 160 height 25
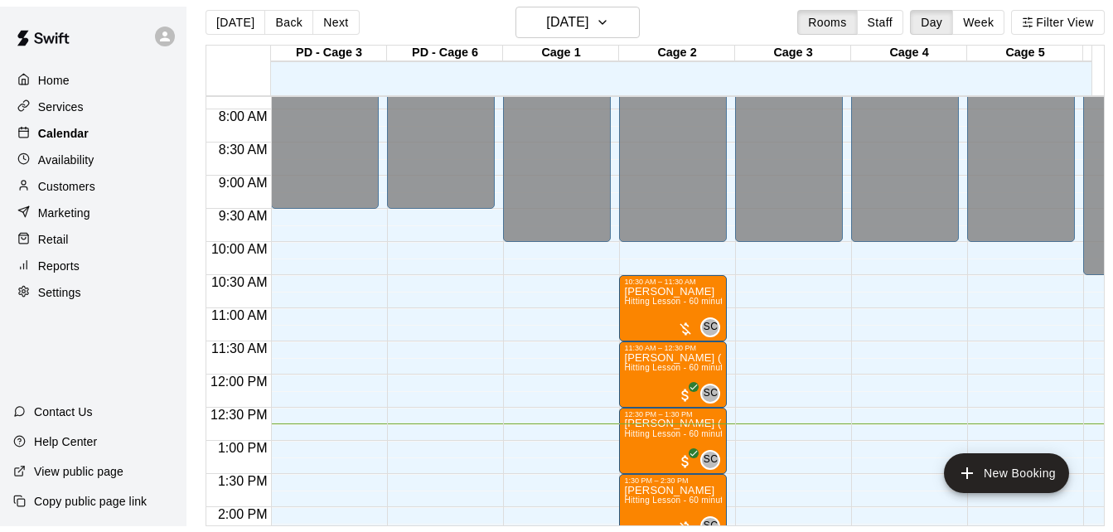
scroll to position [0, 0]
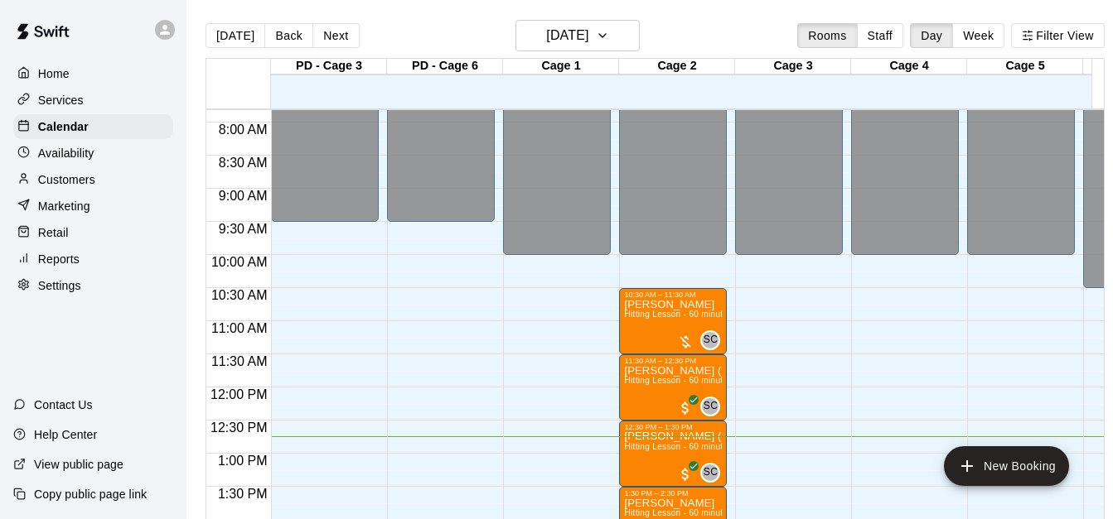
click at [92, 272] on div "Reports" at bounding box center [93, 259] width 160 height 25
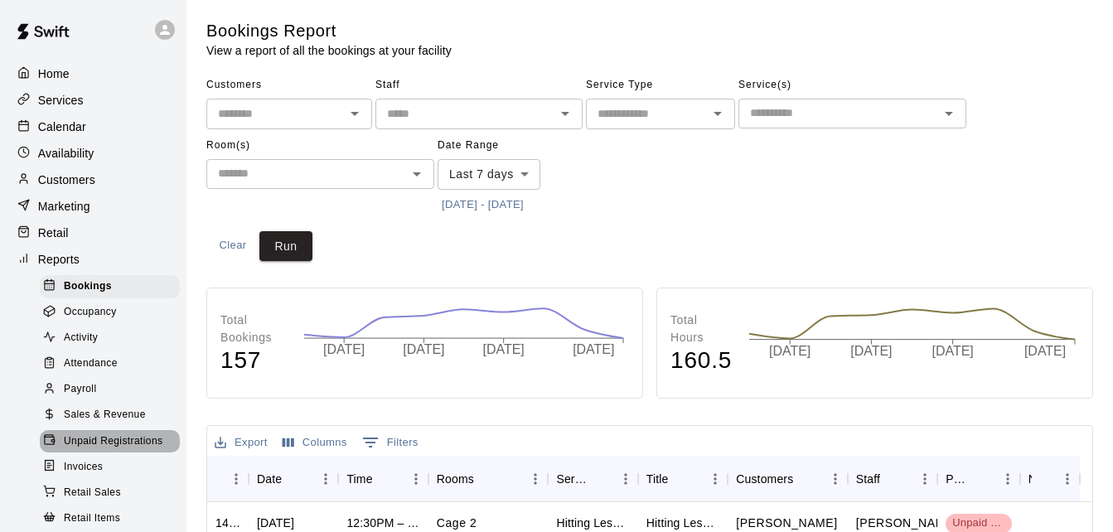
click at [142, 450] on span "Unpaid Registrations" at bounding box center [113, 441] width 99 height 17
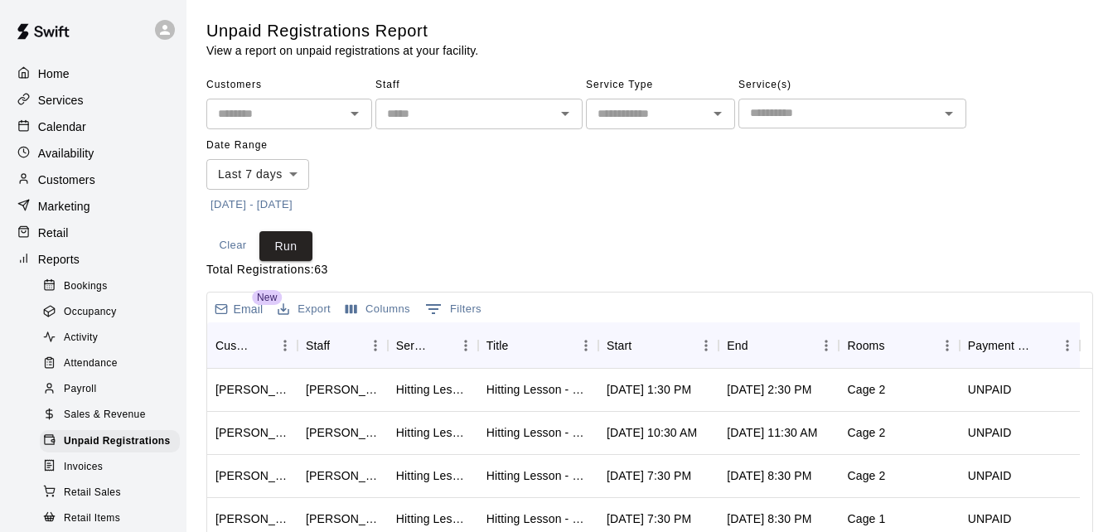
click at [259, 200] on button "[DATE] - [DATE]" at bounding box center [251, 205] width 90 height 26
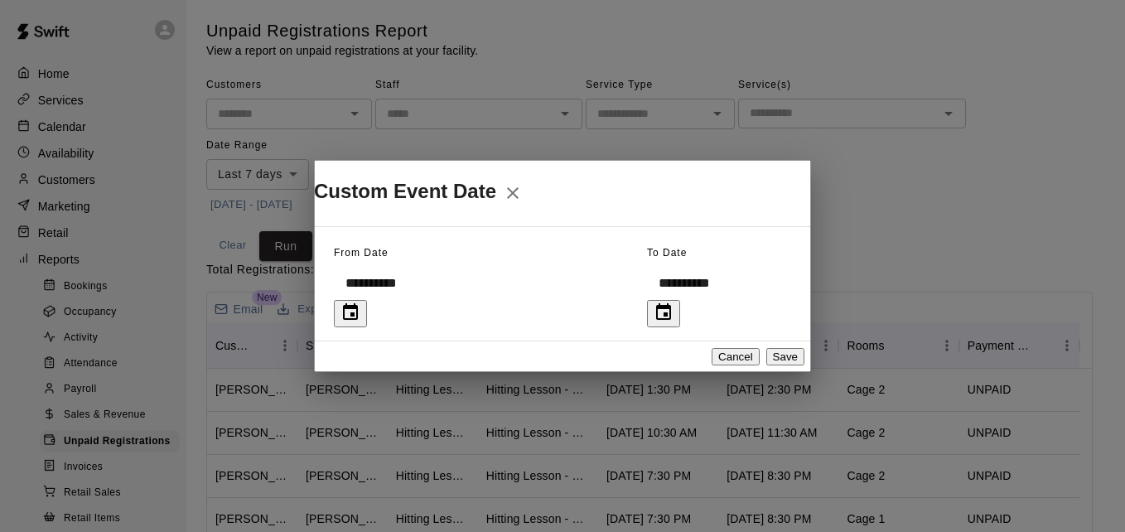
click at [358, 303] on icon "Choose date, selected date is Sep 5, 2025" at bounding box center [350, 311] width 15 height 17
click at [558, 325] on icon "Previous month" at bounding box center [553, 328] width 20 height 20
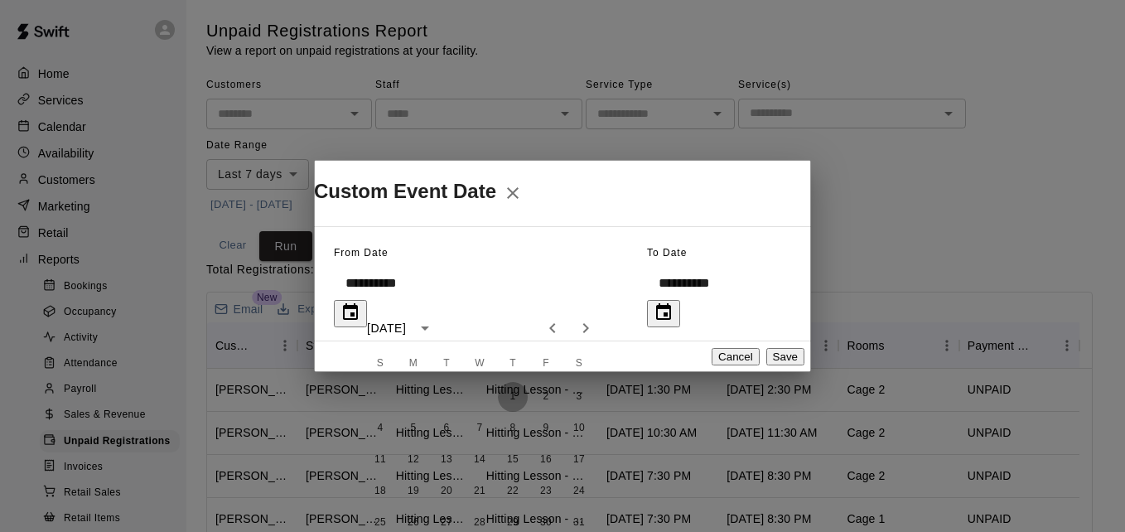
click at [510, 396] on button "1" at bounding box center [513, 397] width 30 height 30
type input "**********"
click at [777, 348] on button "Save" at bounding box center [785, 356] width 38 height 17
type input "******"
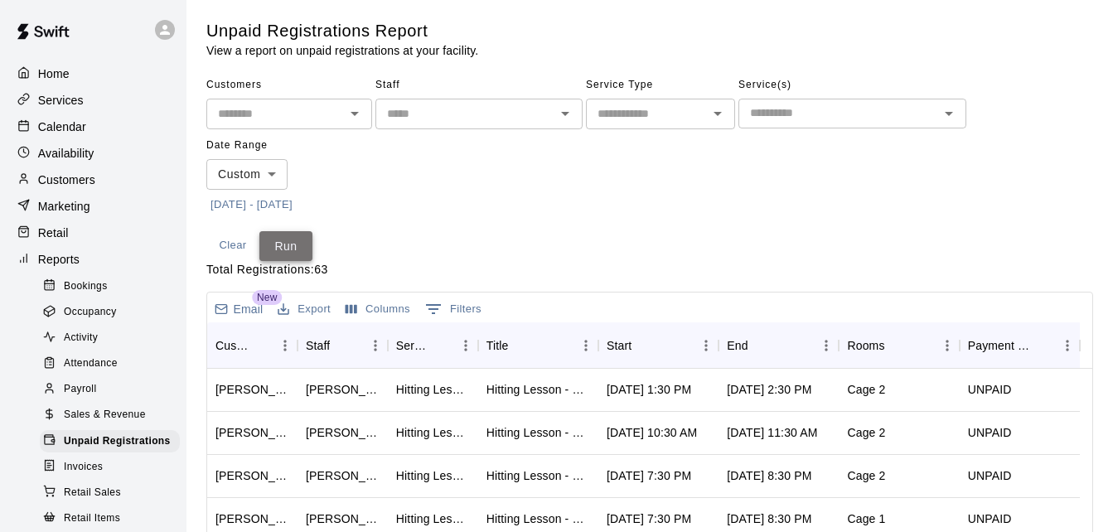
click at [286, 249] on button "Run" at bounding box center [285, 246] width 53 height 31
click at [278, 249] on button "Run" at bounding box center [285, 246] width 53 height 31
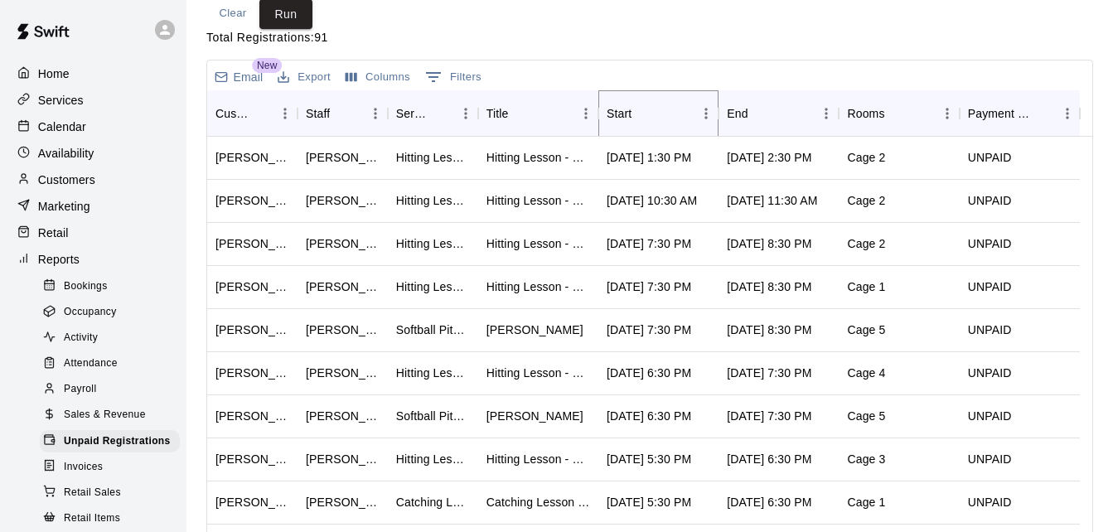
click at [649, 112] on icon "Sort" at bounding box center [642, 113] width 15 height 15
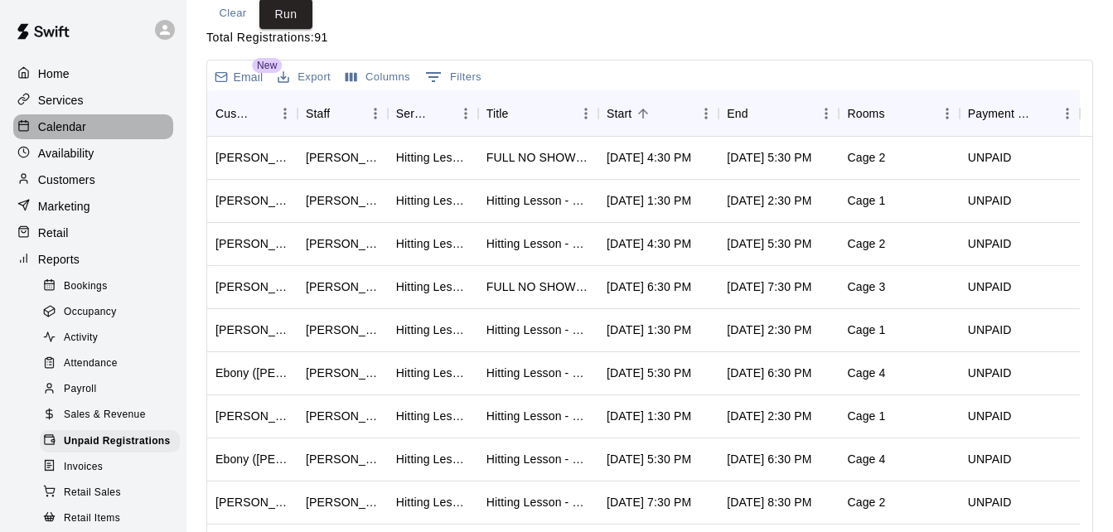
click at [120, 125] on div "Calendar" at bounding box center [93, 126] width 160 height 25
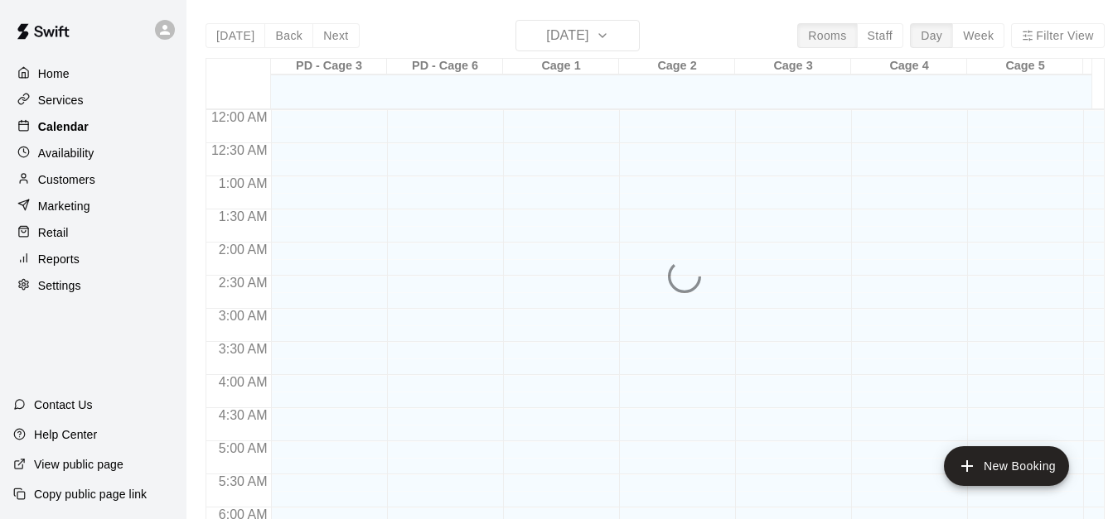
scroll to position [870, 0]
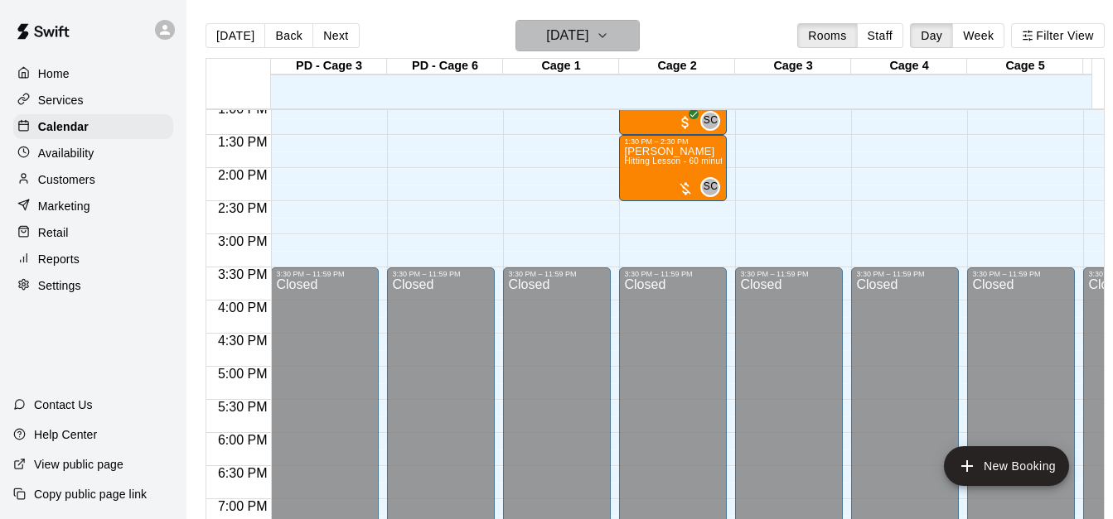
click at [571, 41] on h6 "[DATE]" at bounding box center [567, 35] width 42 height 23
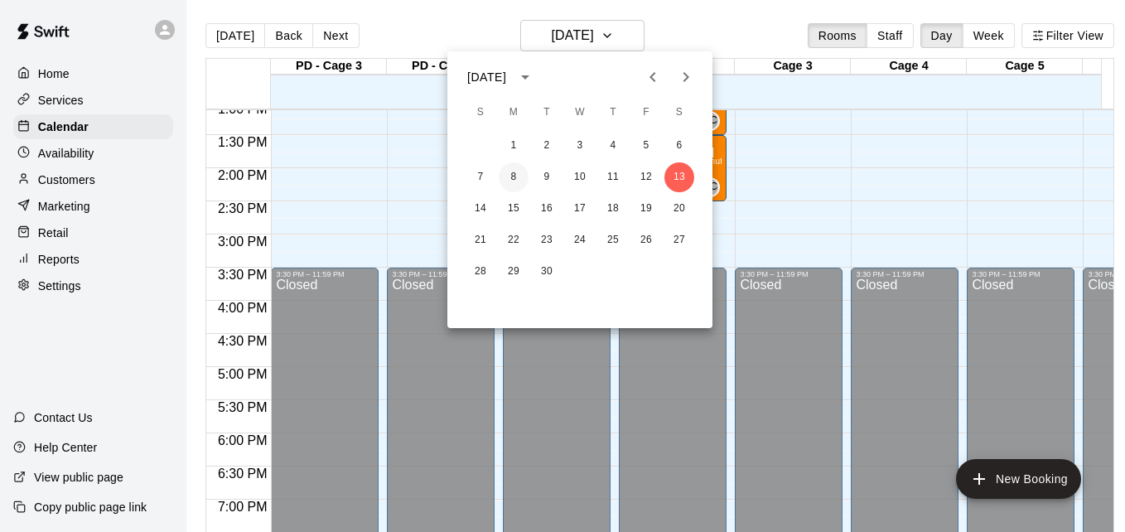
click at [513, 176] on button "8" at bounding box center [514, 177] width 30 height 30
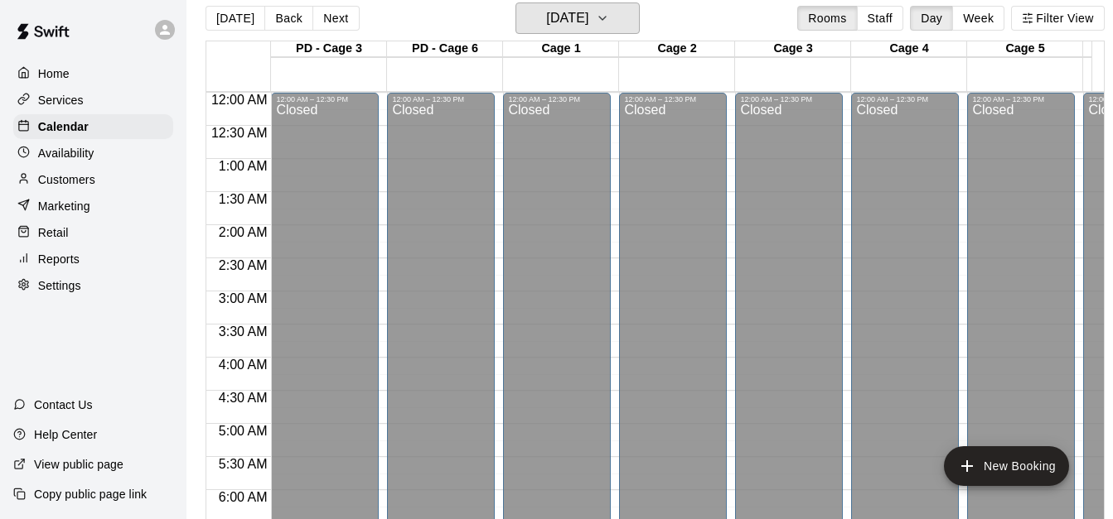
scroll to position [1, 0]
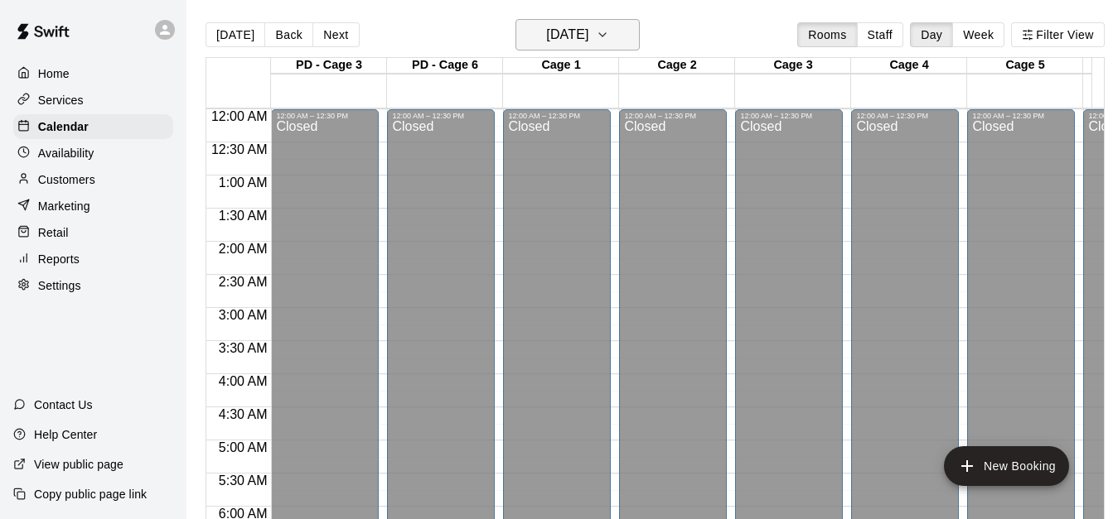
click at [588, 41] on h6 "[DATE]" at bounding box center [567, 34] width 42 height 23
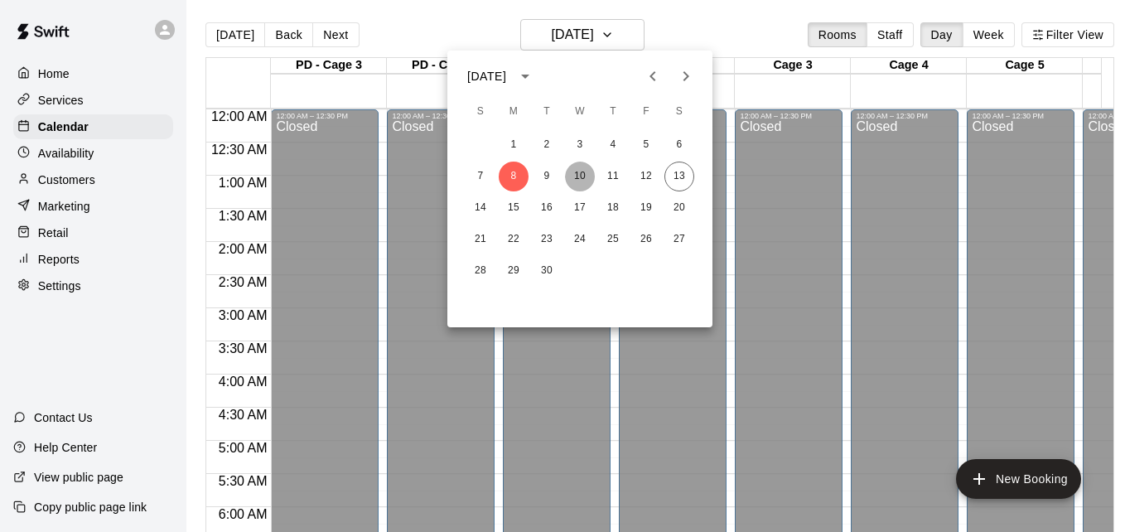
click at [582, 177] on button "10" at bounding box center [580, 177] width 30 height 30
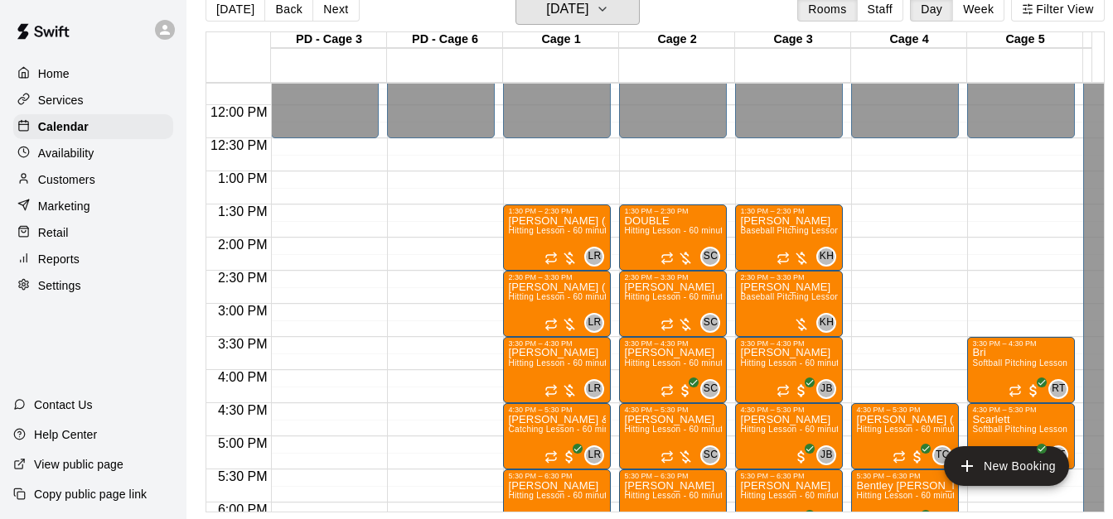
scroll to position [806, 0]
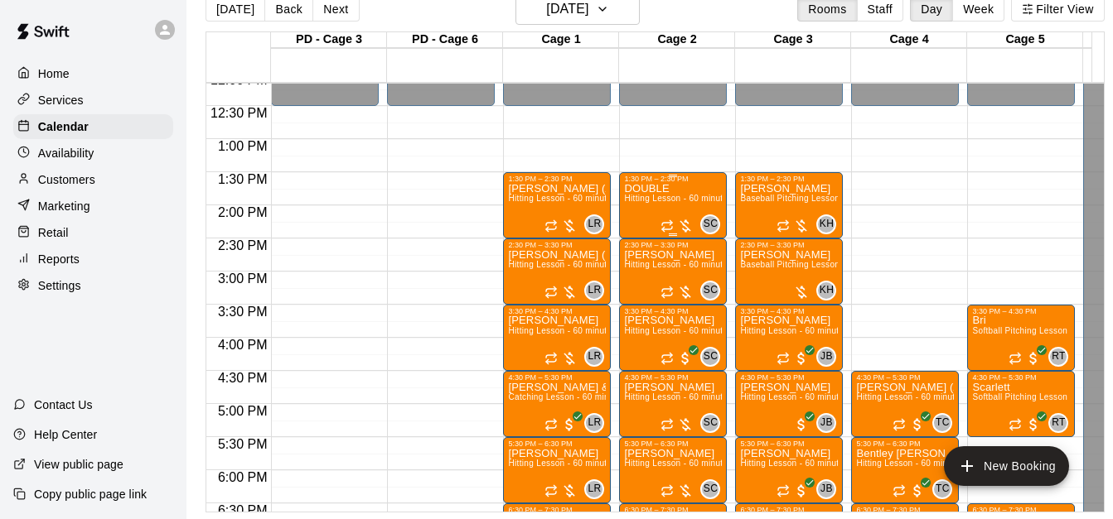
click at [660, 194] on span "Hitting Lesson - 60 minutes" at bounding box center [678, 198] width 108 height 9
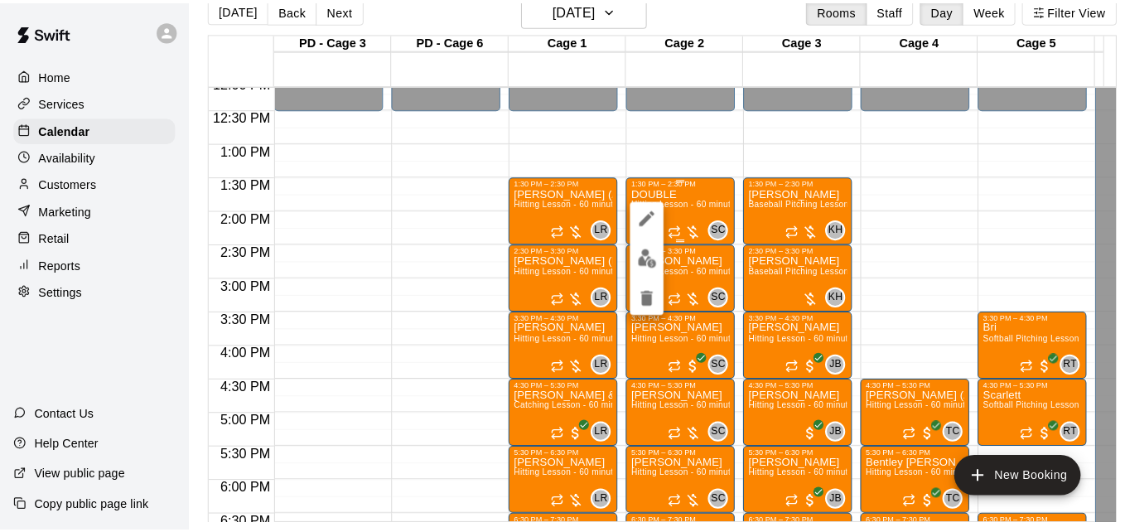
scroll to position [27, 0]
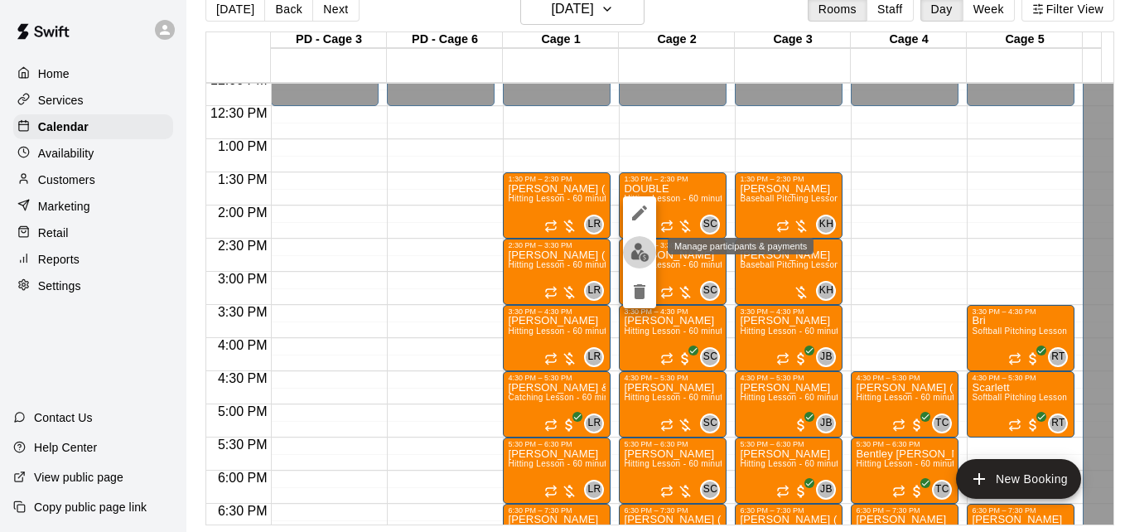
click at [644, 249] on img "edit" at bounding box center [640, 252] width 19 height 19
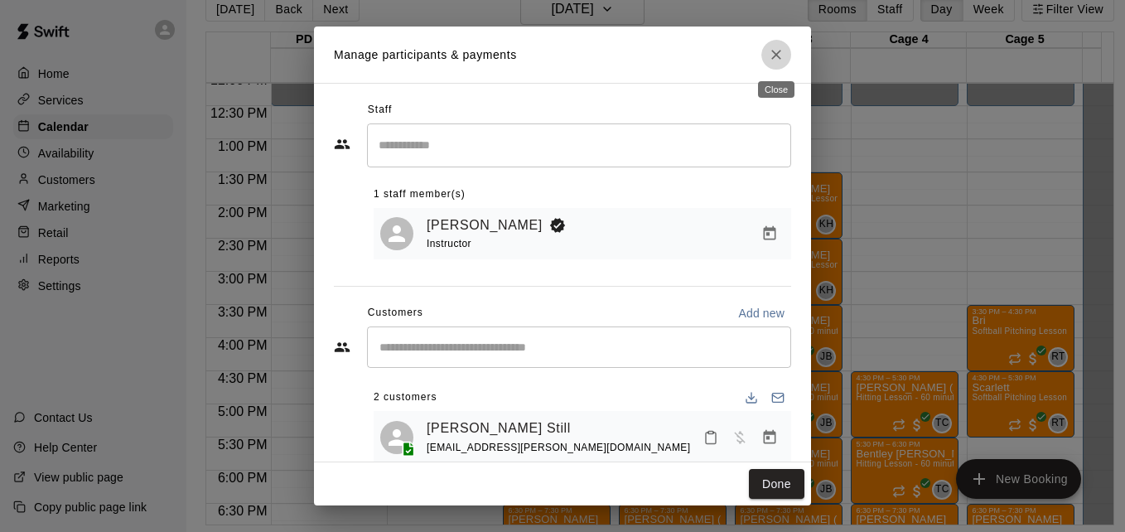
click at [778, 57] on icon "Close" at bounding box center [776, 55] width 10 height 10
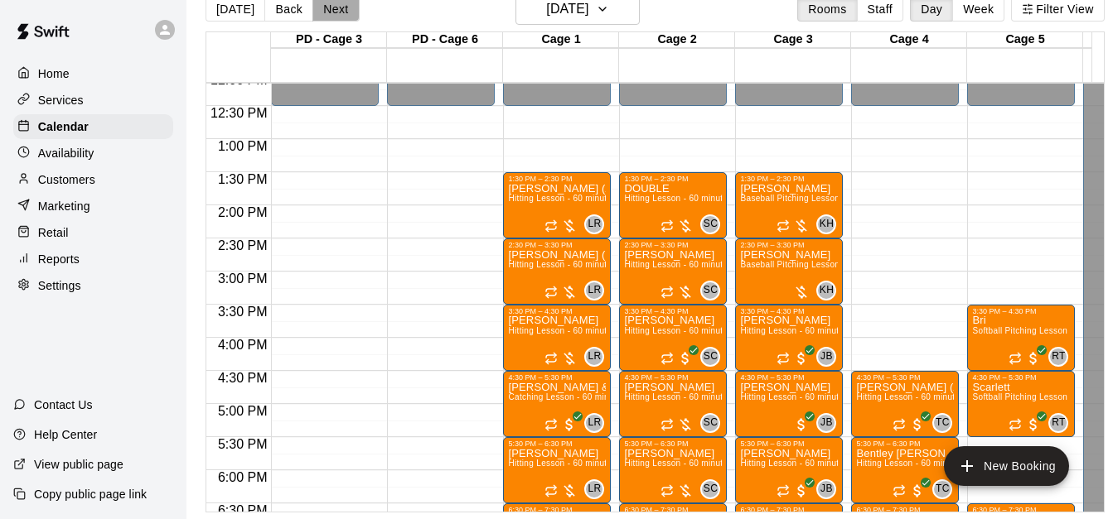
click at [330, 17] on button "Next" at bounding box center [335, 9] width 46 height 25
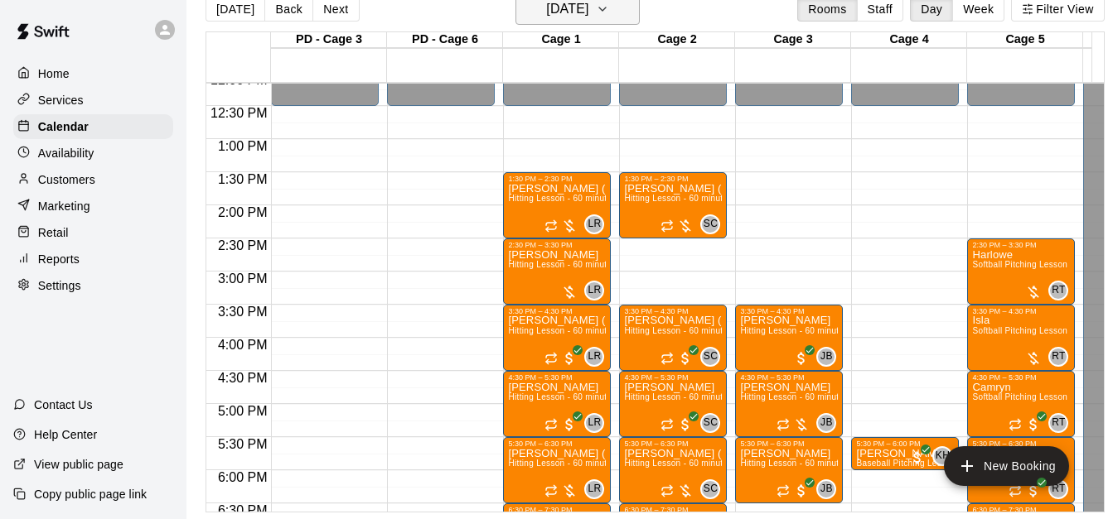
click at [609, 15] on icon "button" at bounding box center [602, 9] width 13 height 20
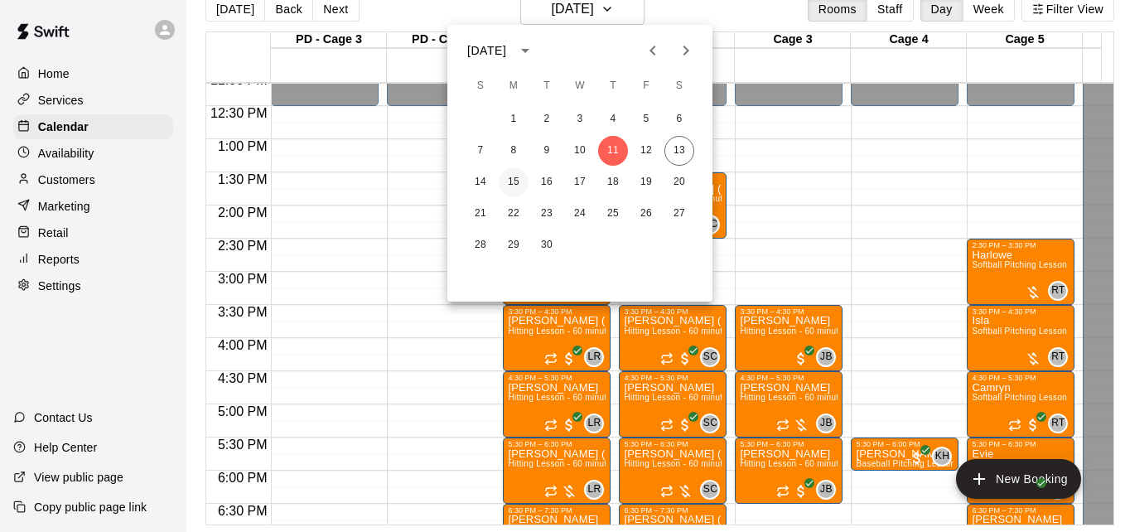
click at [513, 182] on button "15" at bounding box center [514, 182] width 30 height 30
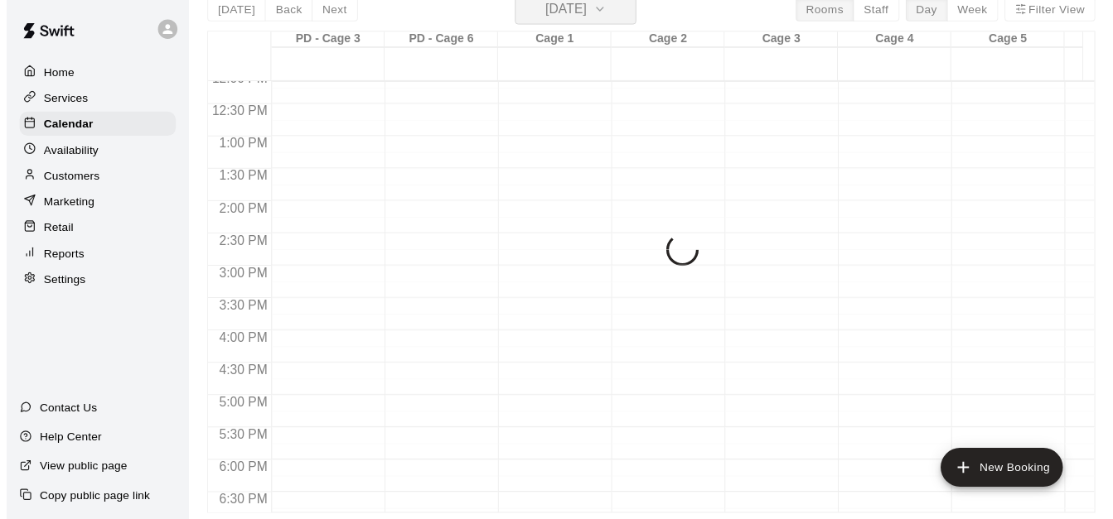
scroll to position [20, 0]
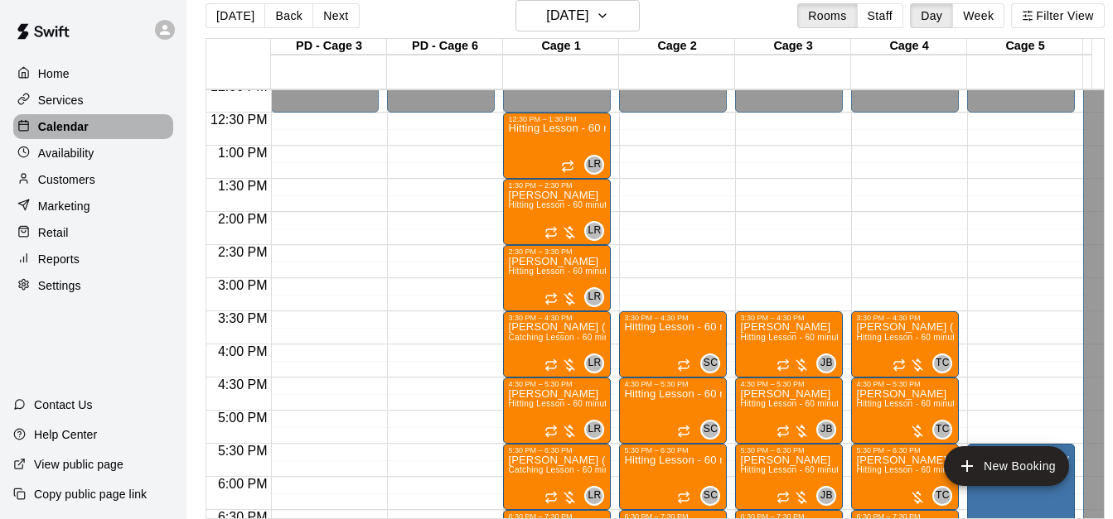
click at [114, 129] on div "Calendar" at bounding box center [93, 126] width 160 height 25
